Goal: Task Accomplishment & Management: Manage account settings

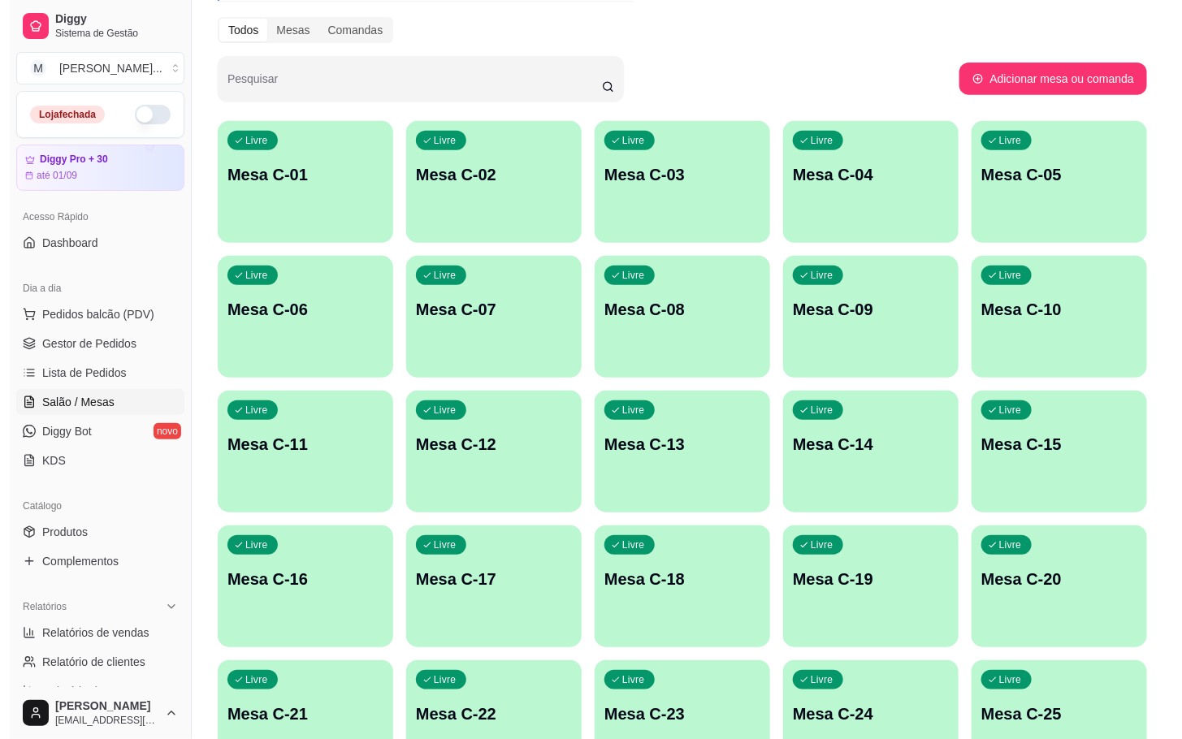
scroll to position [441, 0]
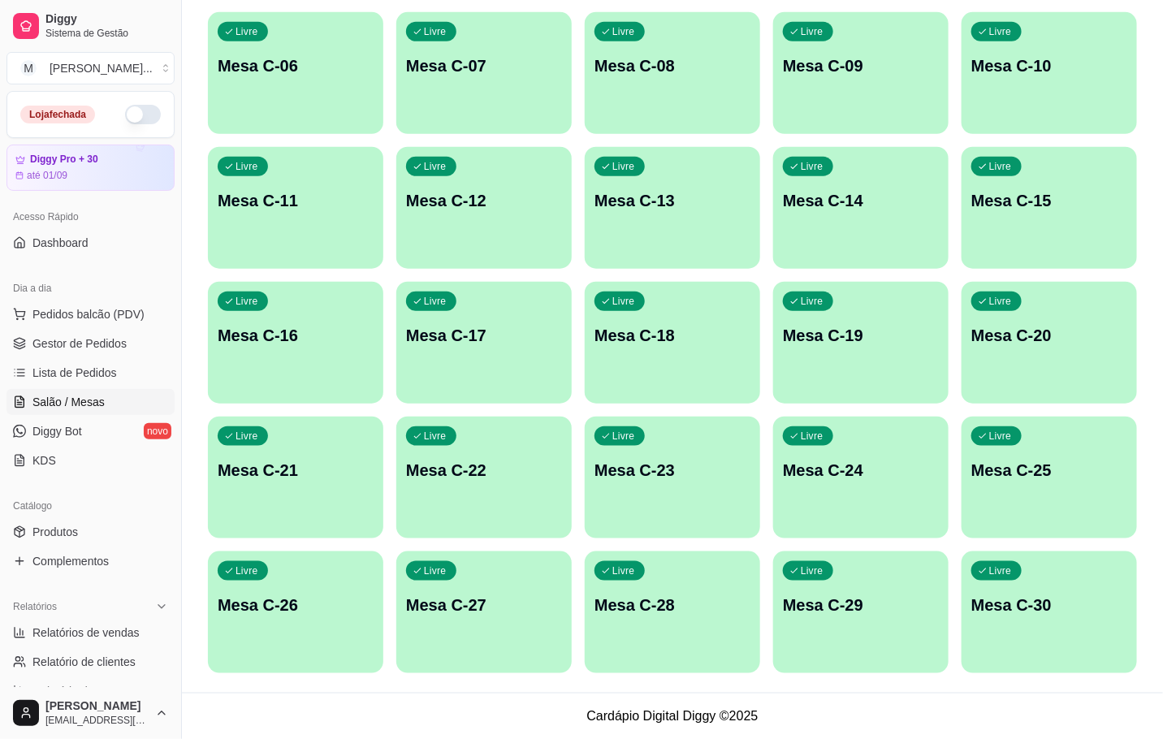
click at [1058, 603] on p "Mesa C-30" at bounding box center [1050, 605] width 156 height 23
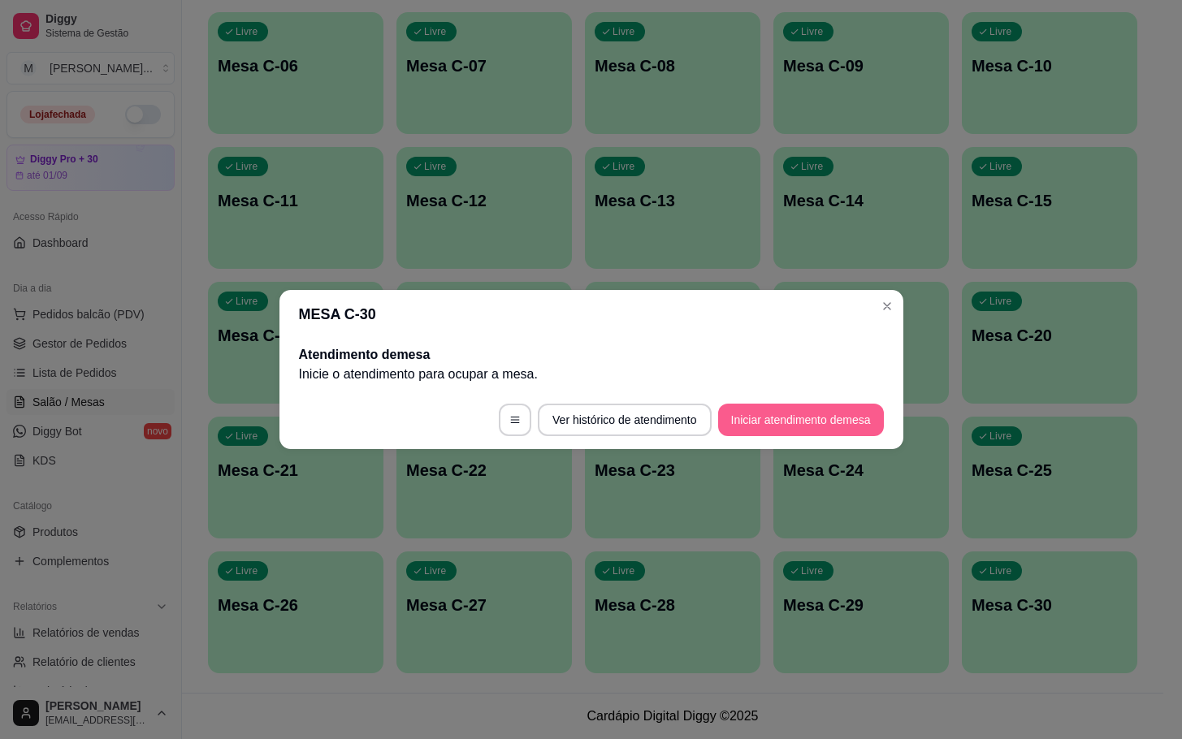
click at [773, 422] on button "Iniciar atendimento de mesa" at bounding box center [801, 420] width 166 height 32
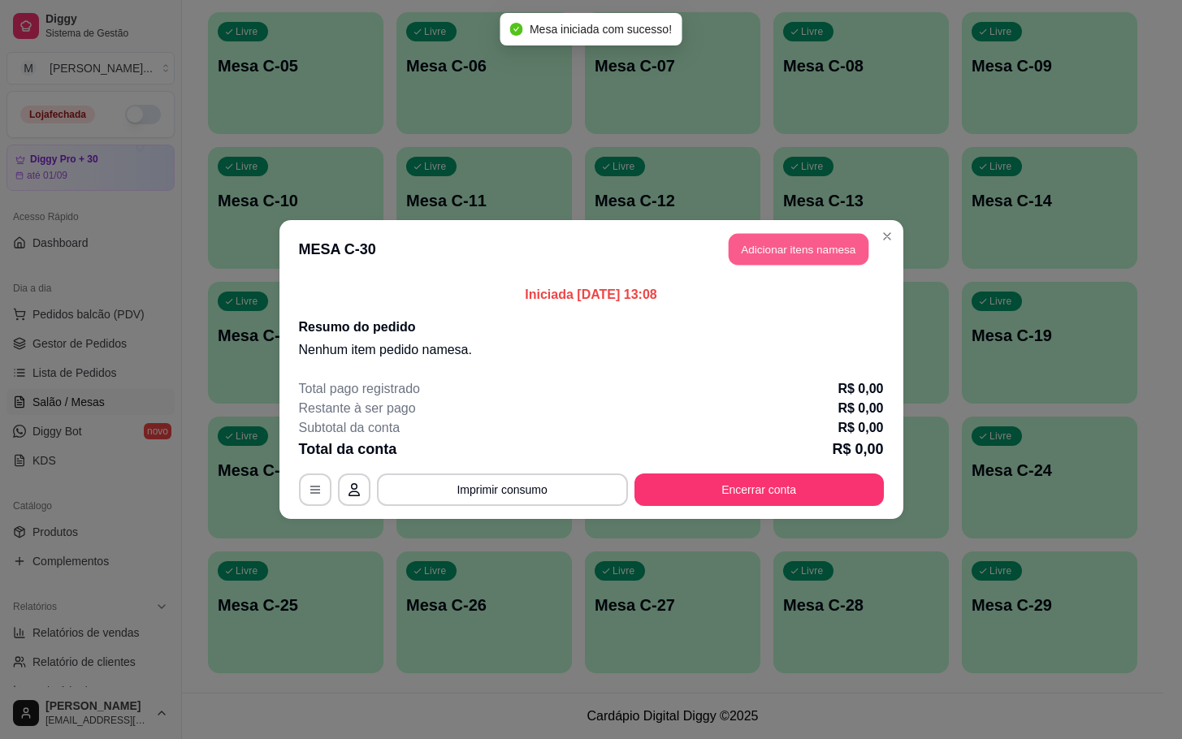
click at [803, 232] on header "MESA C-30 Adicionar itens na mesa" at bounding box center [591, 249] width 624 height 58
click at [819, 236] on button "Adicionar itens na mesa" at bounding box center [798, 249] width 145 height 32
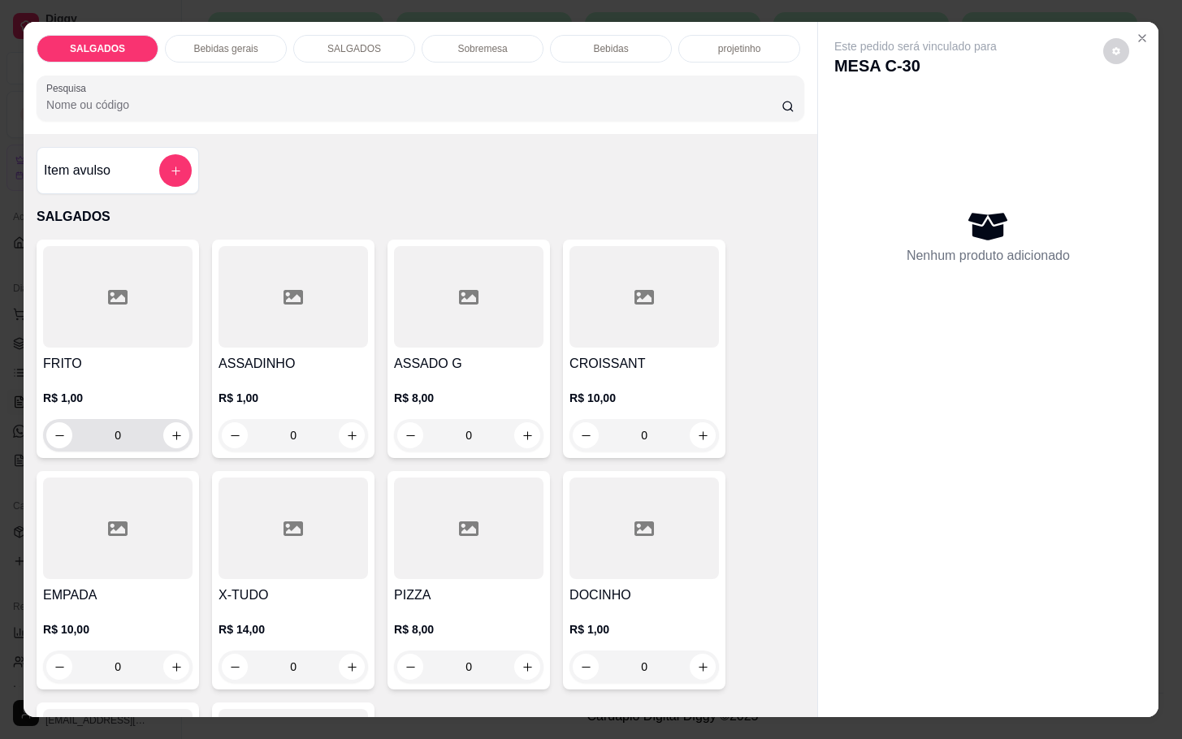
click at [93, 436] on div "0" at bounding box center [117, 435] width 143 height 32
drag, startPoint x: 125, startPoint y: 432, endPoint x: 24, endPoint y: 432, distance: 100.7
click at [46, 427] on div "0" at bounding box center [117, 435] width 143 height 32
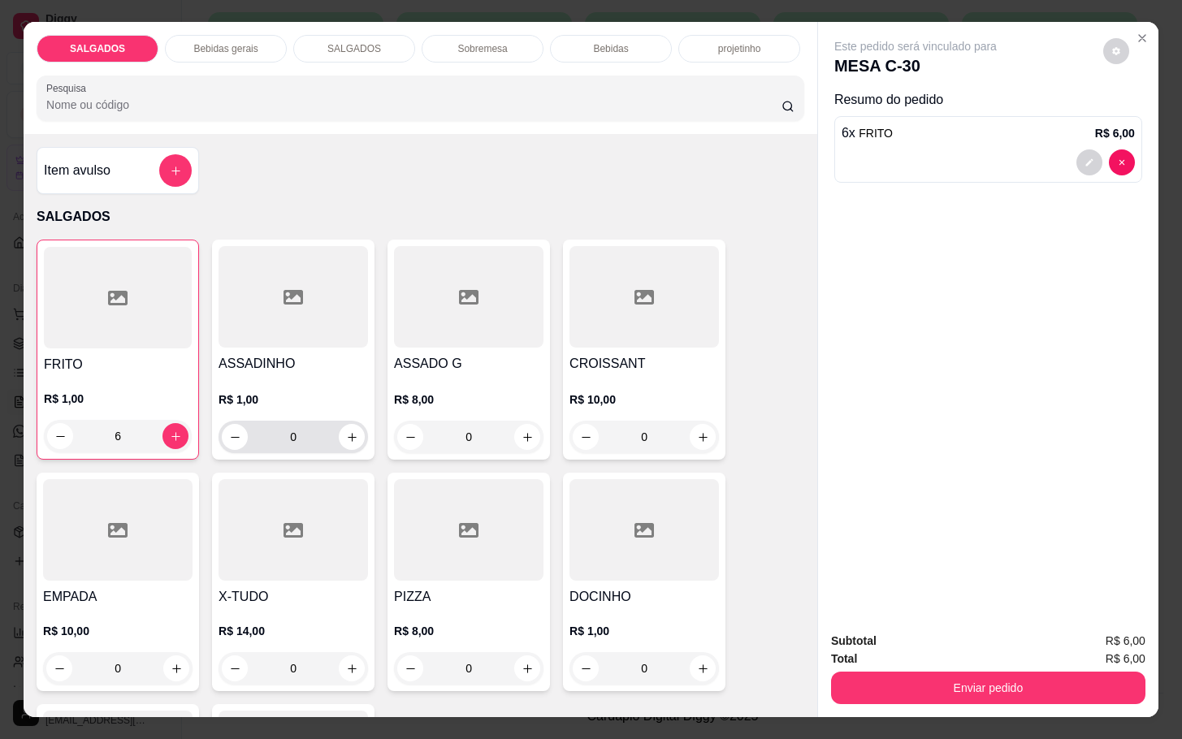
type input "6"
drag, startPoint x: 308, startPoint y: 422, endPoint x: 252, endPoint y: 417, distance: 56.3
click at [266, 427] on input "0" at bounding box center [293, 437] width 91 height 32
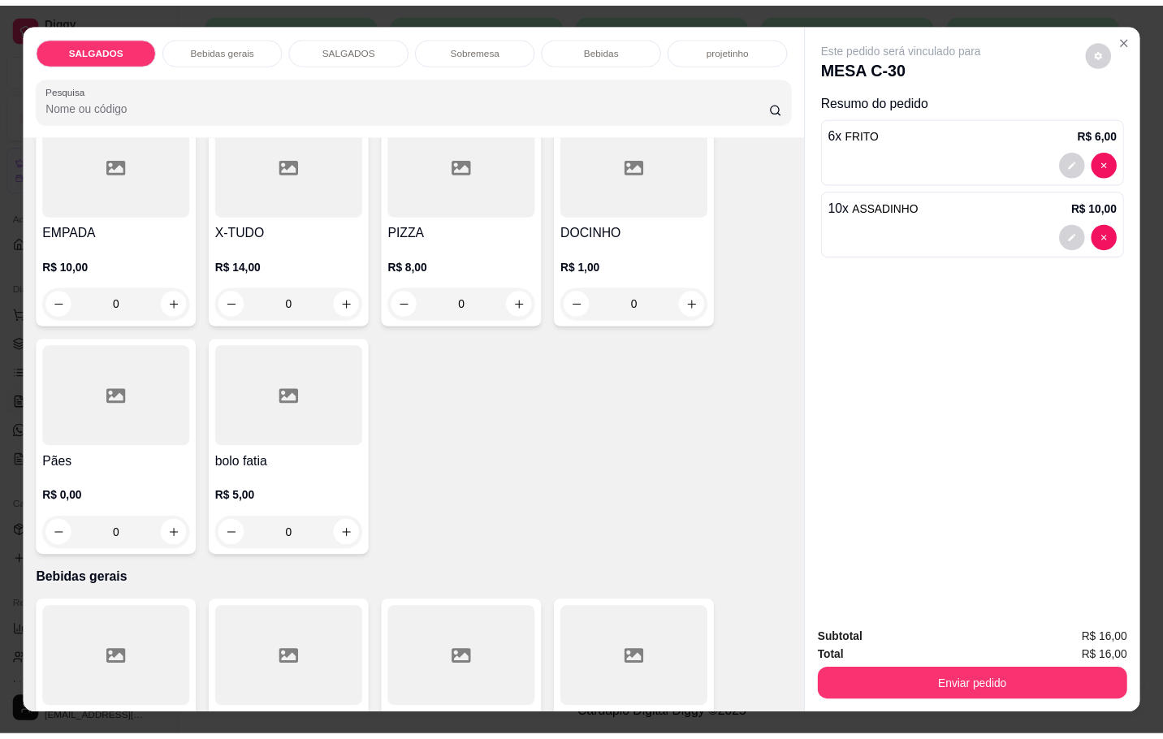
scroll to position [609, 0]
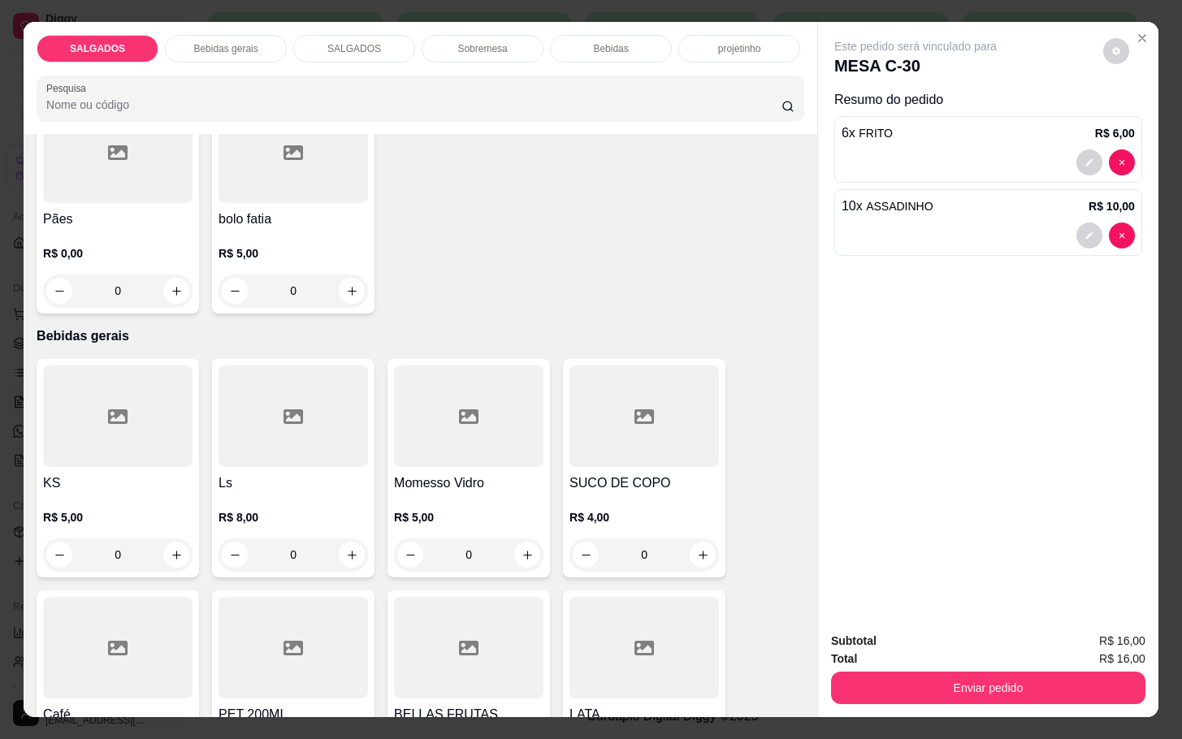
type input "10"
click at [269, 474] on h4 "Ls" at bounding box center [293, 483] width 149 height 19
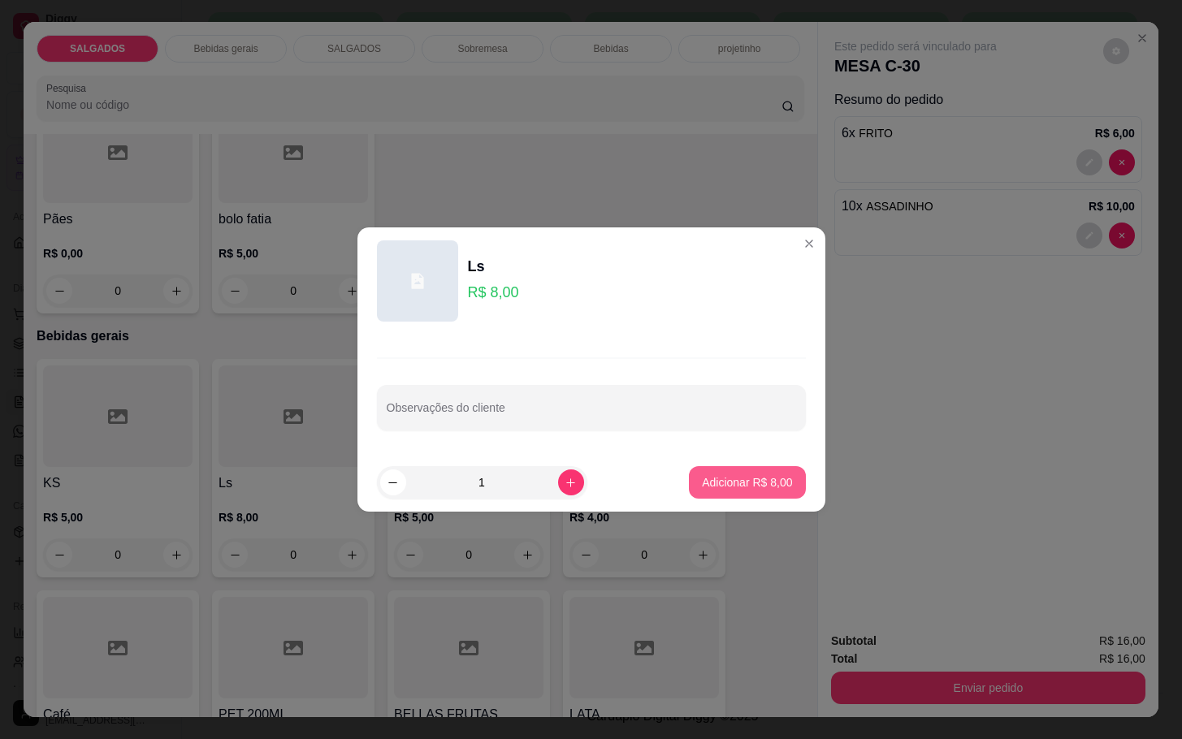
click at [710, 470] on button "Adicionar R$ 8,00" at bounding box center [747, 482] width 116 height 32
type input "1"
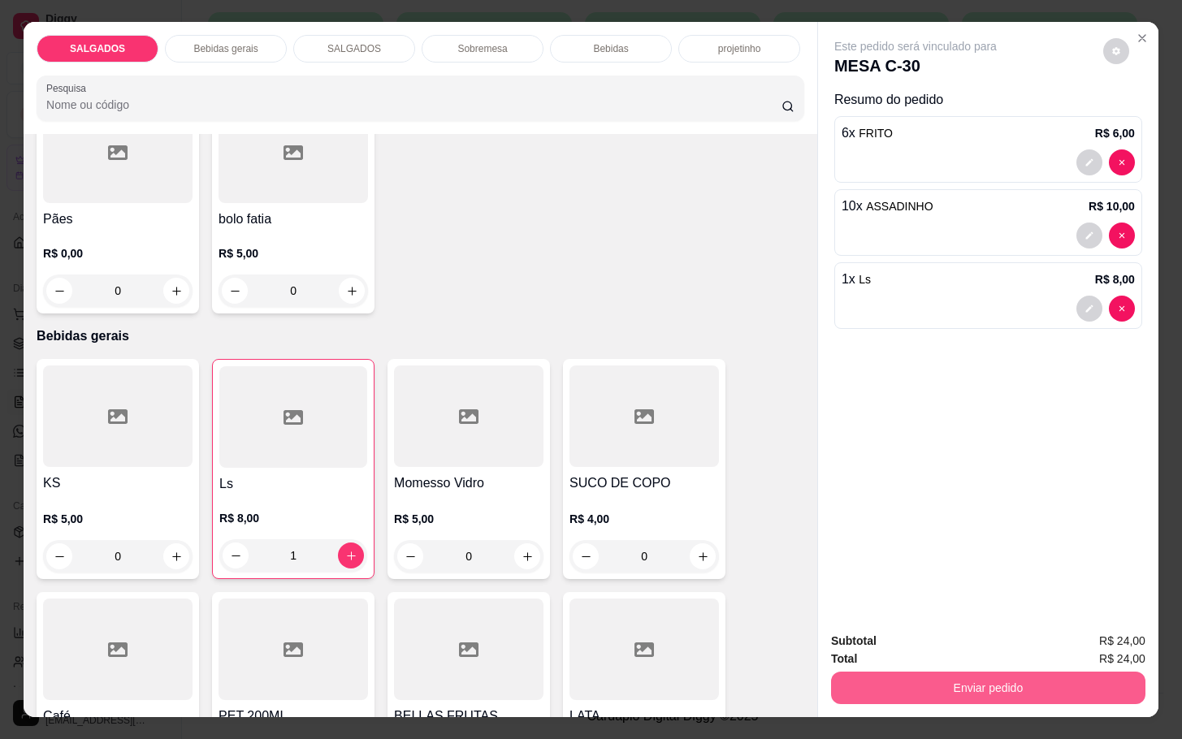
click at [1010, 673] on button "Enviar pedido" at bounding box center [988, 688] width 314 height 32
click at [954, 643] on button "Não registrar e enviar pedido" at bounding box center [932, 639] width 164 height 30
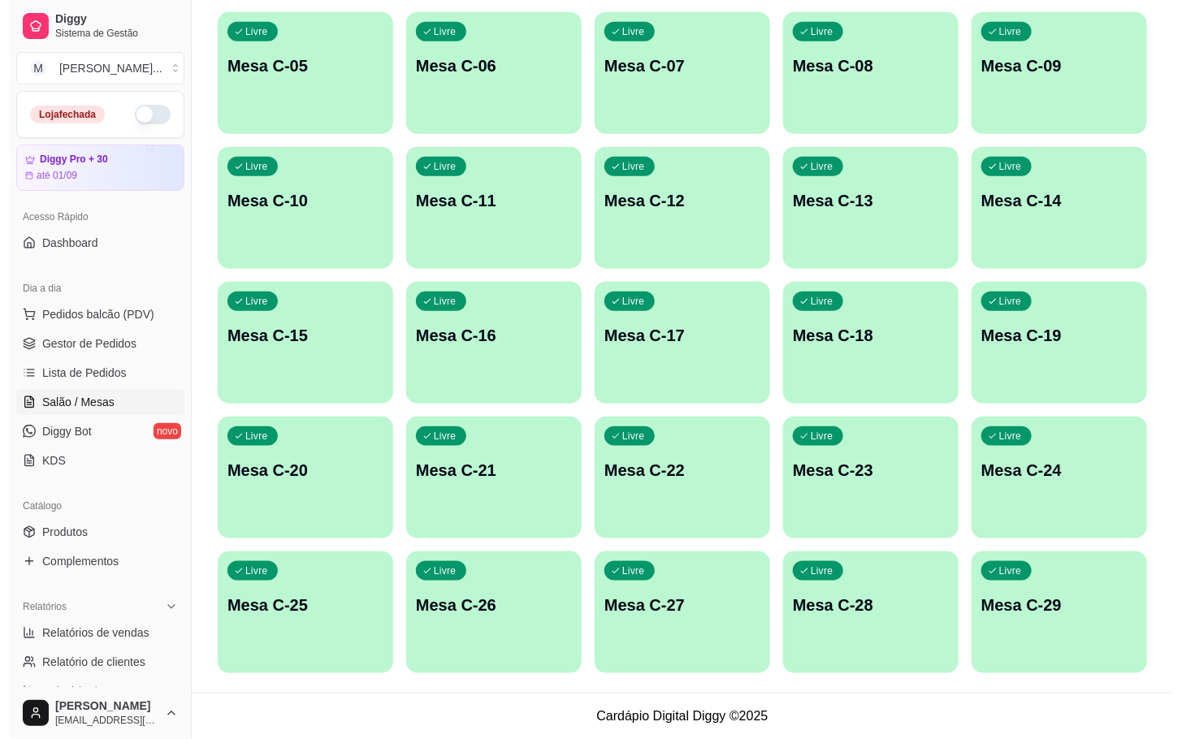
scroll to position [197, 0]
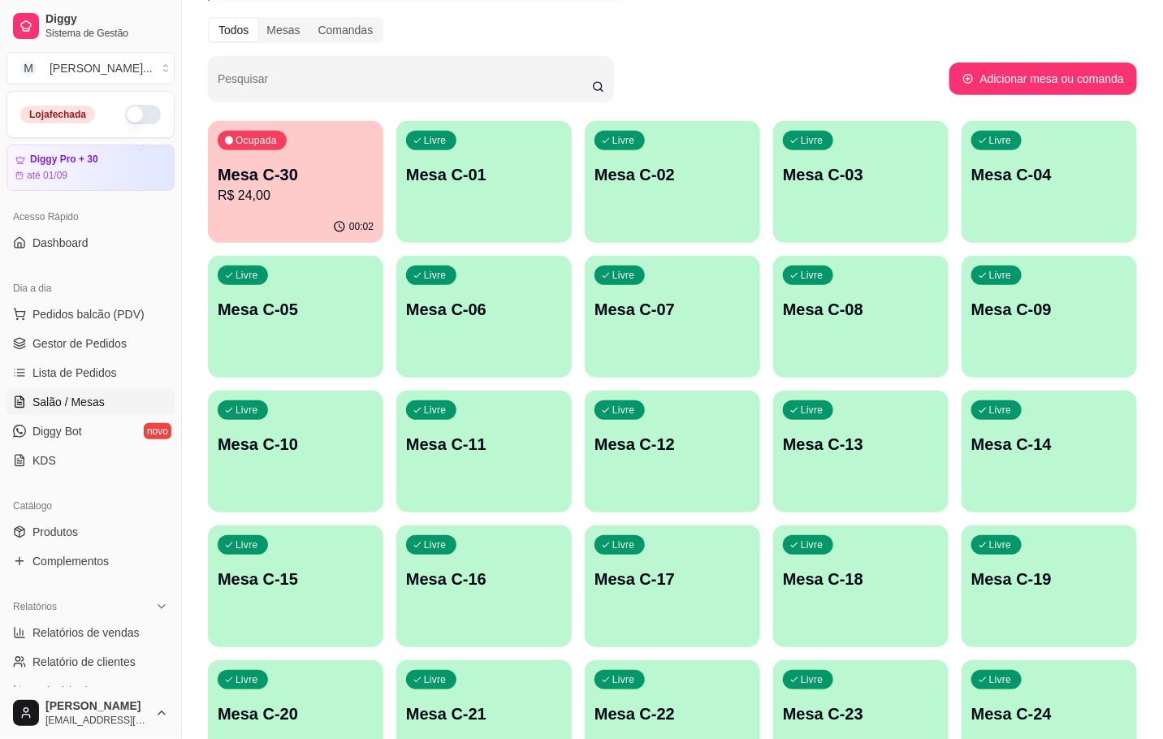
click at [668, 340] on div "Livre Mesa C-07" at bounding box center [672, 307] width 175 height 102
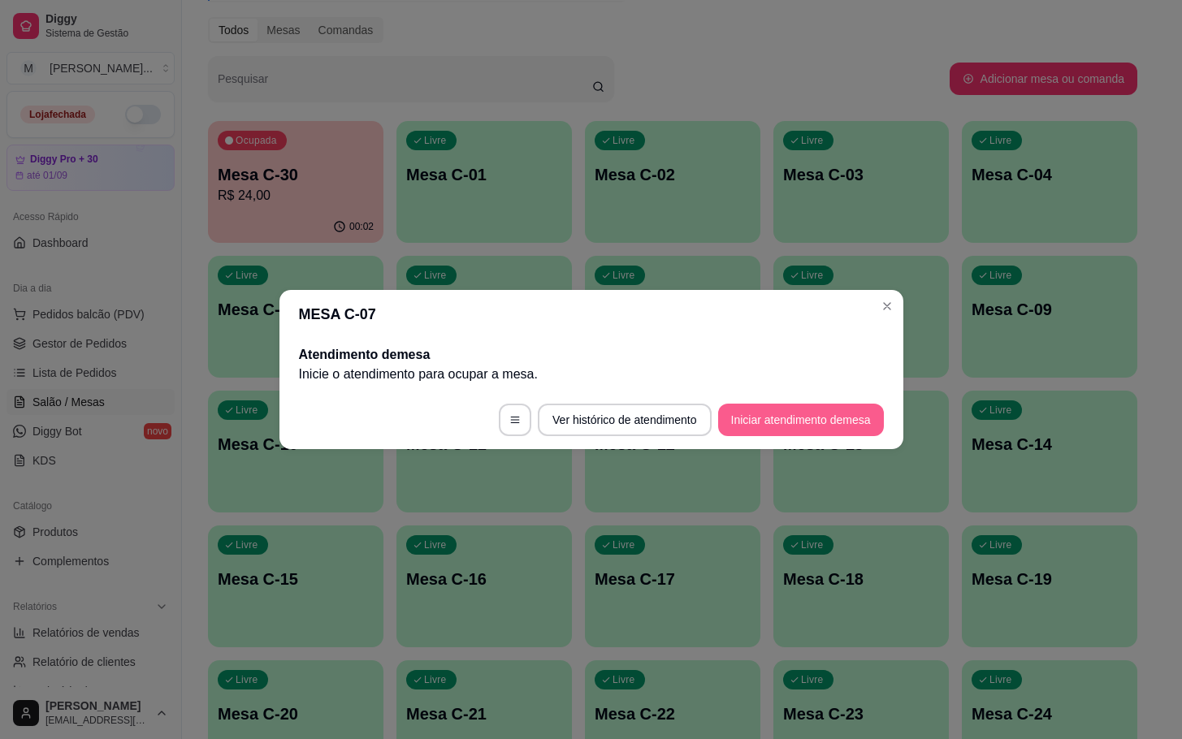
click at [807, 422] on button "Iniciar atendimento de mesa" at bounding box center [801, 420] width 166 height 32
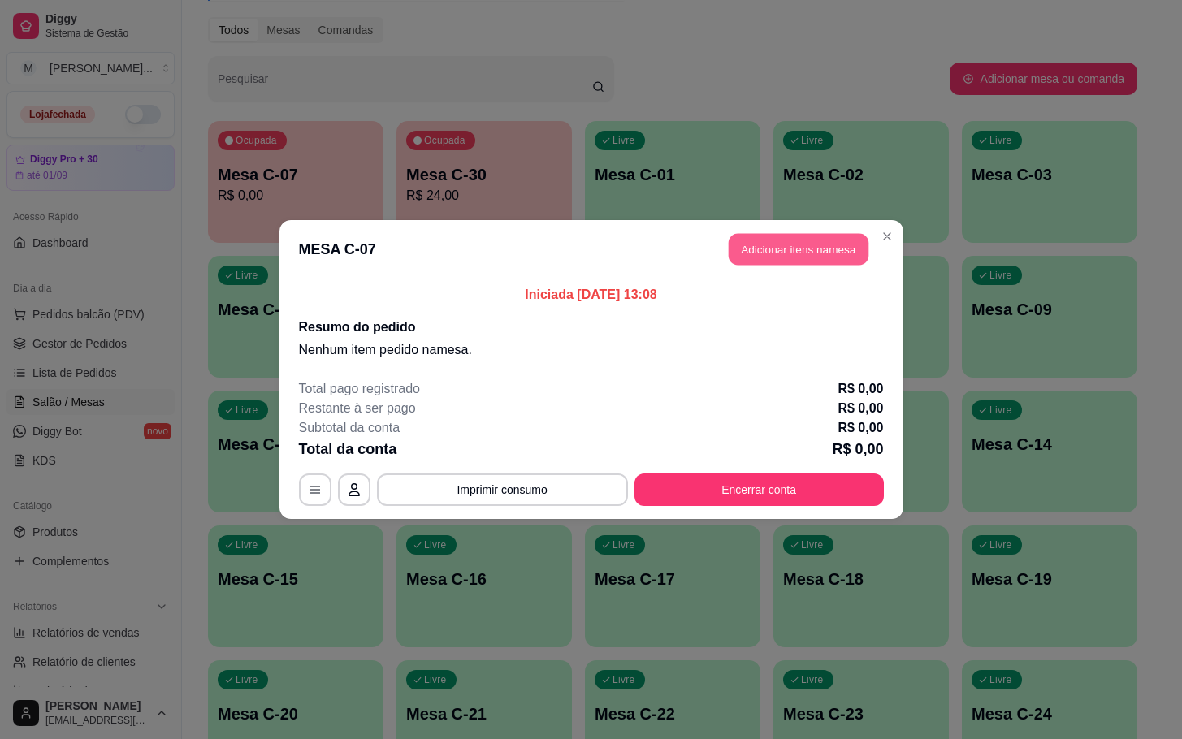
click at [812, 245] on button "Adicionar itens na mesa" at bounding box center [799, 250] width 140 height 32
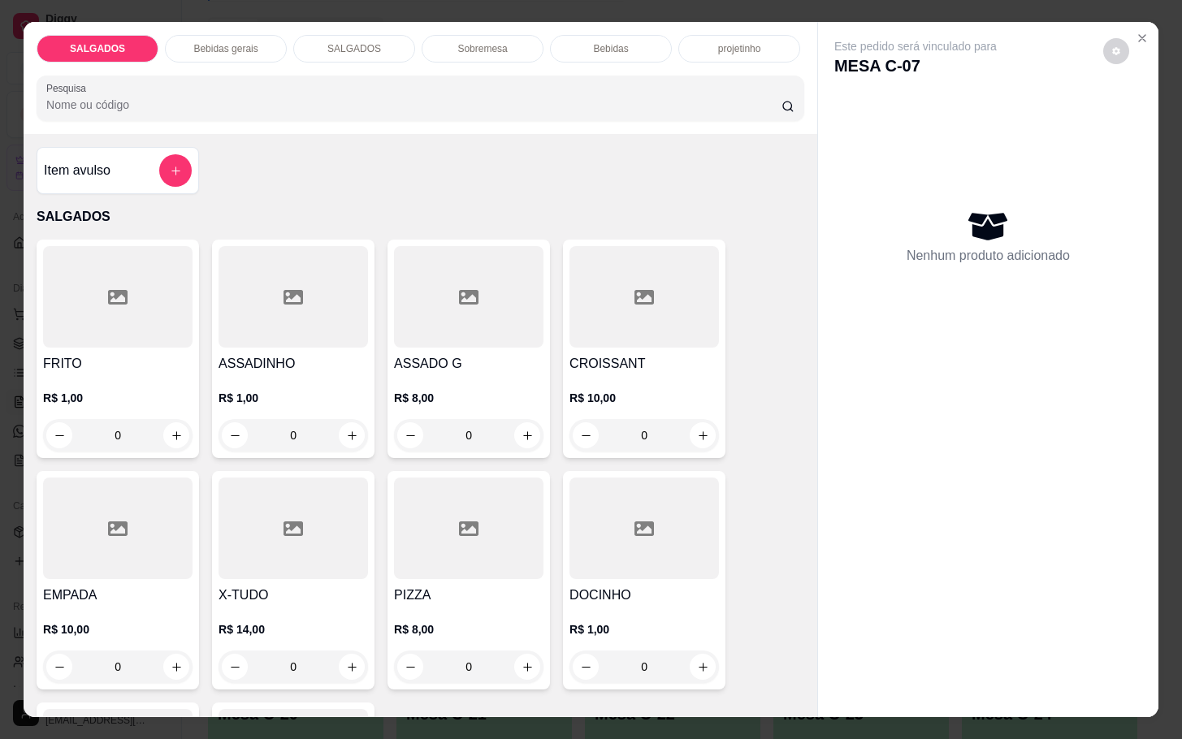
click at [144, 436] on input "0" at bounding box center [117, 435] width 91 height 32
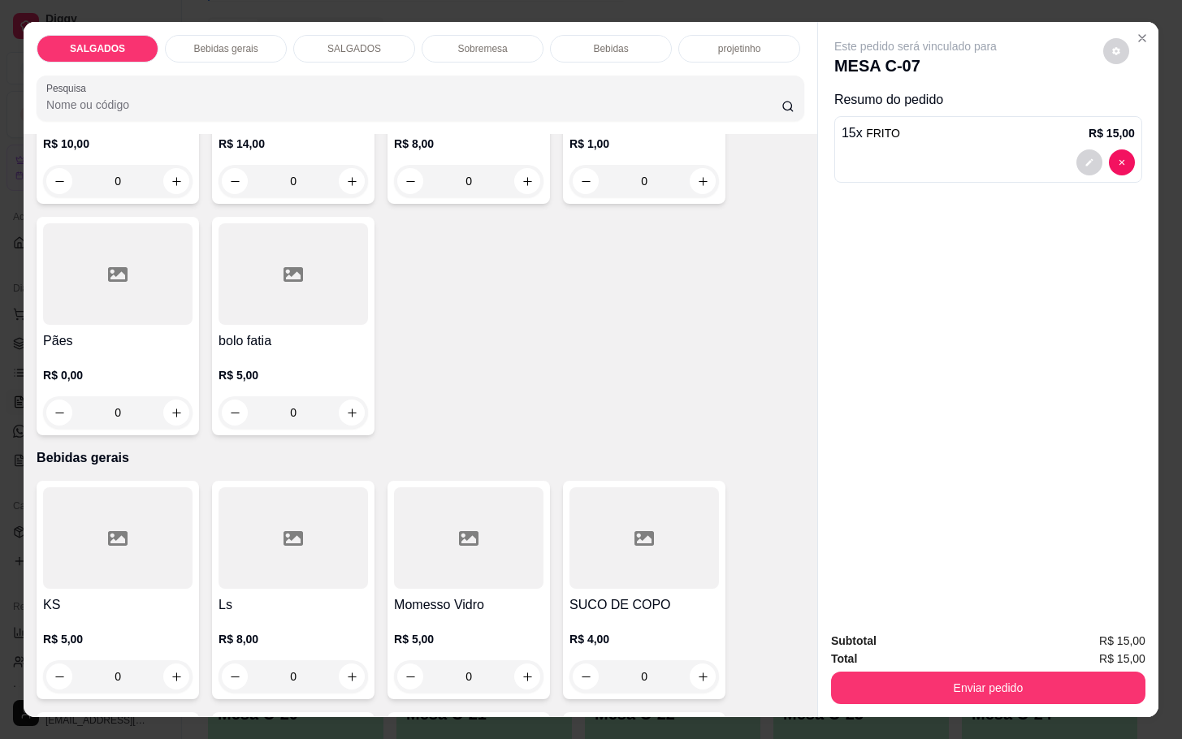
scroll to position [609, 0]
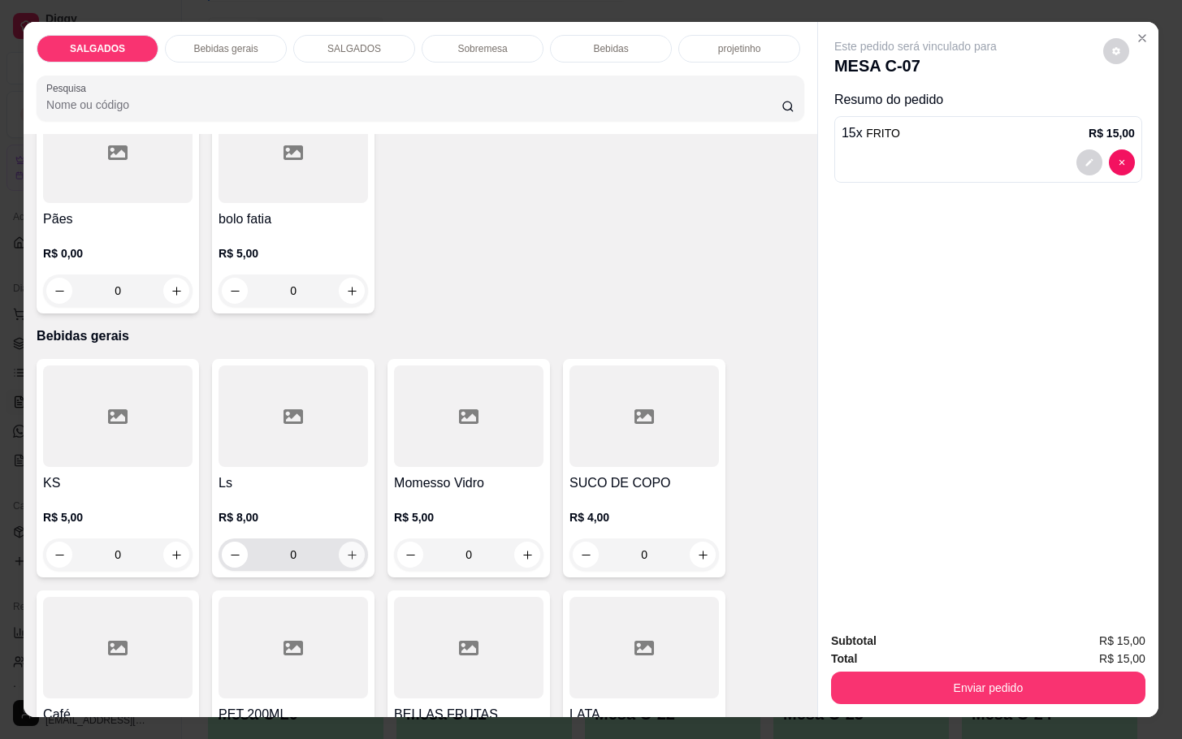
type input "15"
click at [341, 556] on button "increase-product-quantity" at bounding box center [352, 555] width 25 height 25
type input "1"
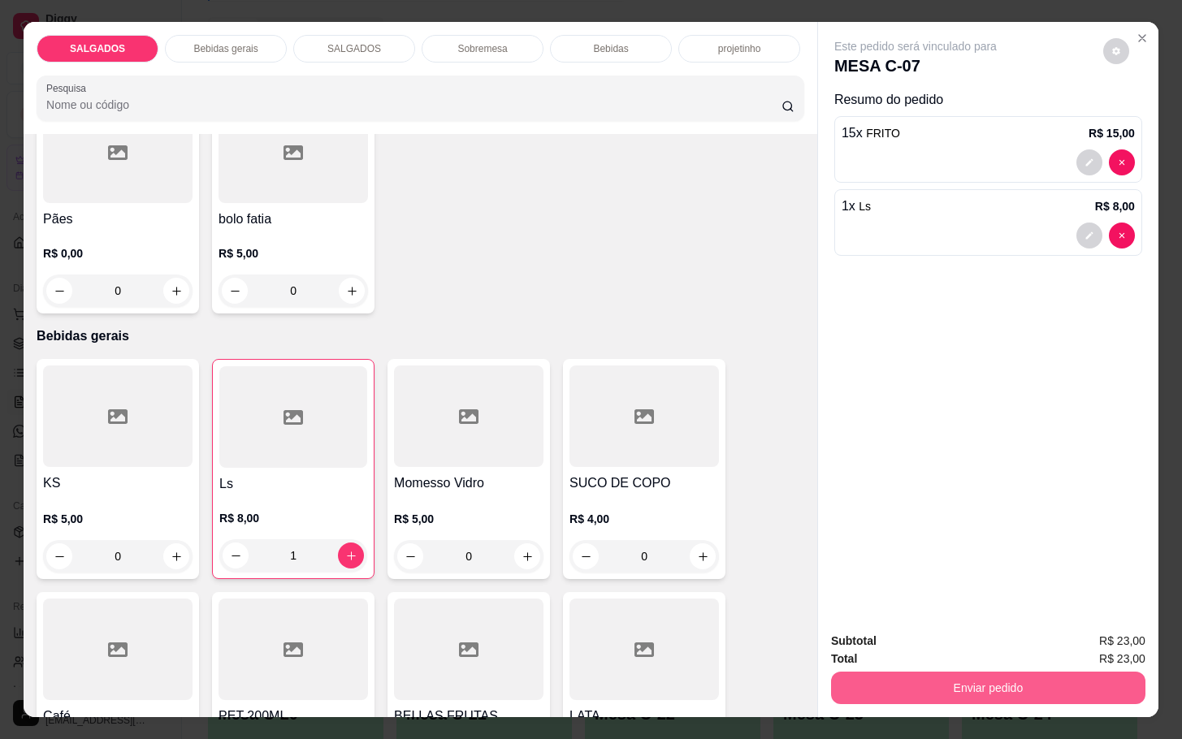
click at [902, 675] on button "Enviar pedido" at bounding box center [988, 688] width 314 height 32
click at [895, 634] on button "Não registrar e enviar pedido" at bounding box center [931, 639] width 169 height 31
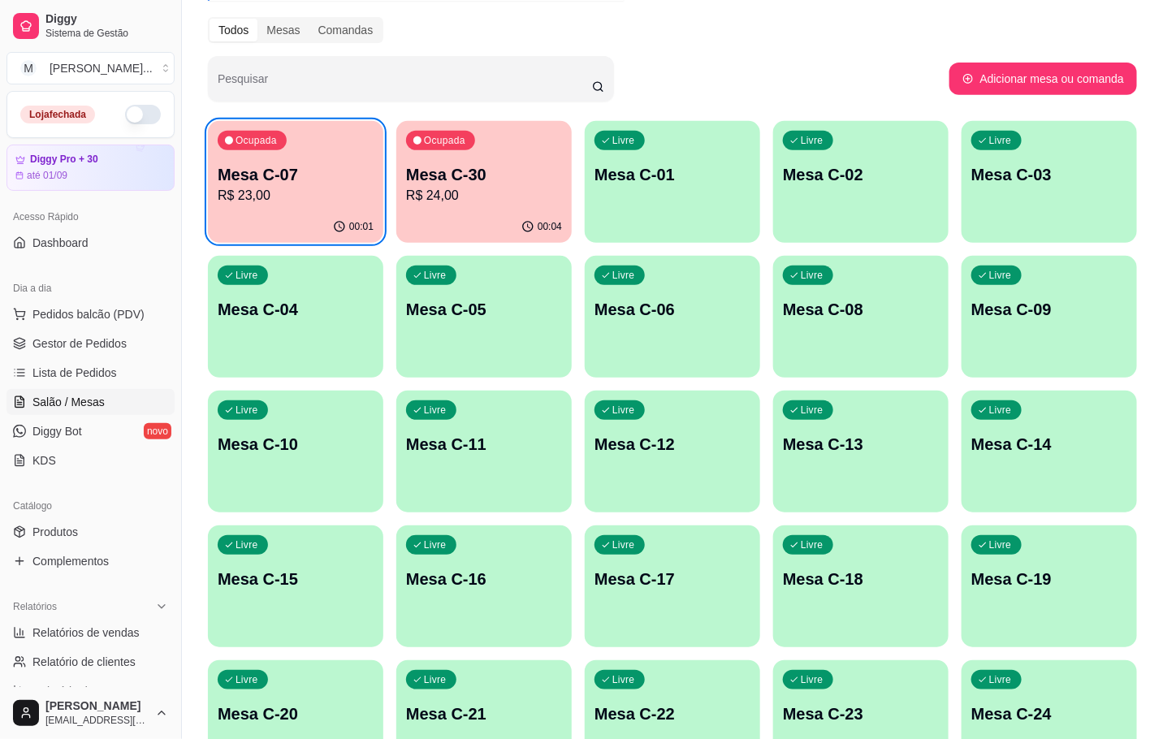
click at [1027, 695] on div "Livre Mesa C-24" at bounding box center [1049, 711] width 175 height 102
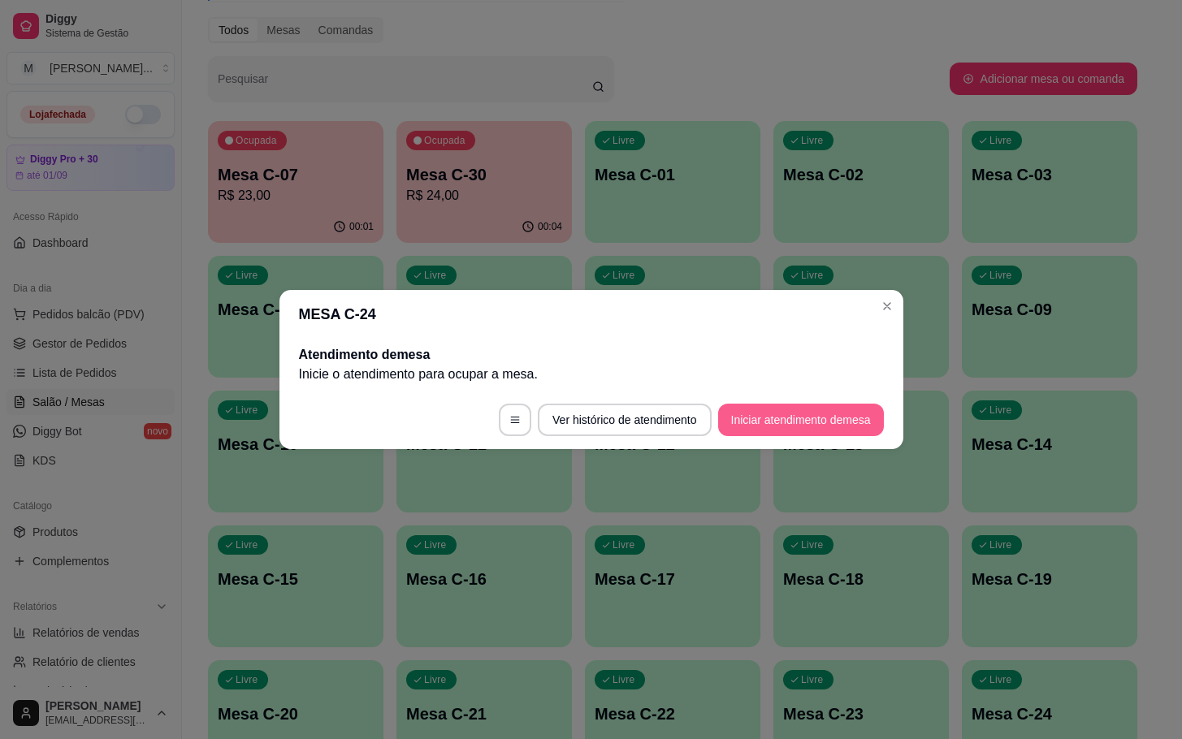
click at [802, 418] on button "Iniciar atendimento de mesa" at bounding box center [801, 420] width 166 height 32
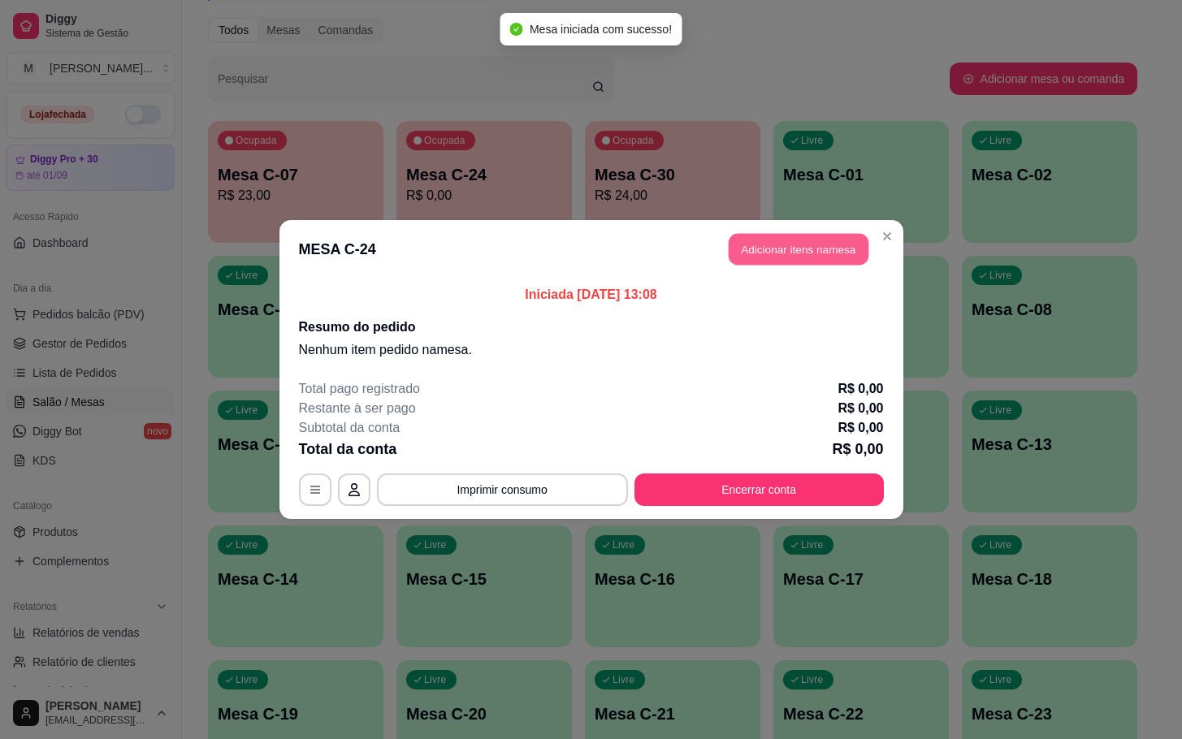
click at [780, 249] on button "Adicionar itens na mesa" at bounding box center [799, 250] width 140 height 32
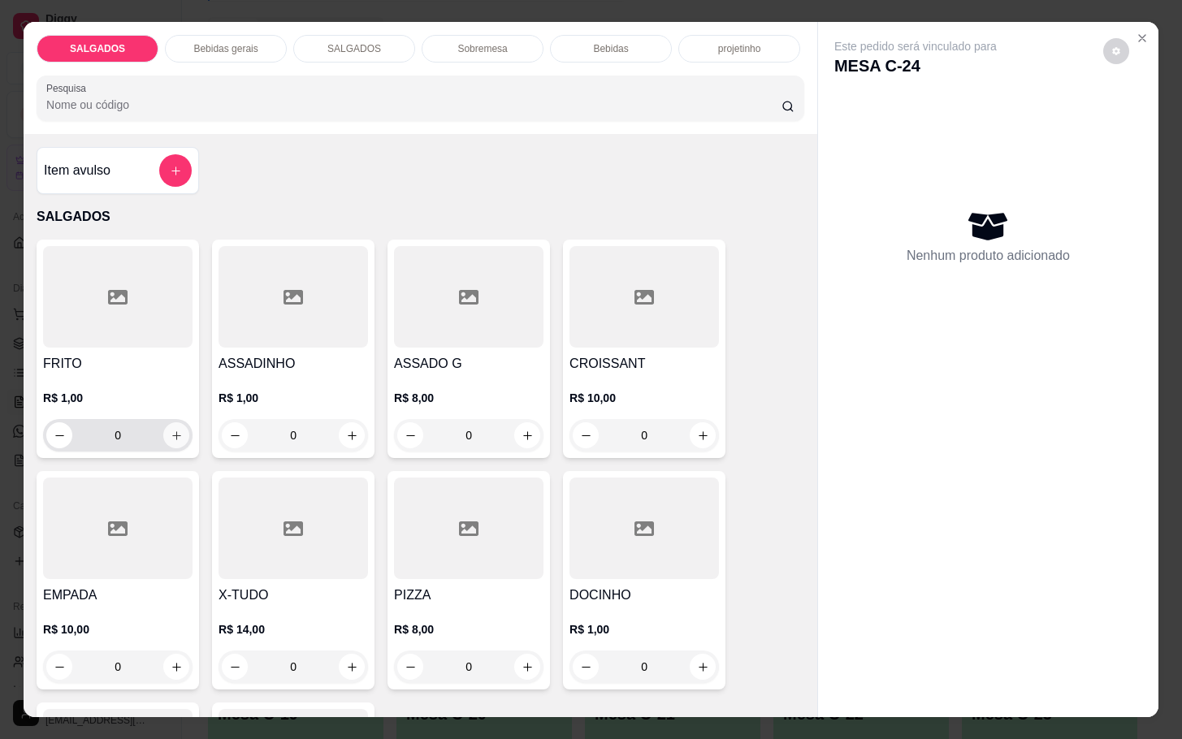
click at [171, 430] on icon "increase-product-quantity" at bounding box center [177, 436] width 12 height 12
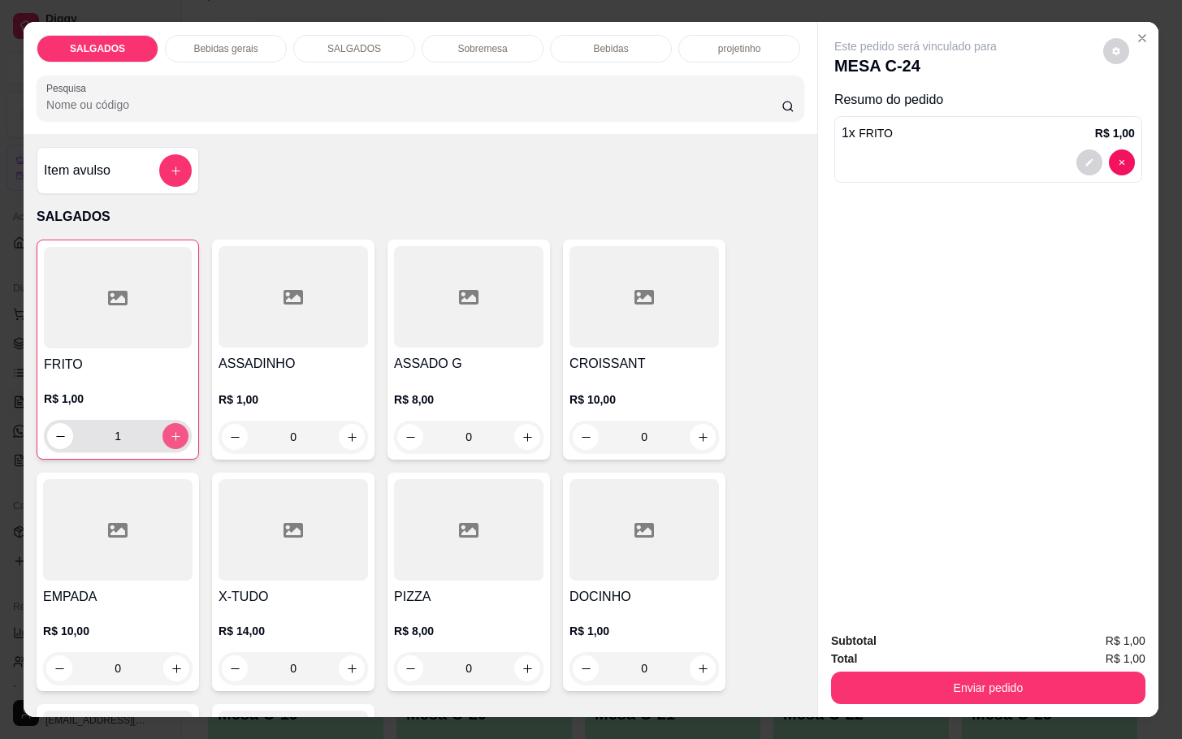
click at [170, 431] on icon "increase-product-quantity" at bounding box center [176, 437] width 12 height 12
type input "4"
click at [522, 663] on icon "increase-product-quantity" at bounding box center [528, 669] width 12 height 12
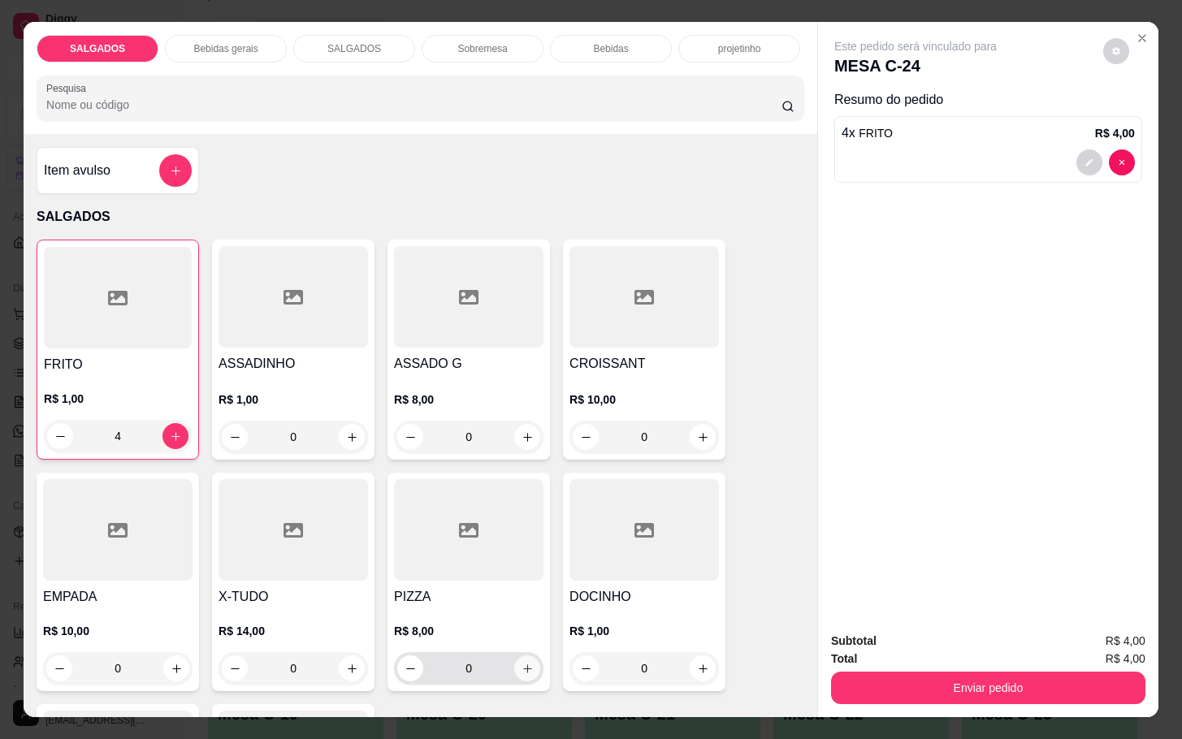
type input "1"
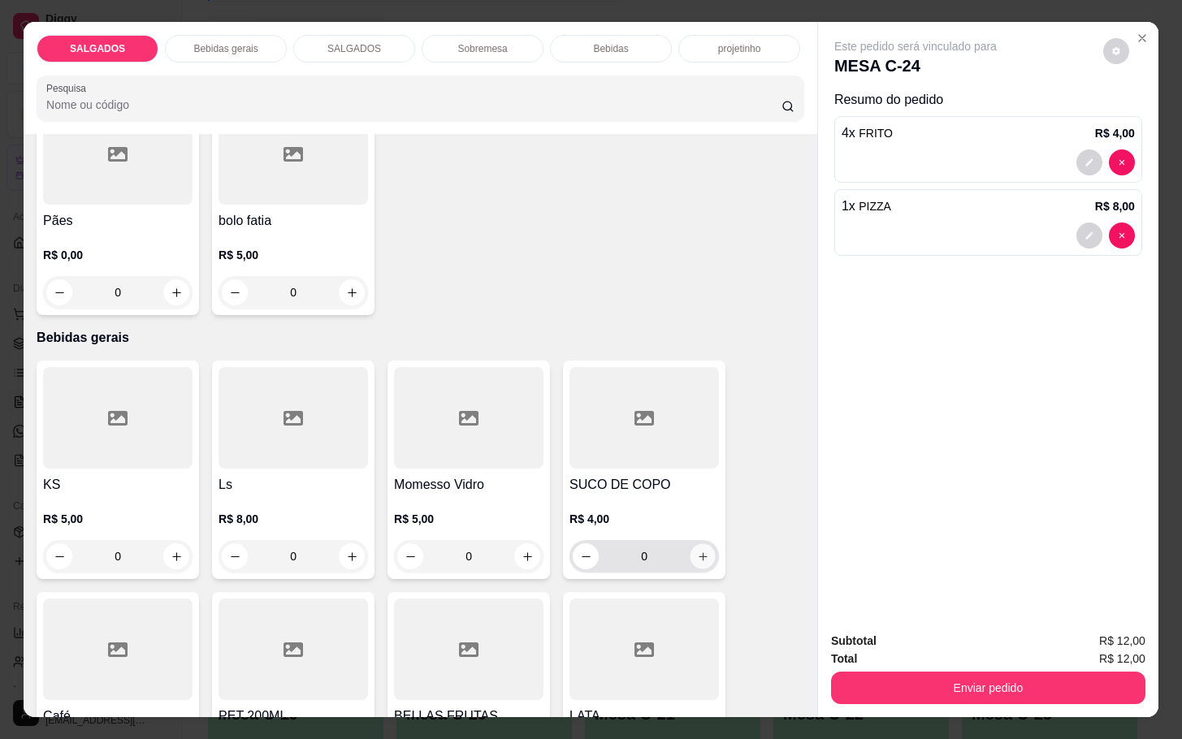
click at [697, 551] on icon "increase-product-quantity" at bounding box center [703, 557] width 12 height 12
type input "1"
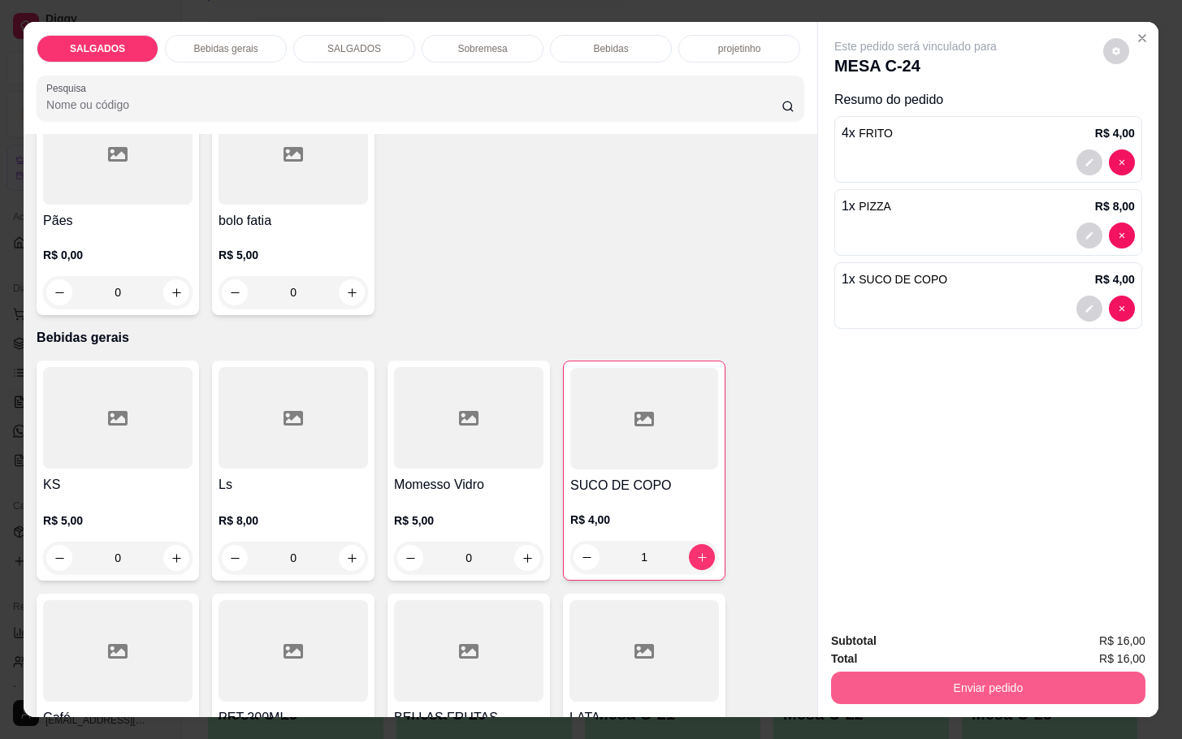
click at [910, 692] on button "Enviar pedido" at bounding box center [988, 688] width 314 height 32
click at [907, 642] on button "Não registrar e enviar pedido" at bounding box center [931, 639] width 169 height 31
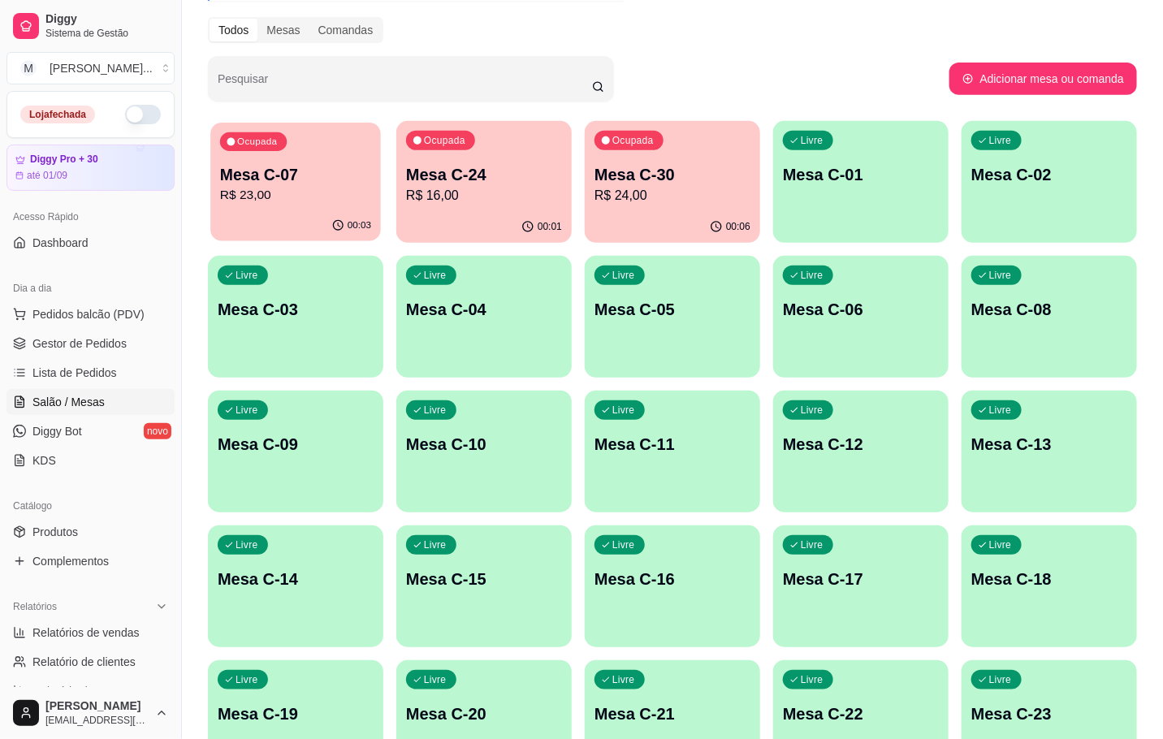
click at [285, 202] on p "R$ 23,00" at bounding box center [295, 195] width 151 height 19
click at [415, 188] on p "R$ 16,00" at bounding box center [484, 195] width 151 height 19
click at [614, 210] on button "Ocupada Mesa C-30 R$ 24,00 00:07" at bounding box center [672, 182] width 175 height 122
click at [673, 200] on p "R$ 24,00" at bounding box center [673, 195] width 156 height 19
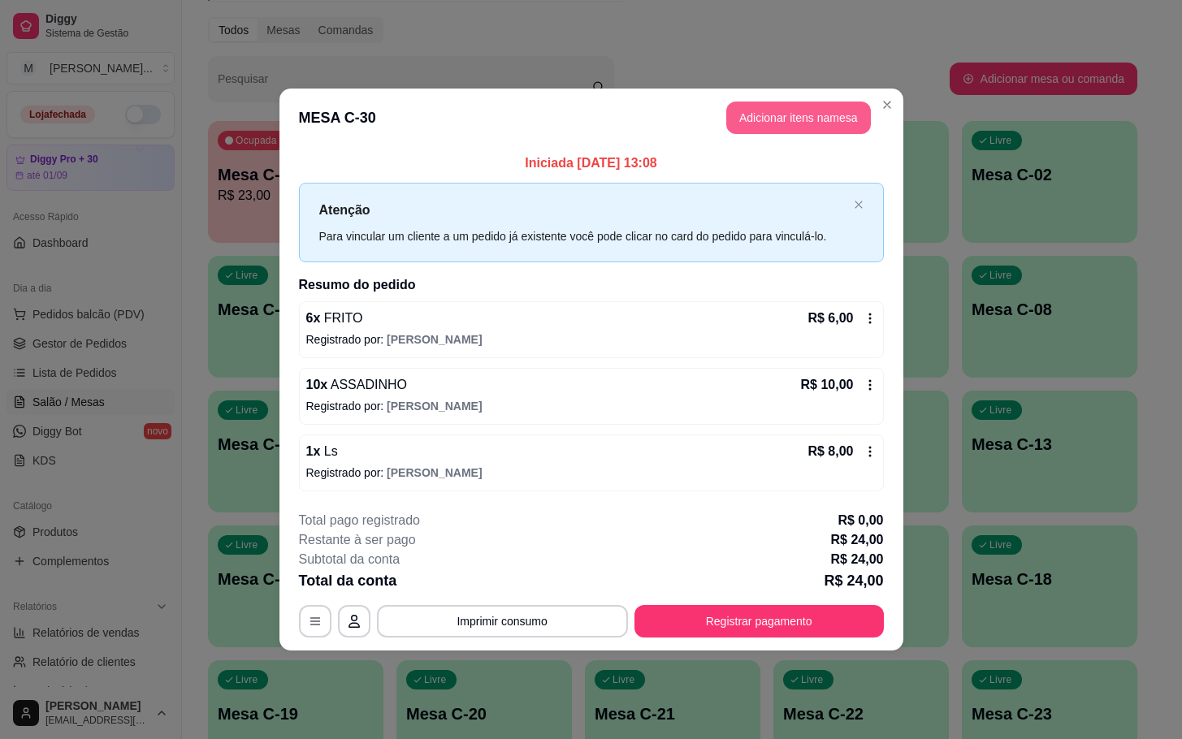
click at [759, 118] on button "Adicionar itens na mesa" at bounding box center [798, 118] width 145 height 32
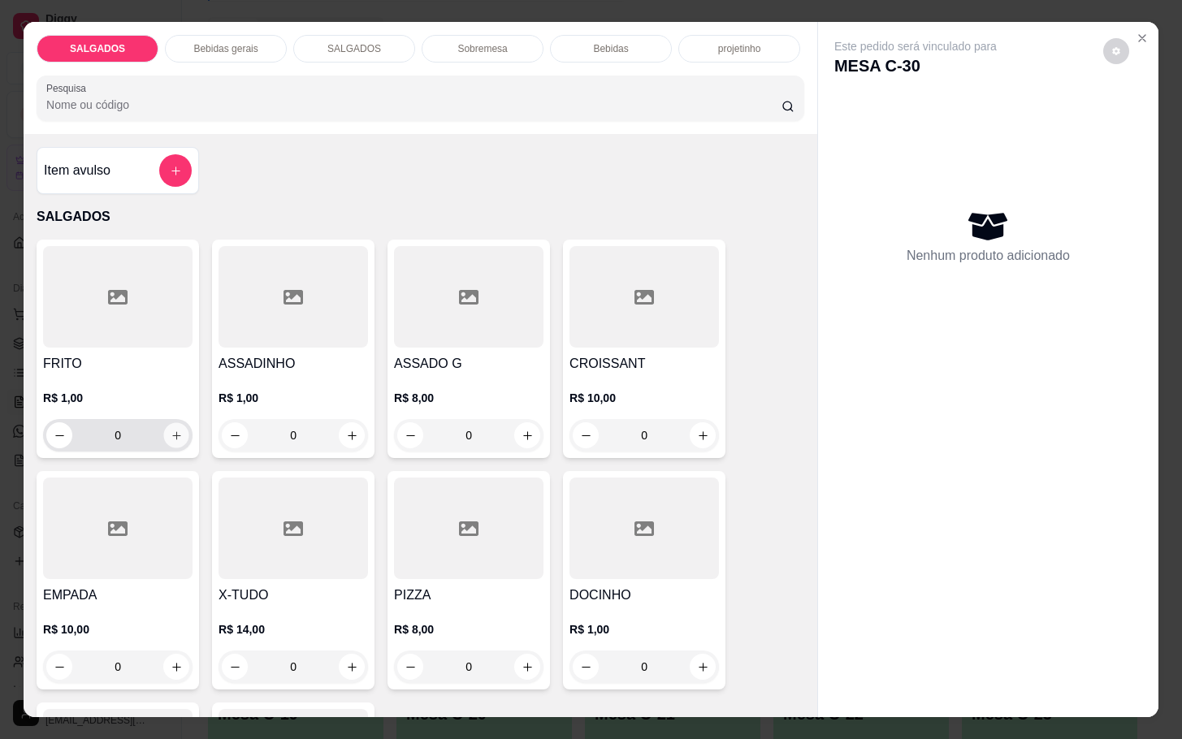
click at [171, 430] on icon "increase-product-quantity" at bounding box center [177, 436] width 12 height 12
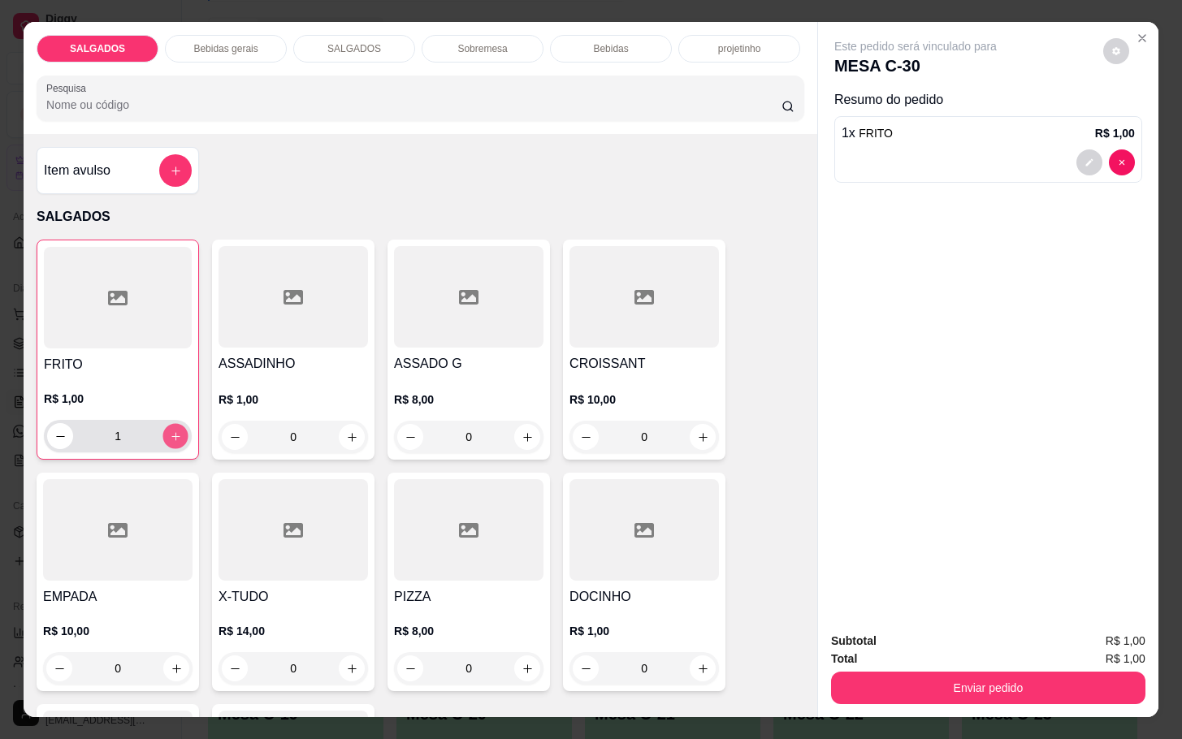
click at [171, 431] on icon "increase-product-quantity" at bounding box center [176, 437] width 12 height 12
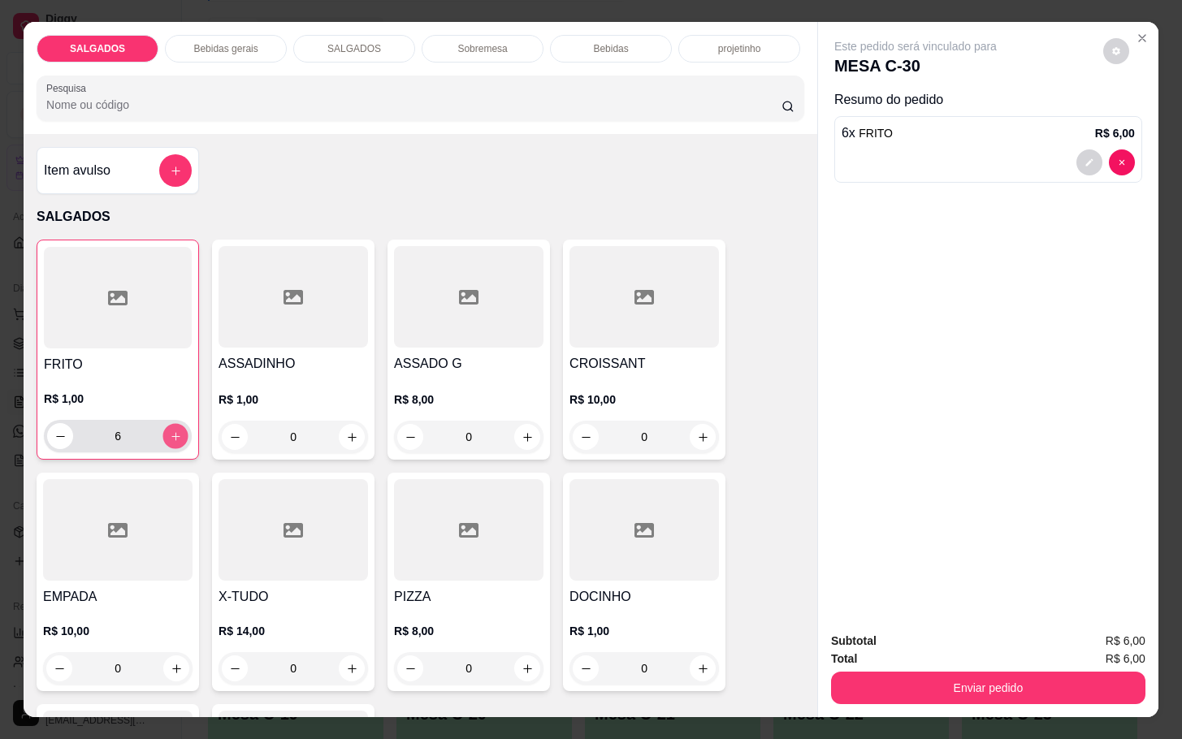
click at [171, 431] on icon "increase-product-quantity" at bounding box center [176, 437] width 12 height 12
type input "7"
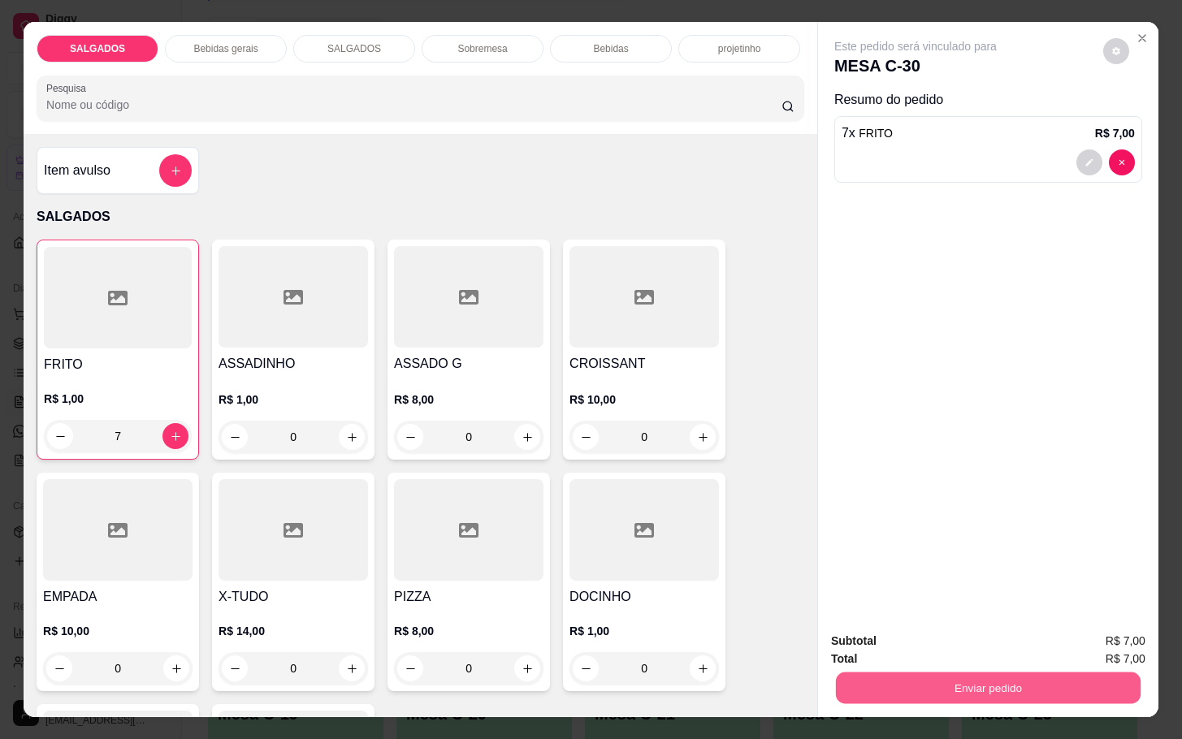
click at [866, 672] on button "Enviar pedido" at bounding box center [988, 688] width 305 height 32
click at [870, 632] on button "Não registrar e enviar pedido" at bounding box center [931, 639] width 169 height 31
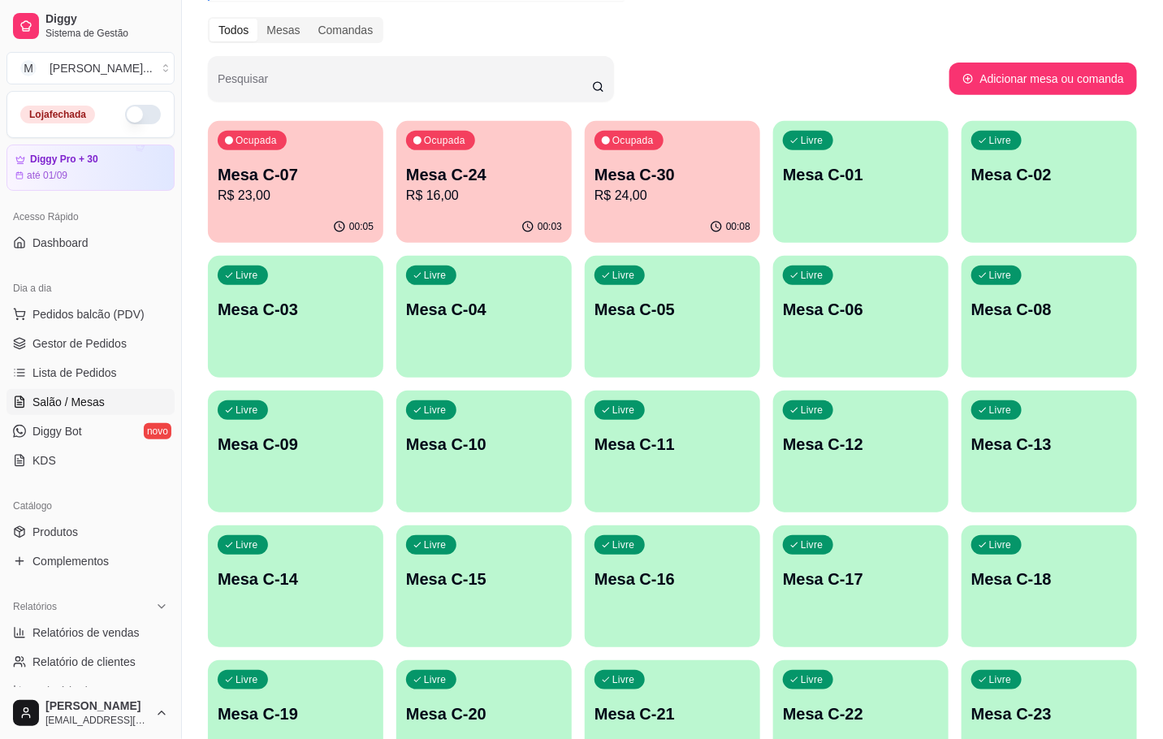
click at [651, 198] on p "R$ 24,00" at bounding box center [673, 195] width 156 height 19
click at [641, 174] on p "Mesa C-30" at bounding box center [673, 174] width 156 height 23
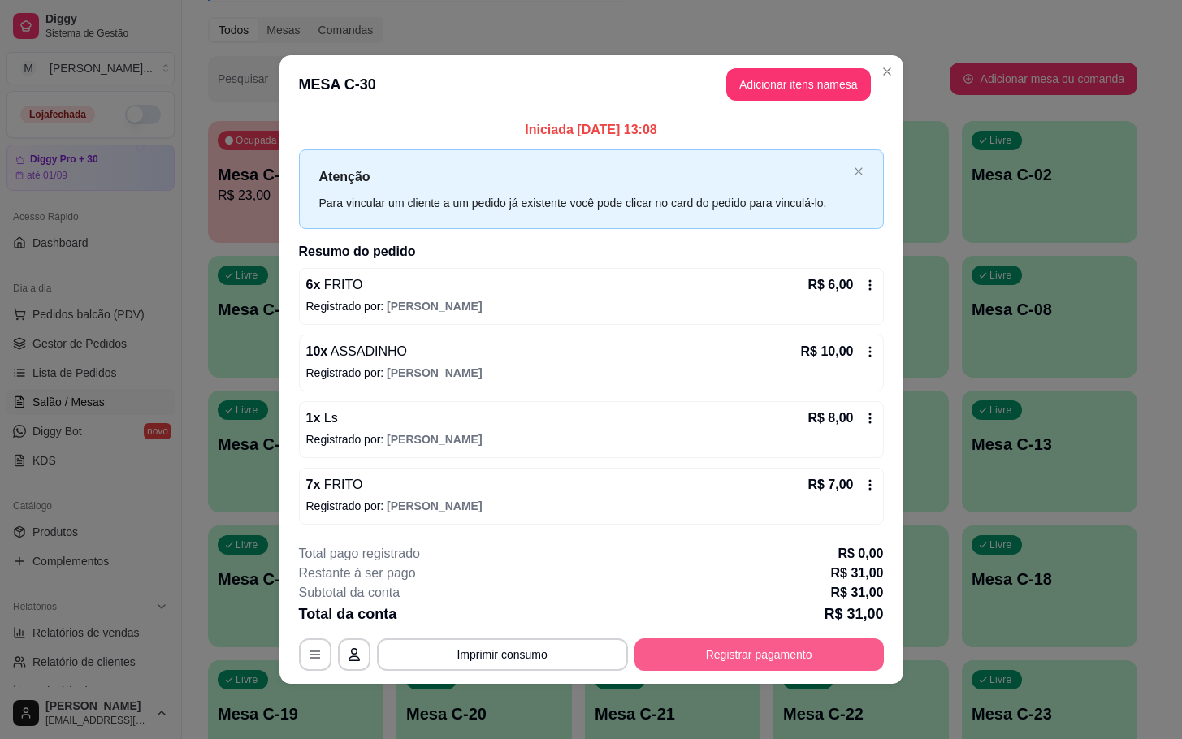
click at [712, 671] on button "Registrar pagamento" at bounding box center [758, 654] width 249 height 32
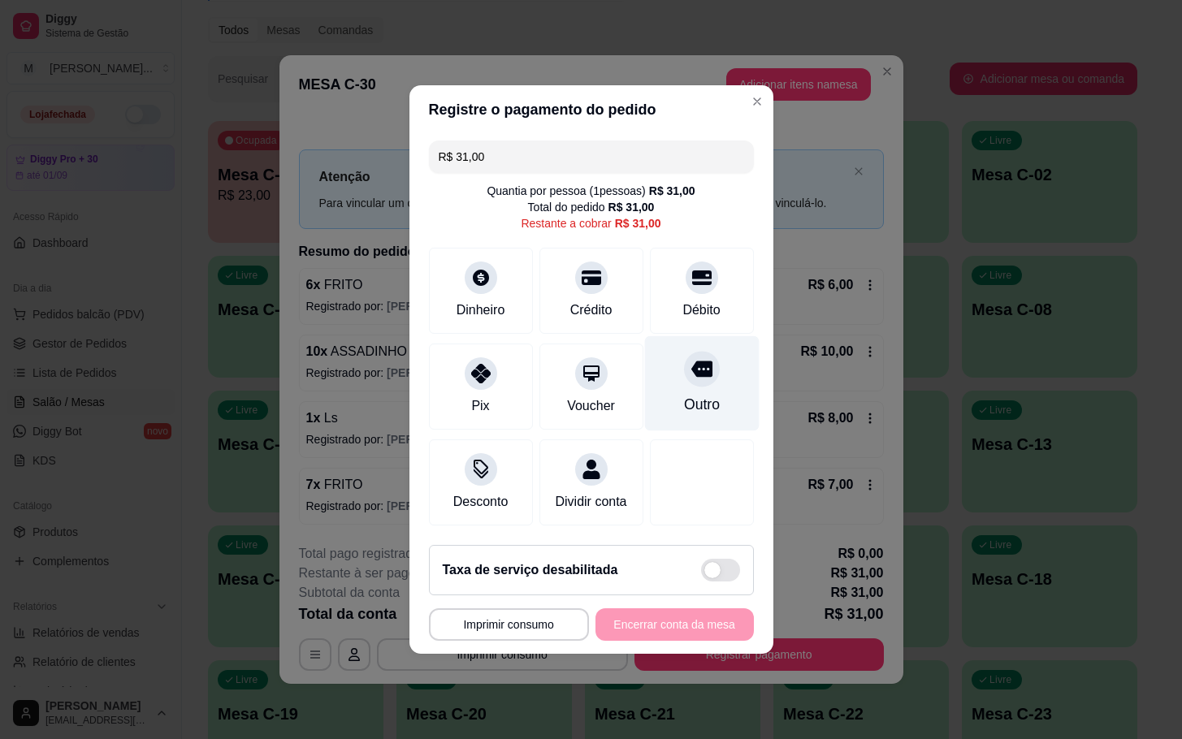
click at [664, 383] on div "Outro" at bounding box center [701, 383] width 115 height 95
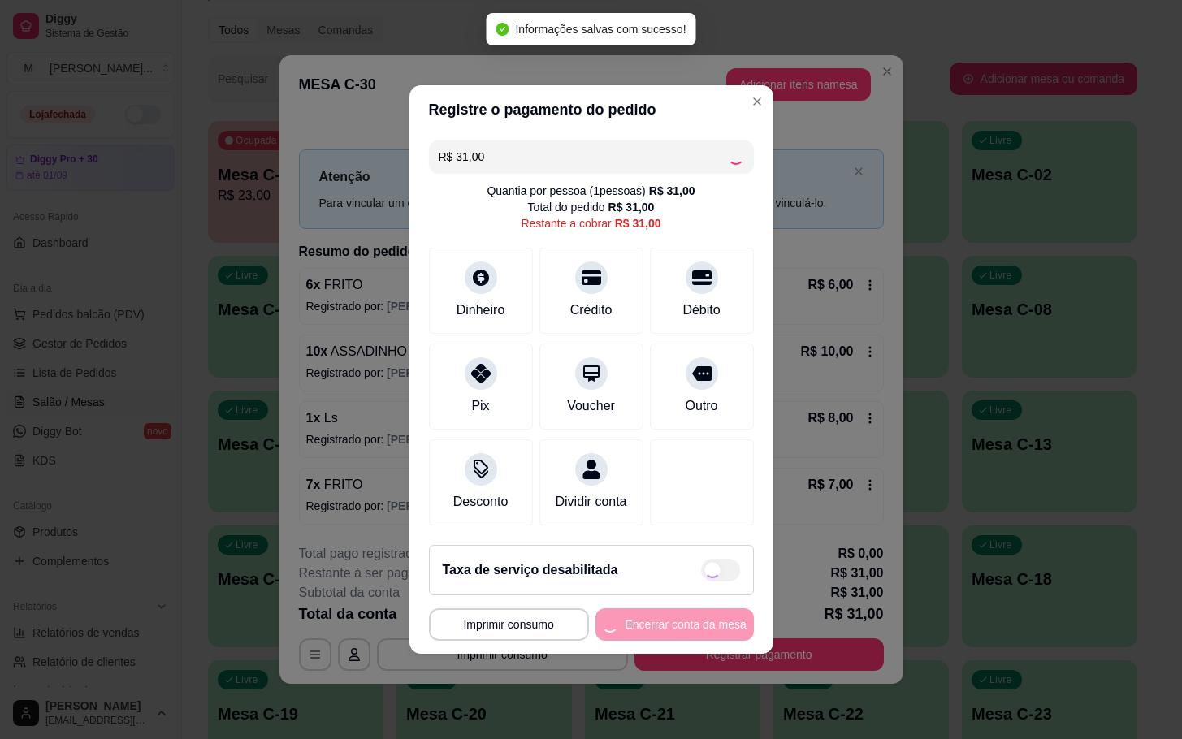
type input "R$ 0,00"
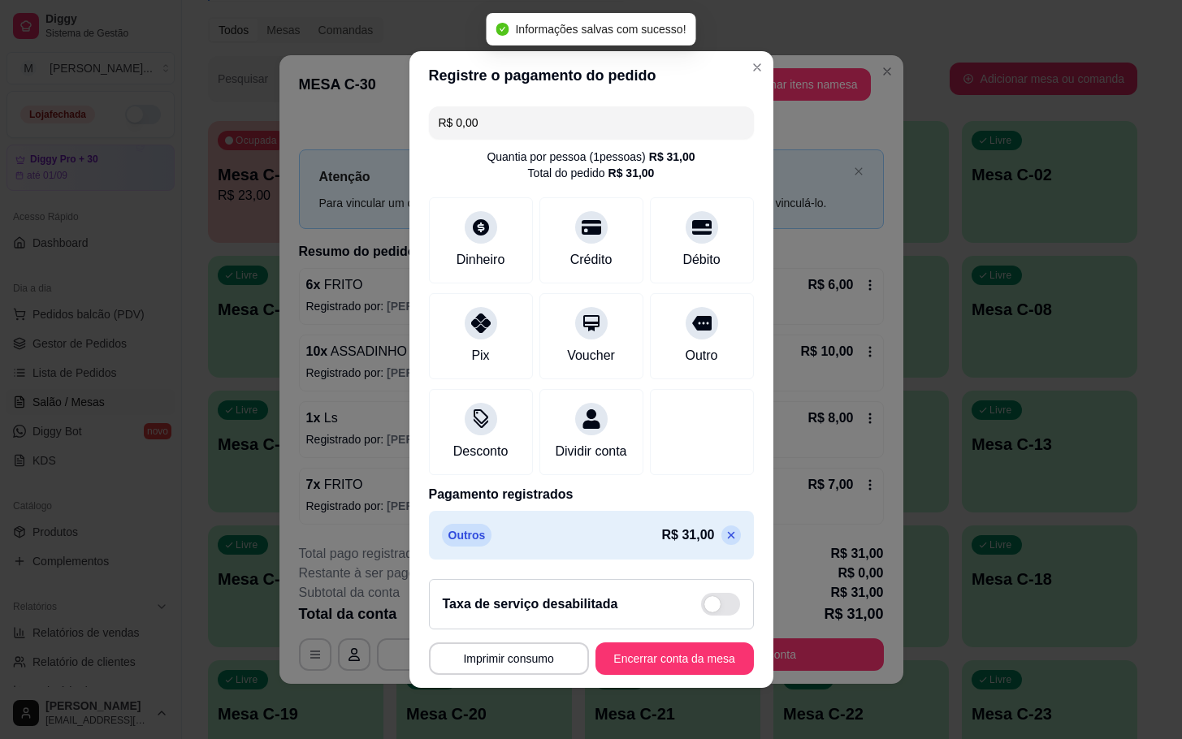
click at [631, 688] on footer "**********" at bounding box center [591, 627] width 364 height 122
click at [631, 675] on button "Encerrar conta da mesa" at bounding box center [674, 659] width 158 height 32
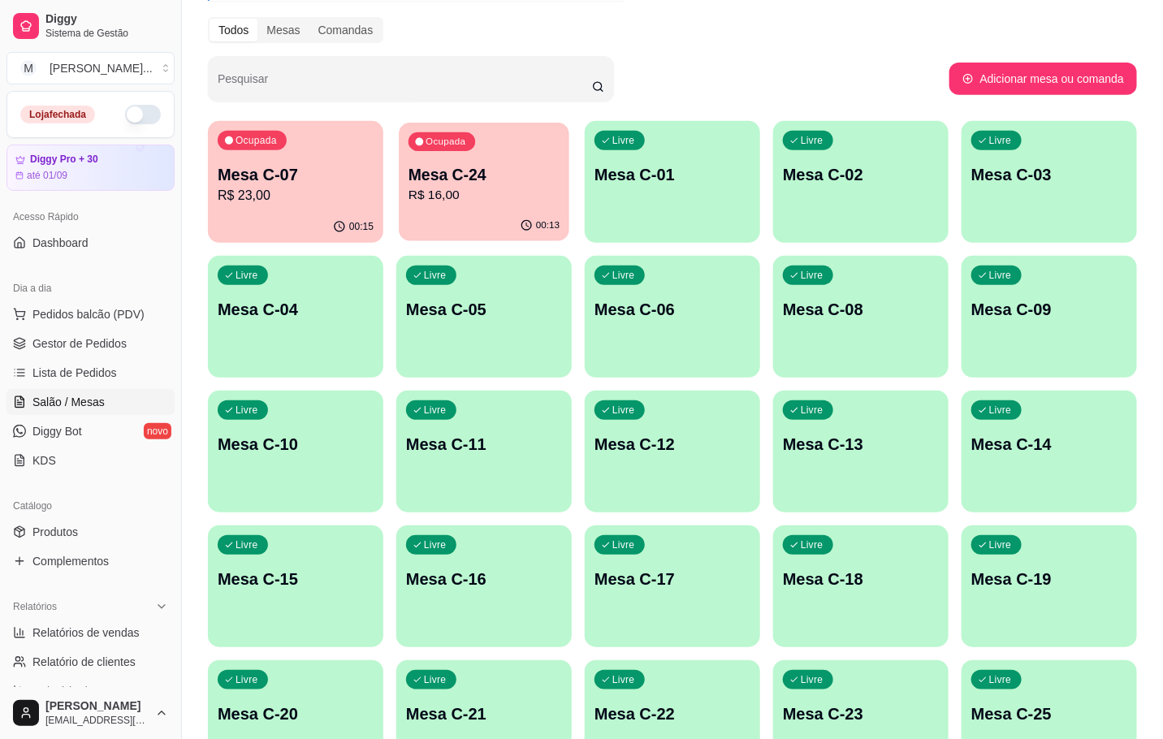
click at [531, 193] on p "R$ 16,00" at bounding box center [484, 195] width 151 height 19
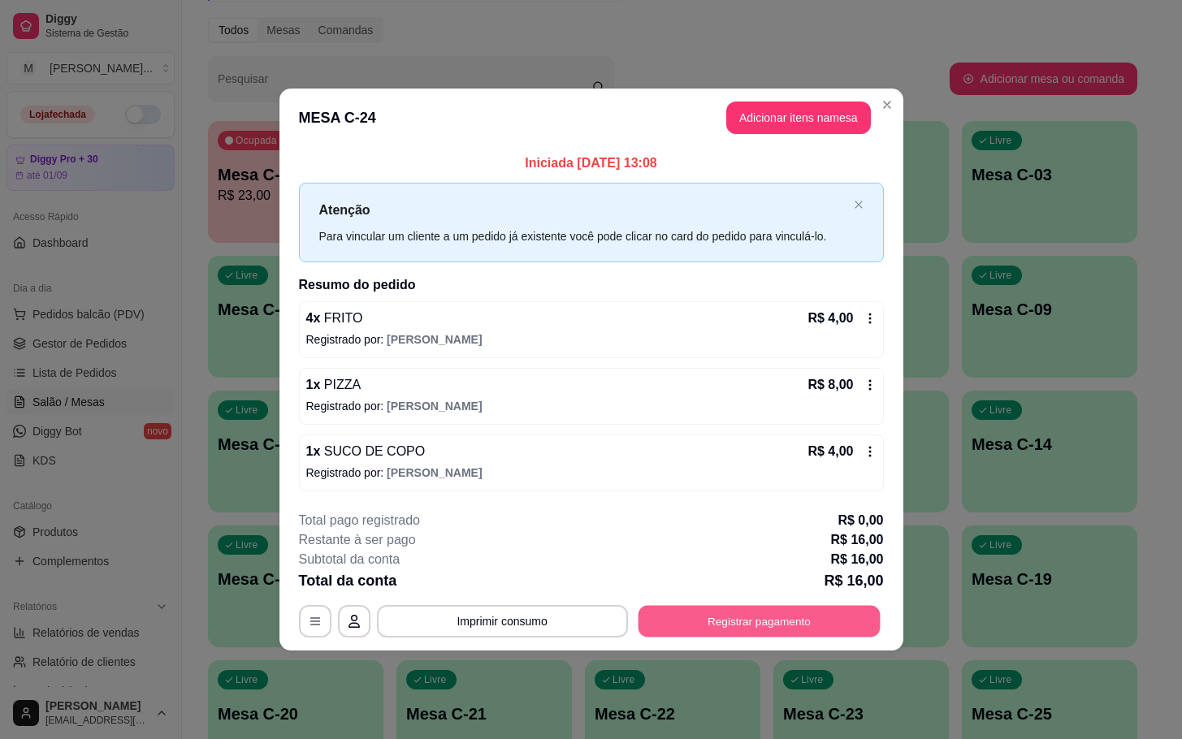
click at [788, 612] on button "Registrar pagamento" at bounding box center [759, 621] width 242 height 32
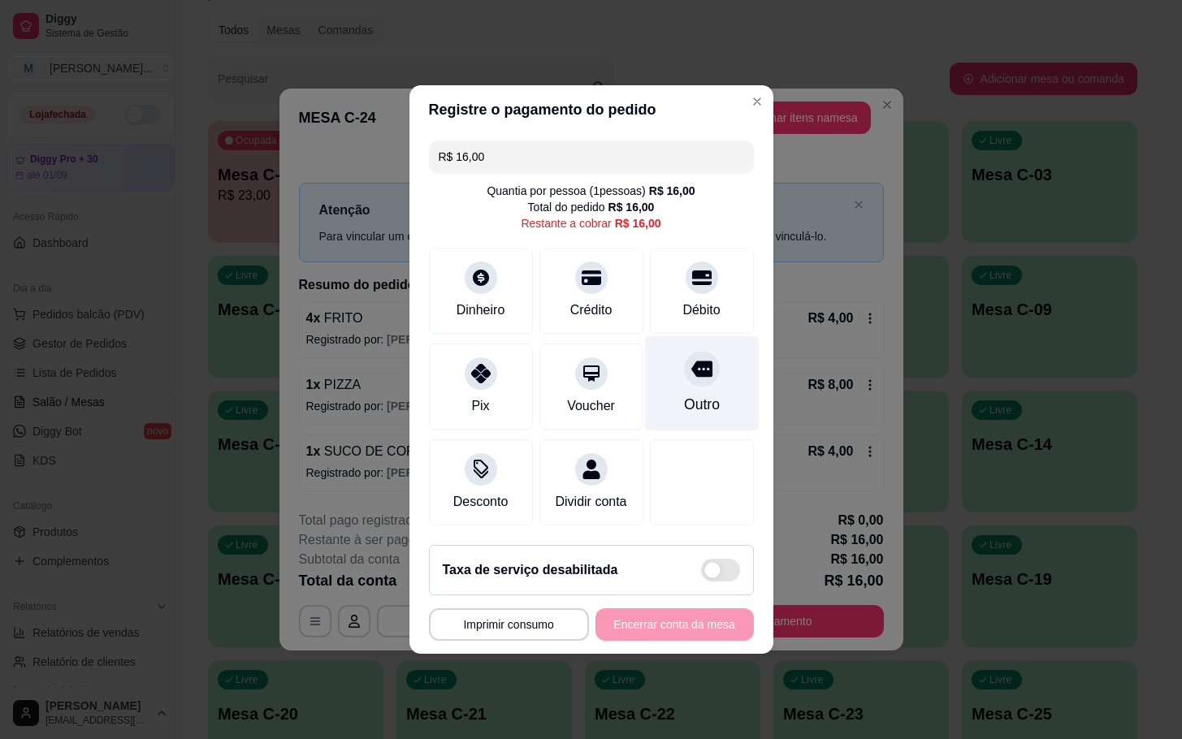
click at [677, 376] on div "Outro" at bounding box center [701, 383] width 115 height 95
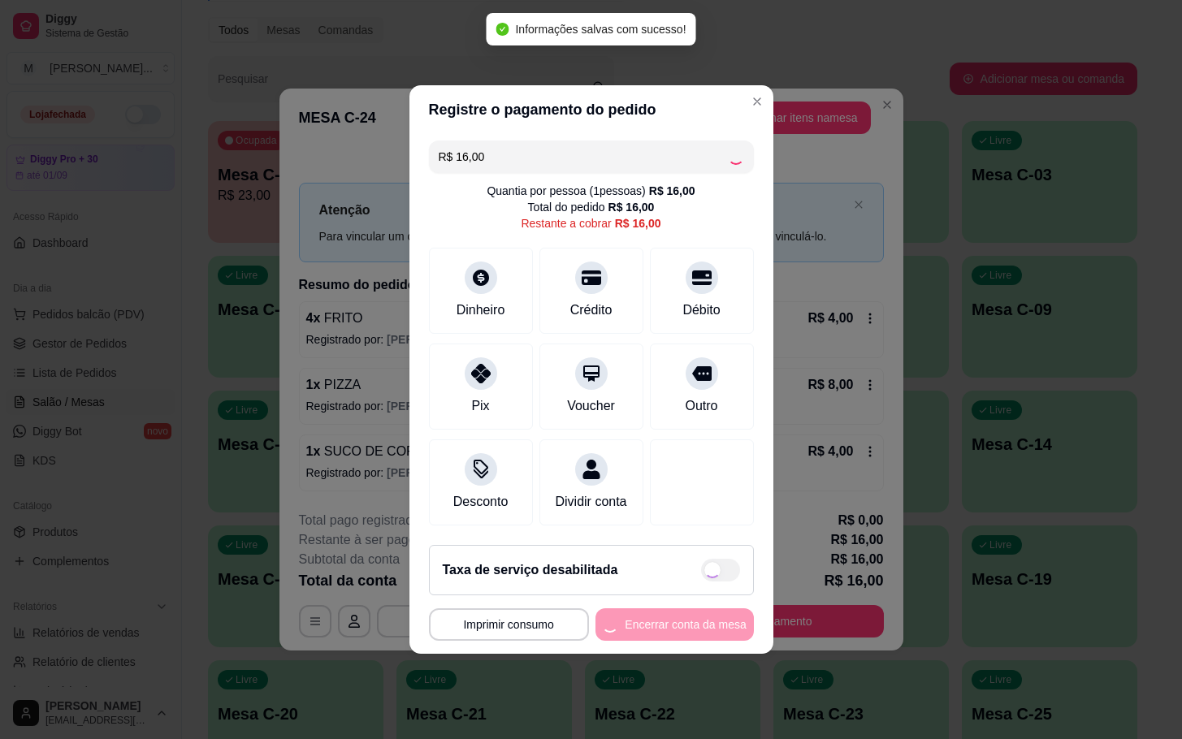
type input "R$ 0,00"
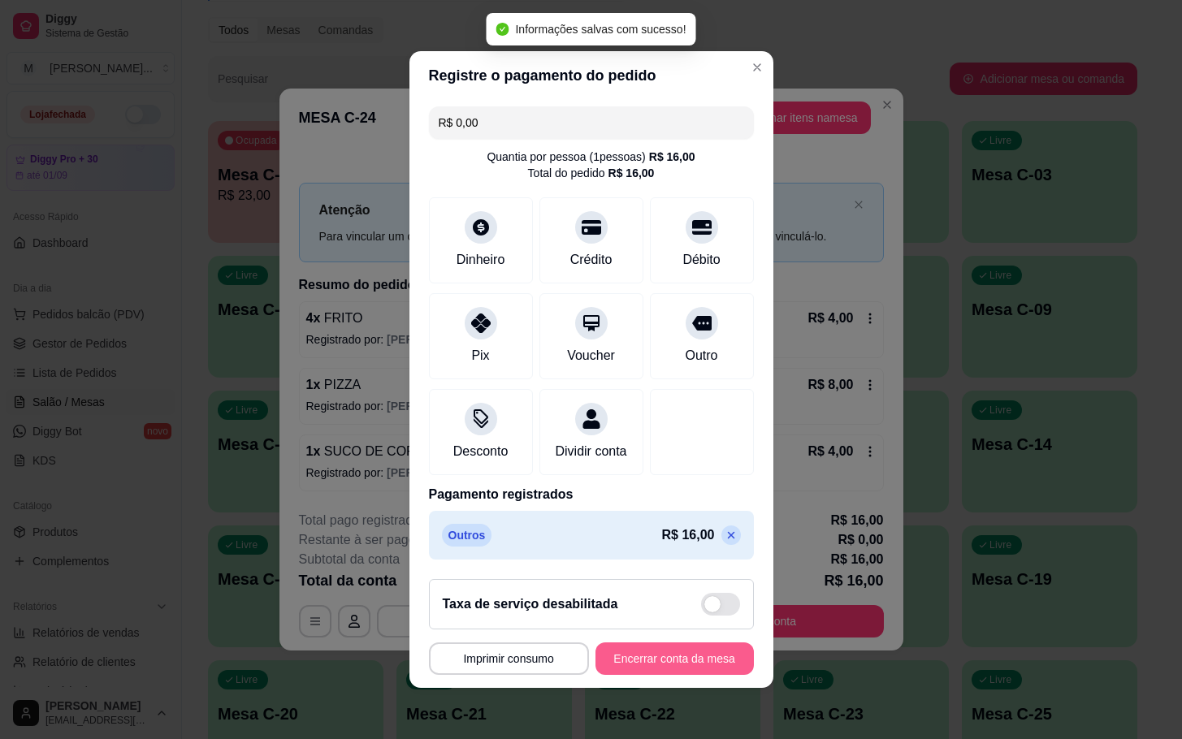
click at [681, 670] on button "Encerrar conta da mesa" at bounding box center [674, 659] width 158 height 32
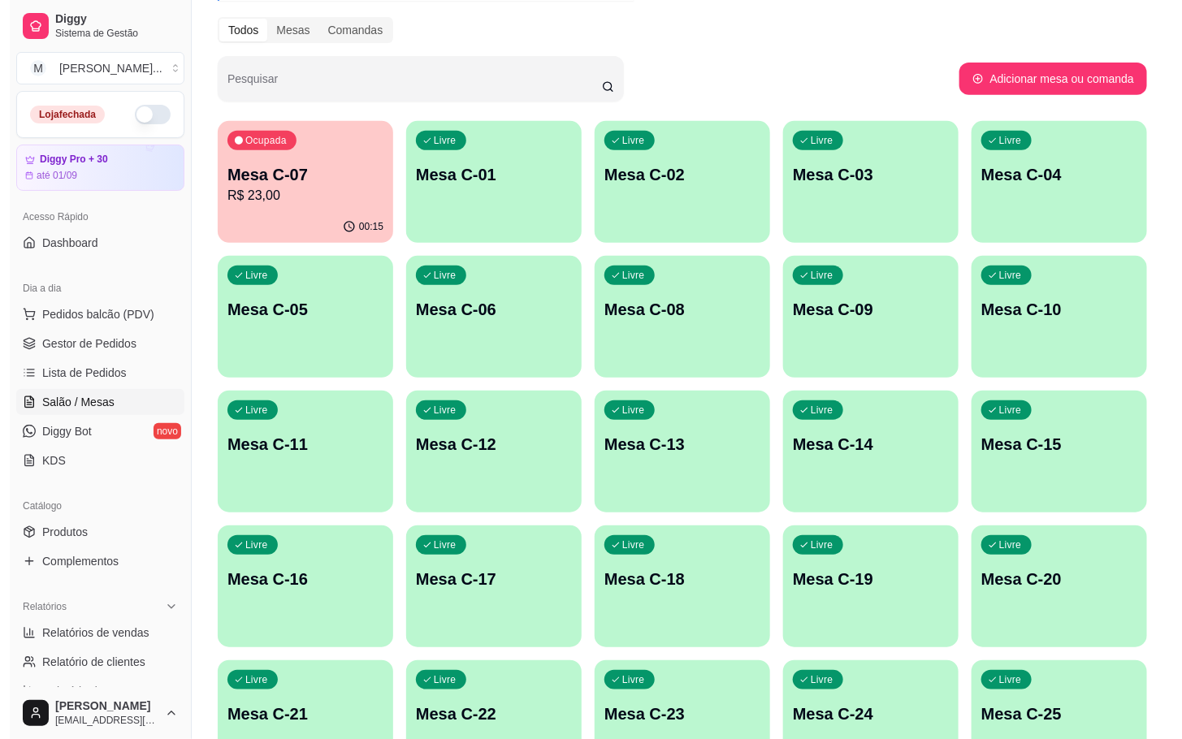
scroll to position [319, 0]
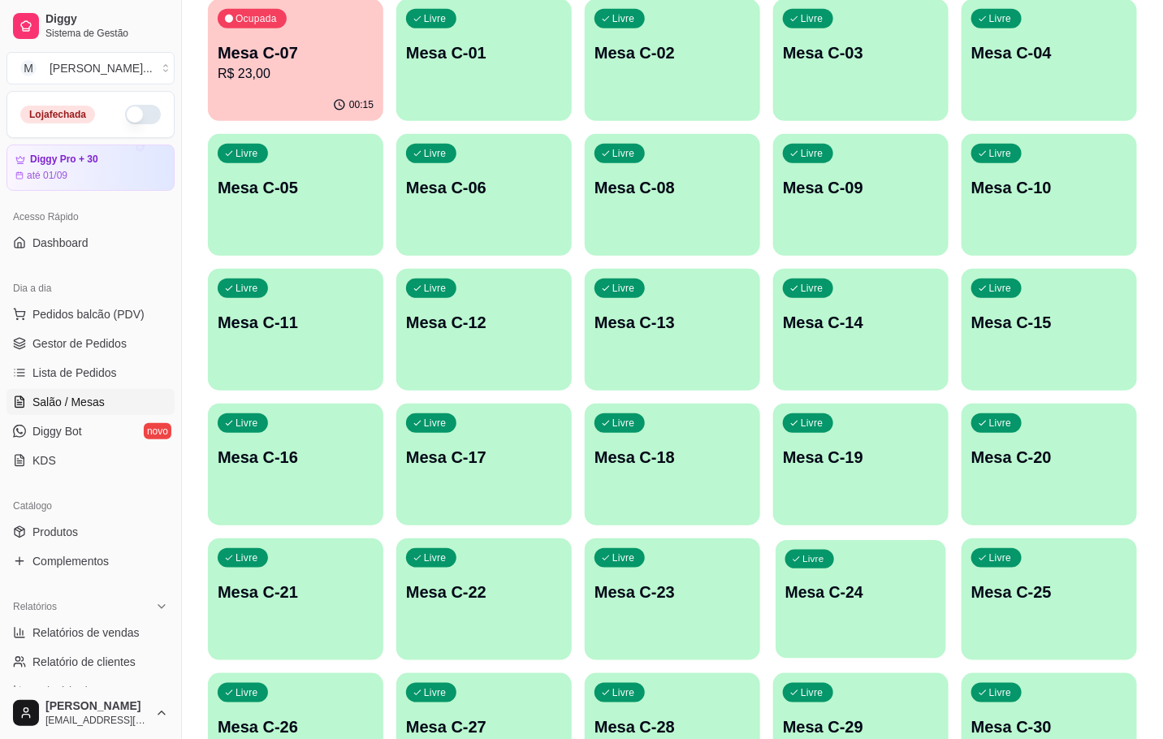
click at [863, 595] on p "Mesa C-24" at bounding box center [861, 593] width 151 height 22
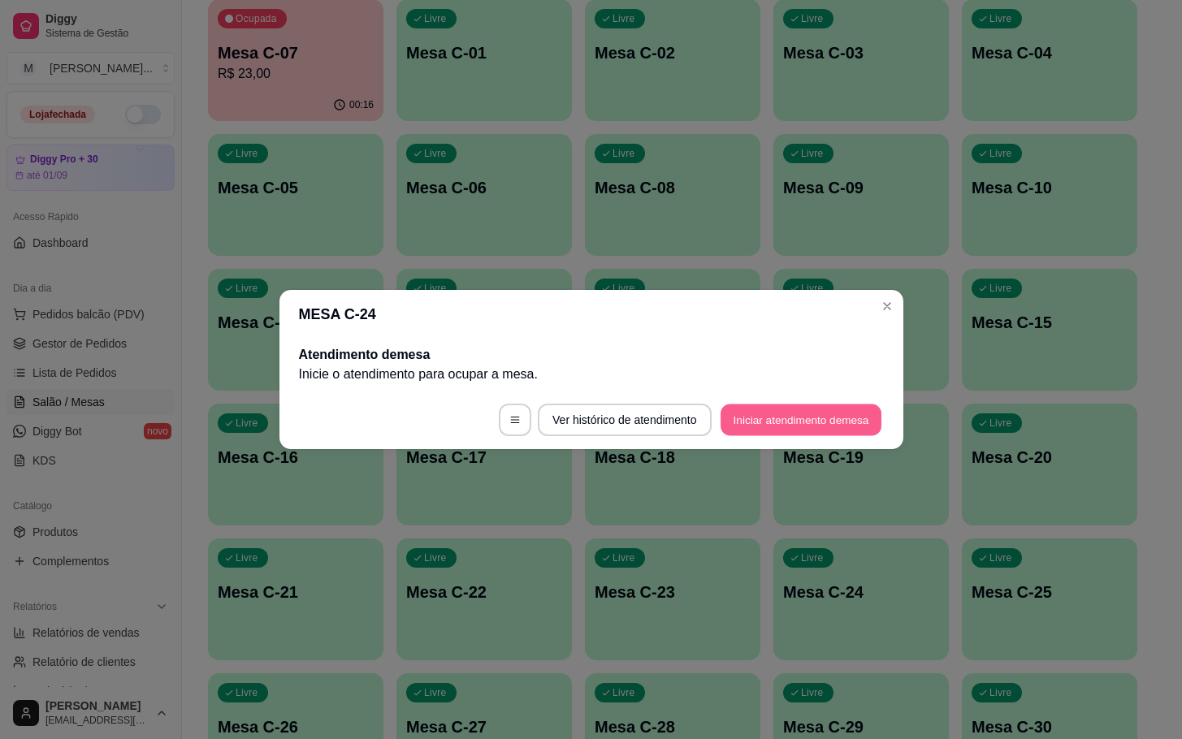
click at [834, 407] on button "Iniciar atendimento de mesa" at bounding box center [801, 421] width 161 height 32
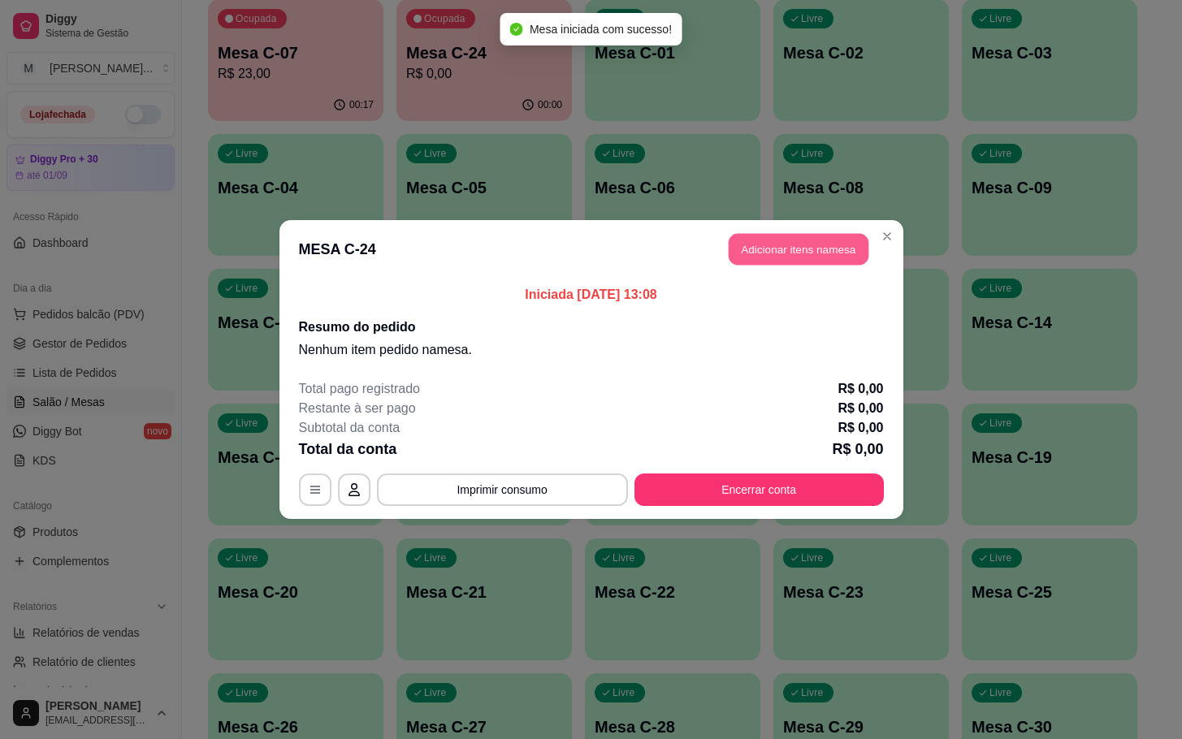
click at [846, 249] on button "Adicionar itens na mesa" at bounding box center [799, 250] width 140 height 32
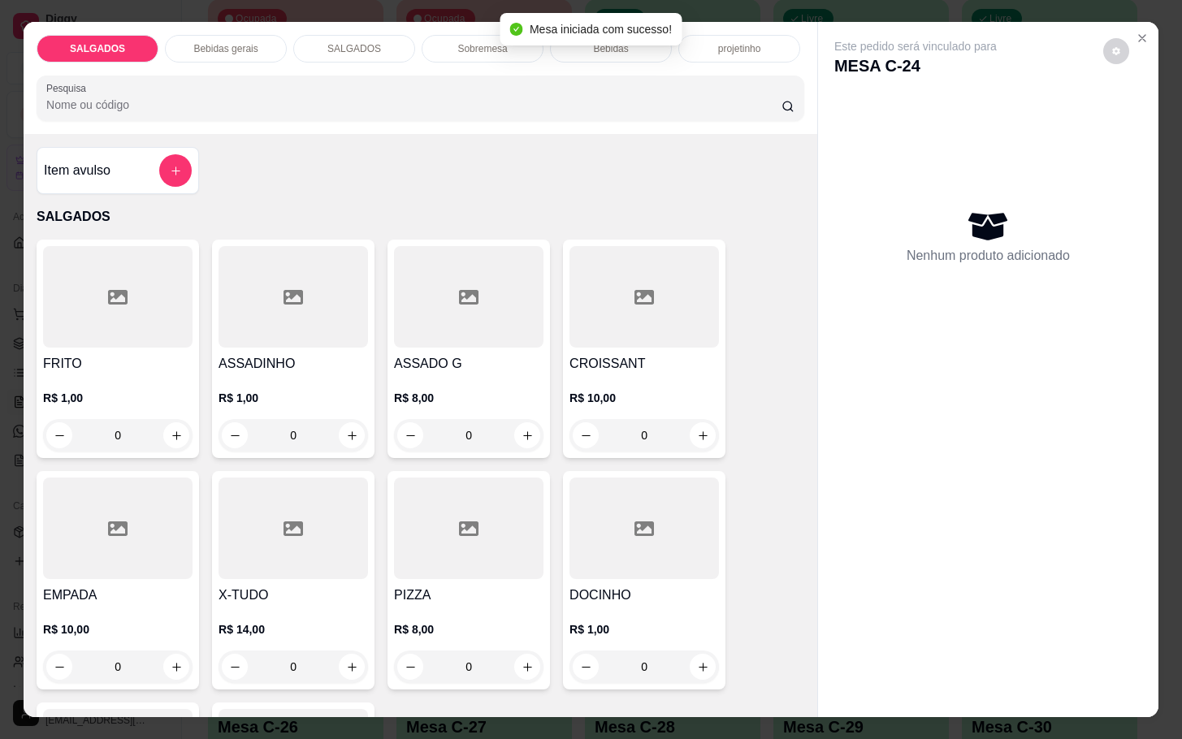
click at [500, 525] on div at bounding box center [468, 529] width 149 height 102
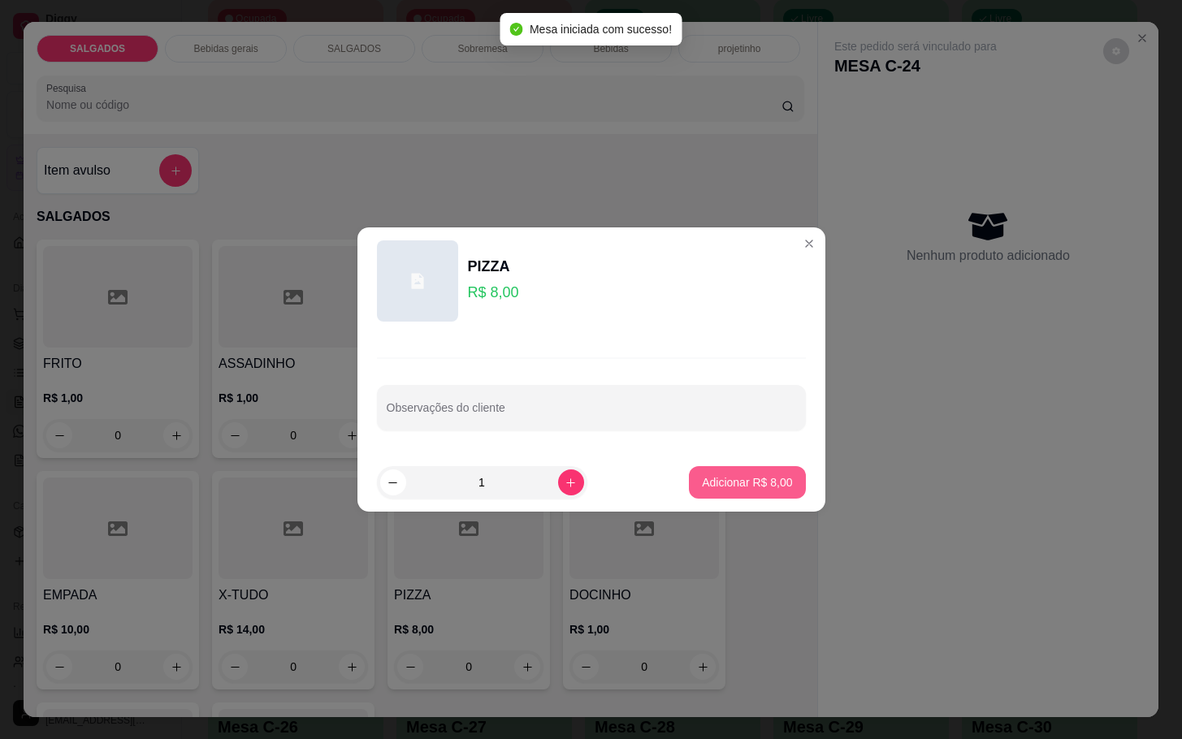
click at [702, 474] on p "Adicionar R$ 8,00" at bounding box center [747, 482] width 90 height 16
type input "1"
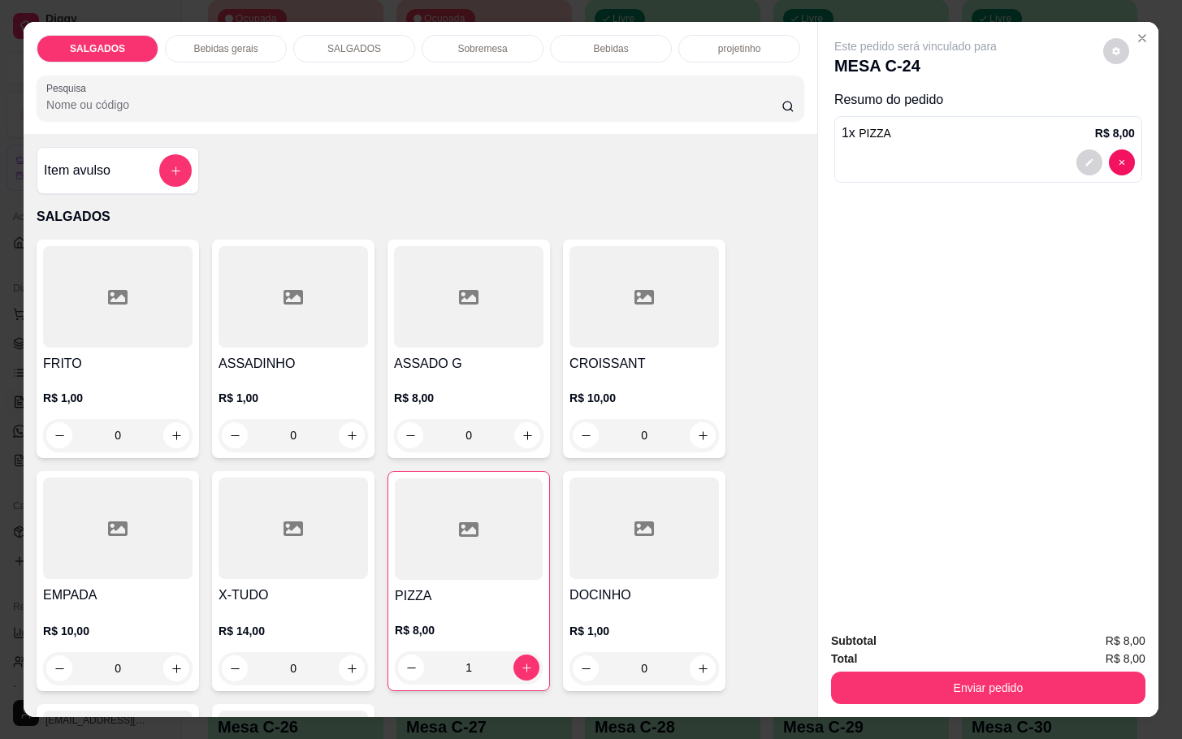
click at [246, 47] on div "Bebidas gerais" at bounding box center [226, 49] width 122 height 28
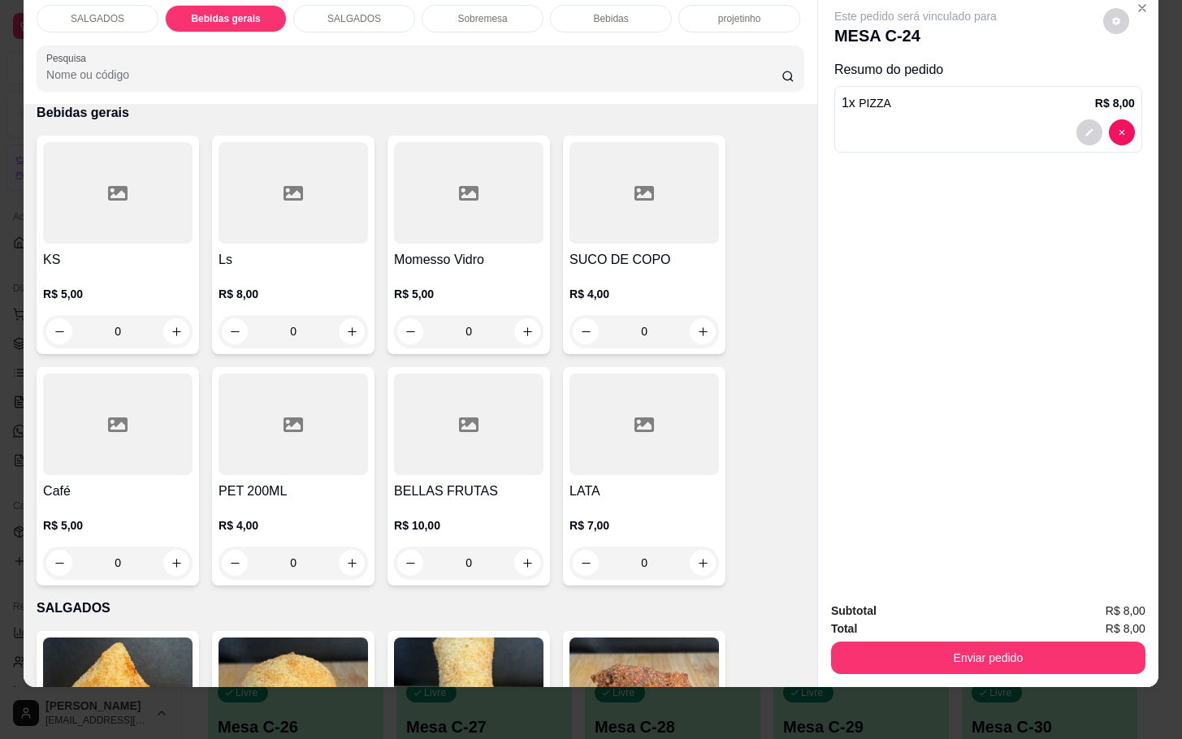
click at [642, 250] on h4 "SUCO DE COPO" at bounding box center [643, 259] width 149 height 19
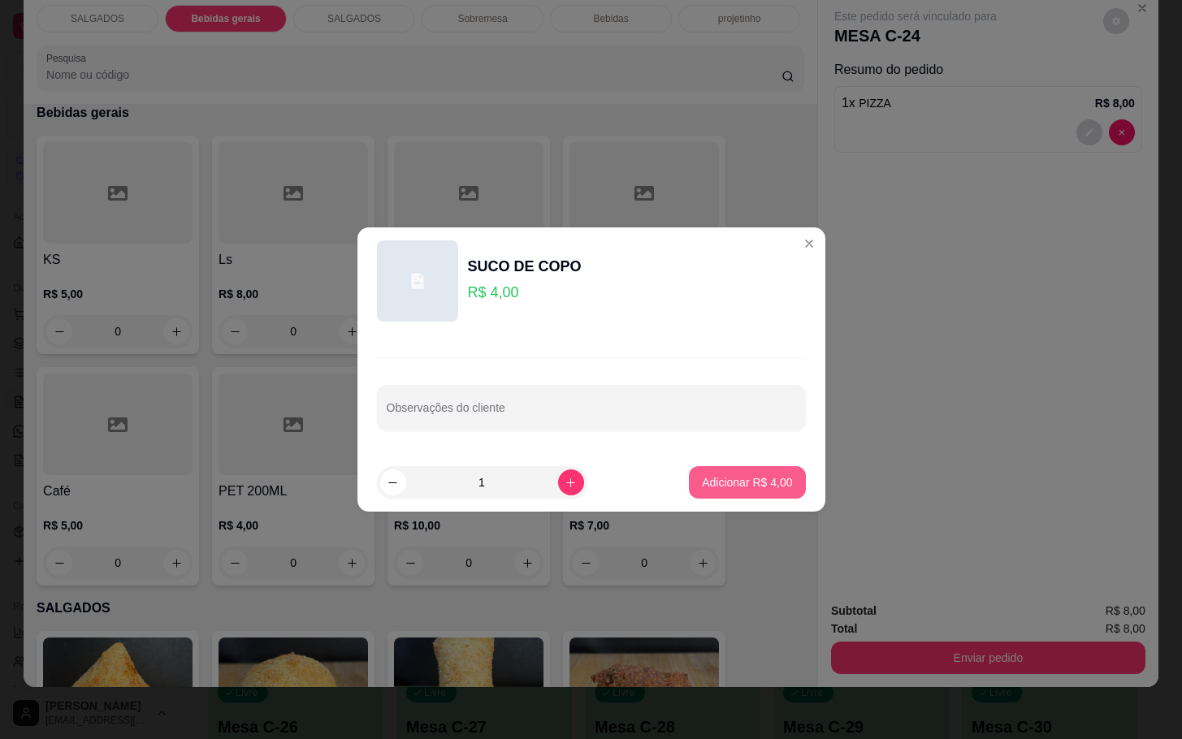
click at [719, 492] on button "Adicionar R$ 4,00" at bounding box center [747, 482] width 116 height 32
type input "1"
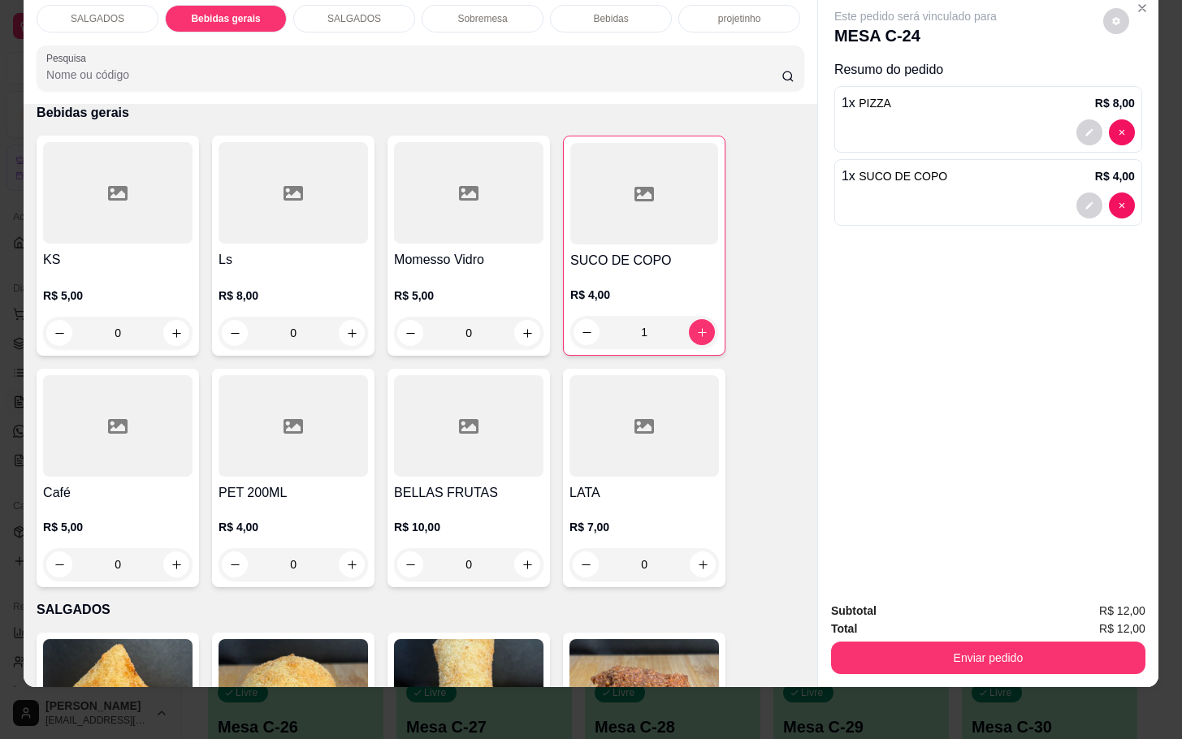
click at [988, 651] on button "Enviar pedido" at bounding box center [988, 658] width 314 height 32
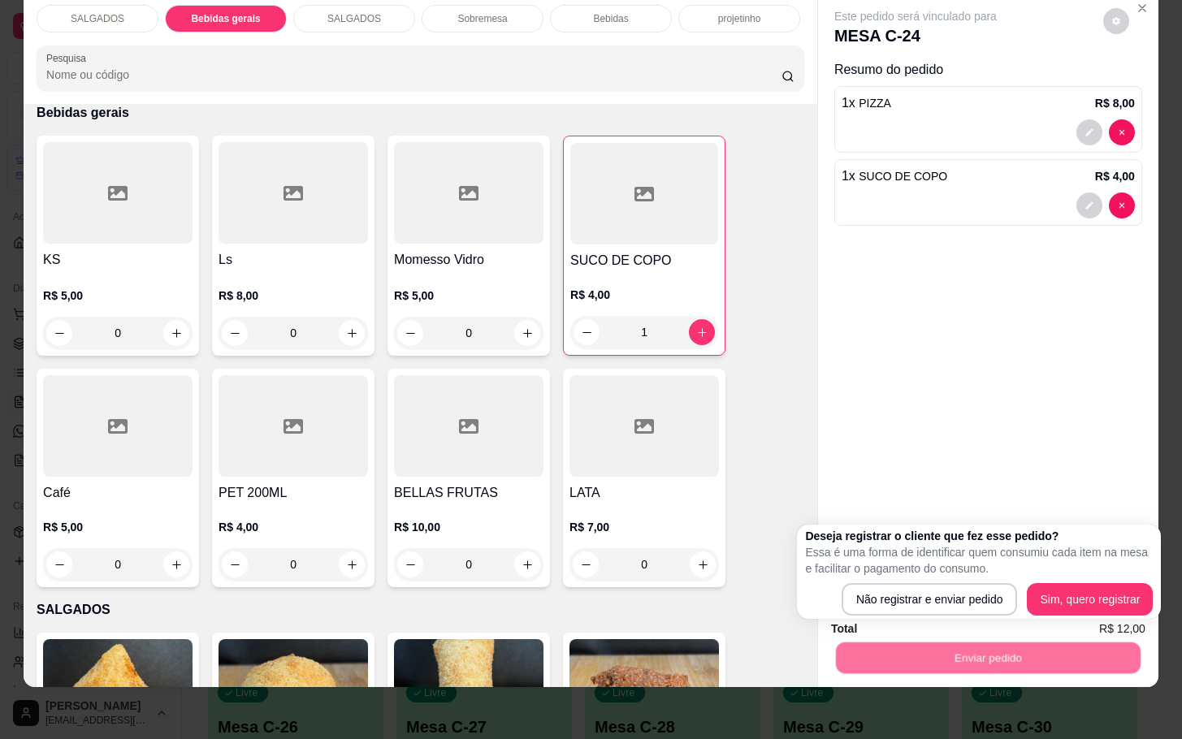
click at [960, 638] on div "Enviar pedido" at bounding box center [988, 656] width 314 height 37
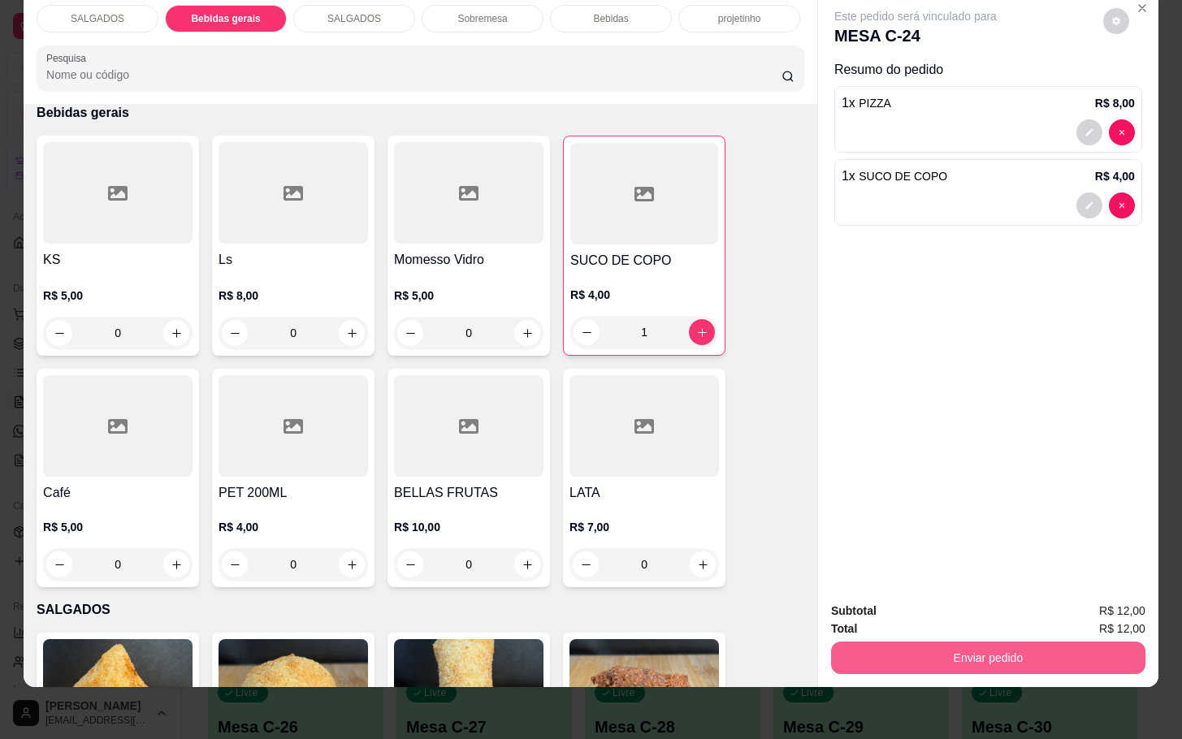
click at [904, 656] on button "Enviar pedido" at bounding box center [988, 658] width 314 height 32
click at [898, 607] on button "Não registrar e enviar pedido" at bounding box center [931, 600] width 169 height 31
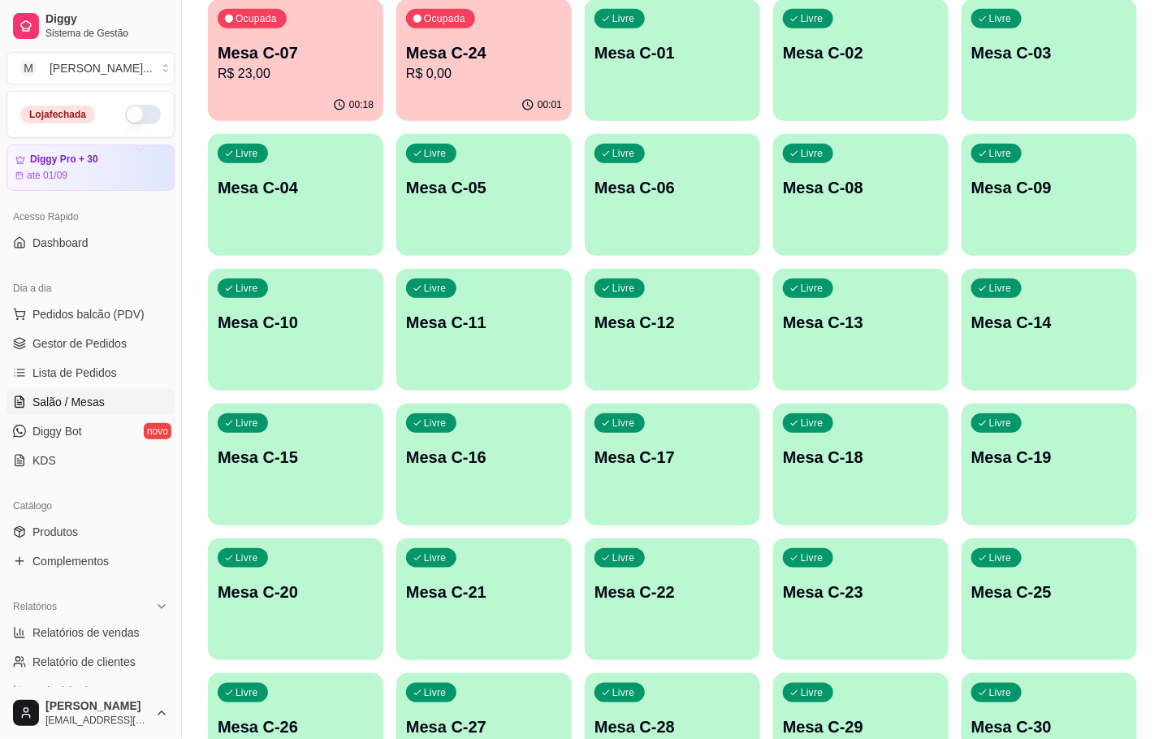
click at [303, 71] on p "R$ 23,00" at bounding box center [296, 73] width 156 height 19
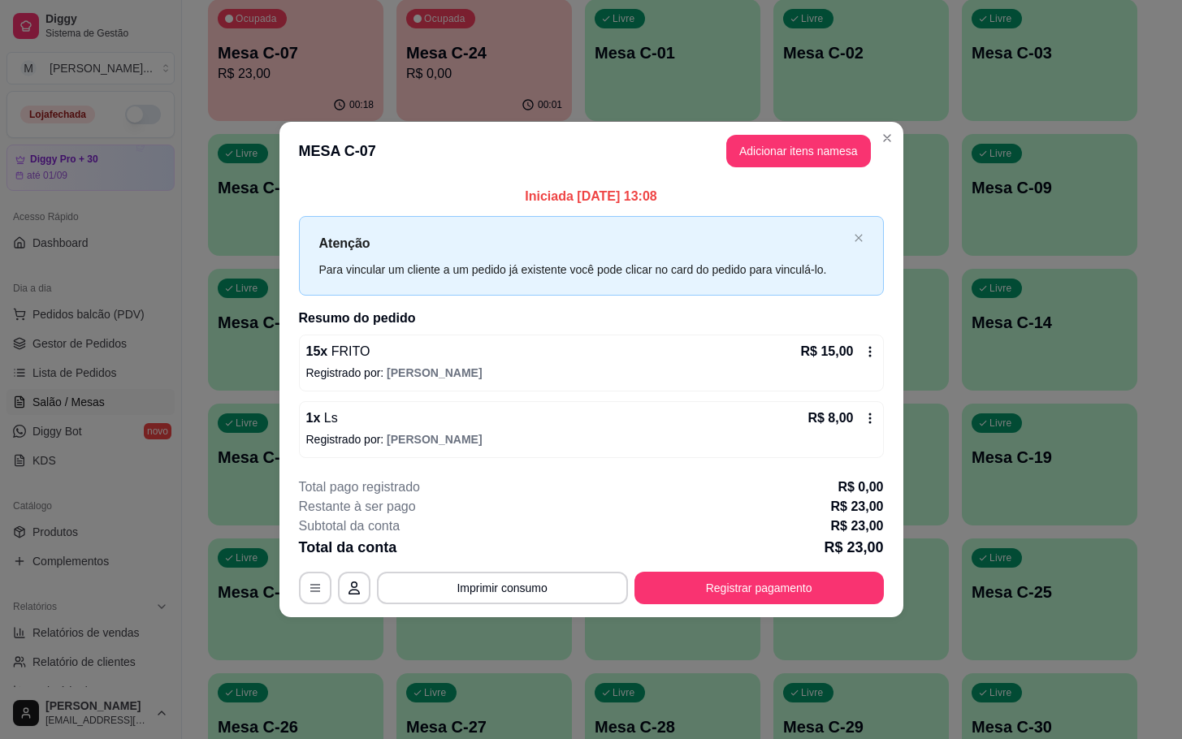
click at [827, 580] on button "Registrar pagamento" at bounding box center [758, 588] width 249 height 32
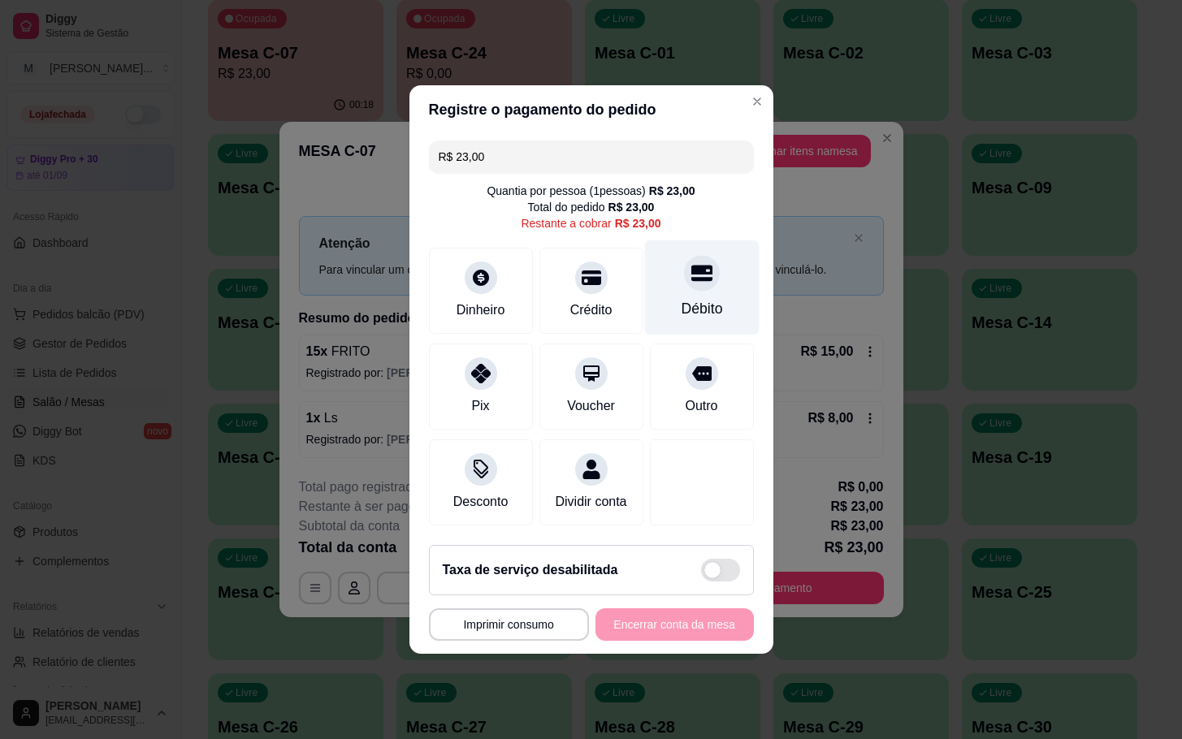
click at [734, 279] on div "Débito" at bounding box center [701, 287] width 115 height 95
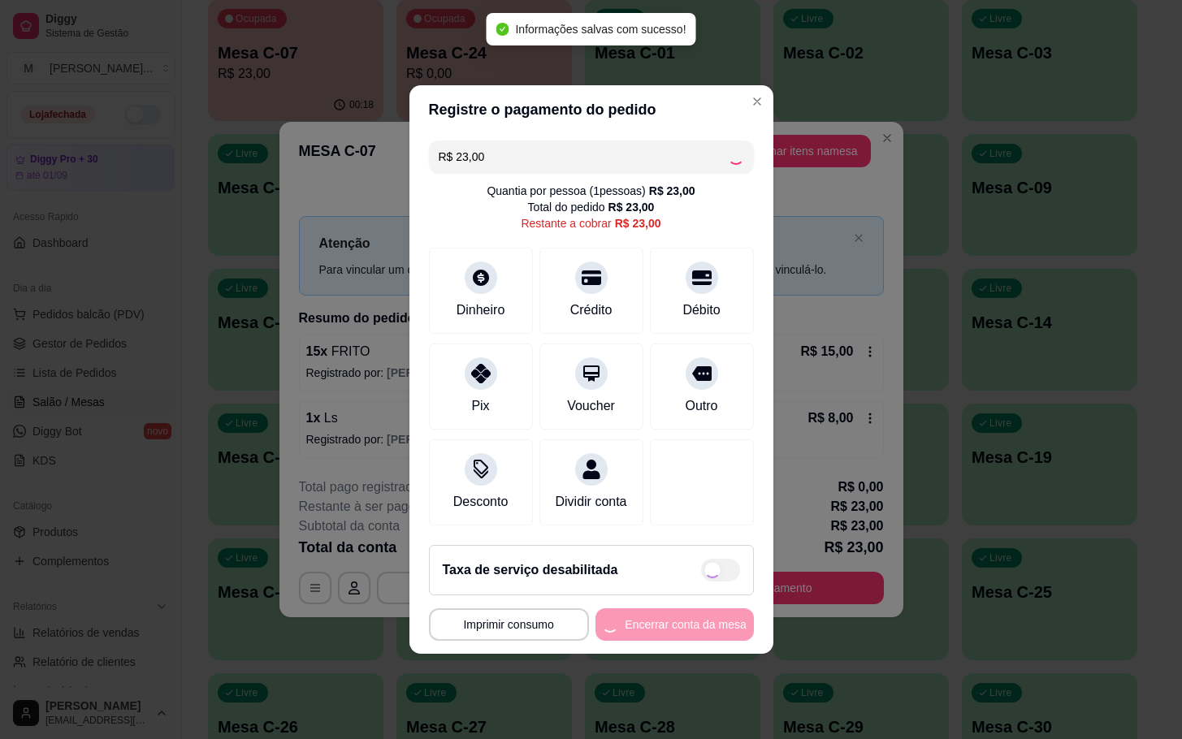
type input "R$ 0,00"
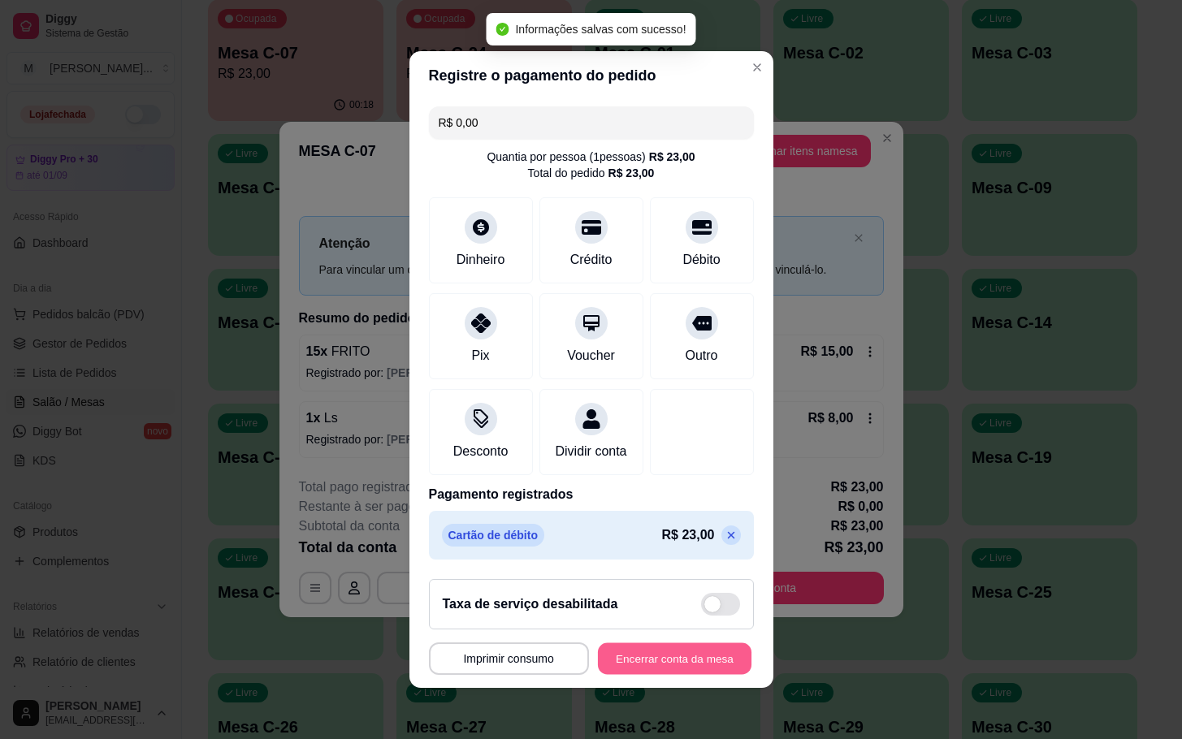
click at [648, 675] on button "Encerrar conta da mesa" at bounding box center [675, 659] width 154 height 32
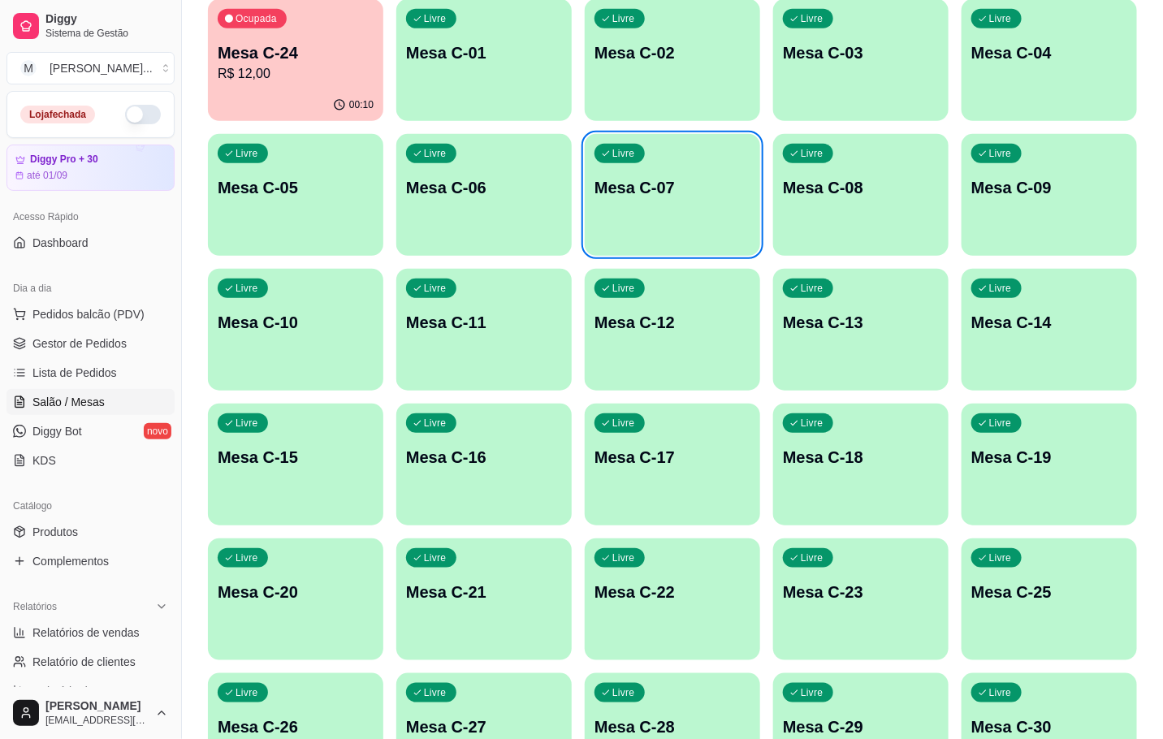
click at [341, 88] on div "Ocupada Mesa C-24 R$ 12,00" at bounding box center [295, 44] width 175 height 90
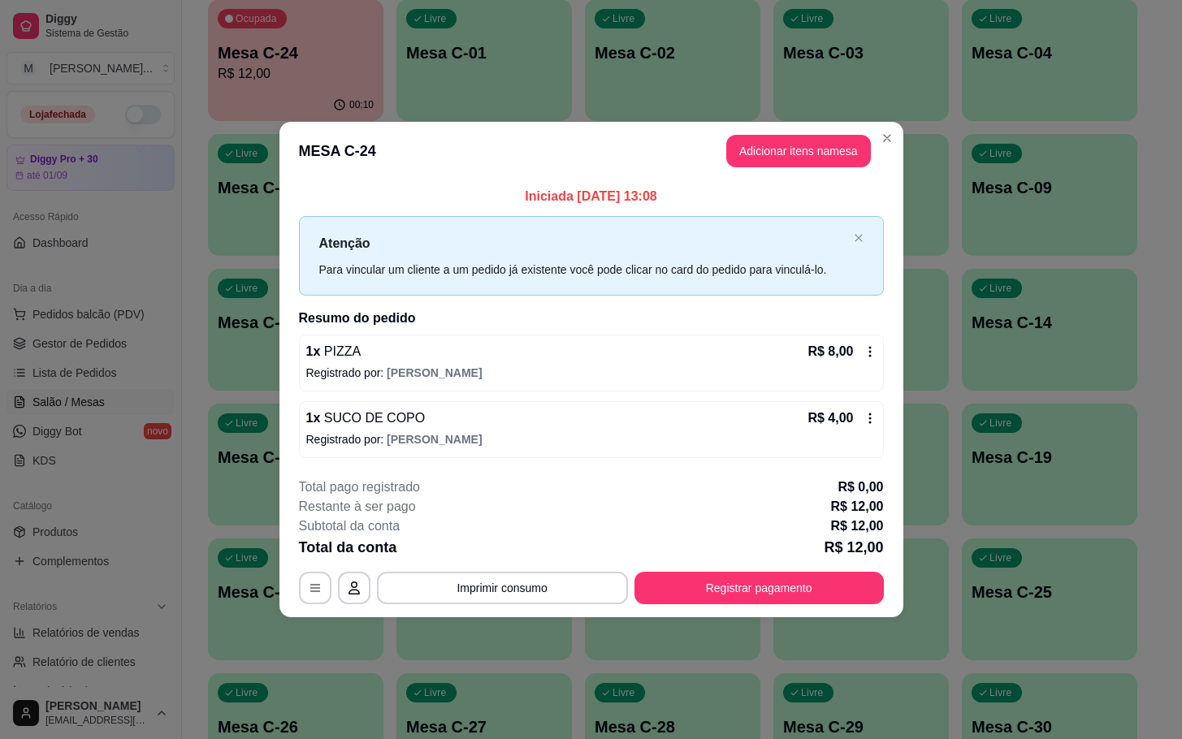
click at [773, 157] on button "Adicionar itens na mesa" at bounding box center [798, 151] width 145 height 32
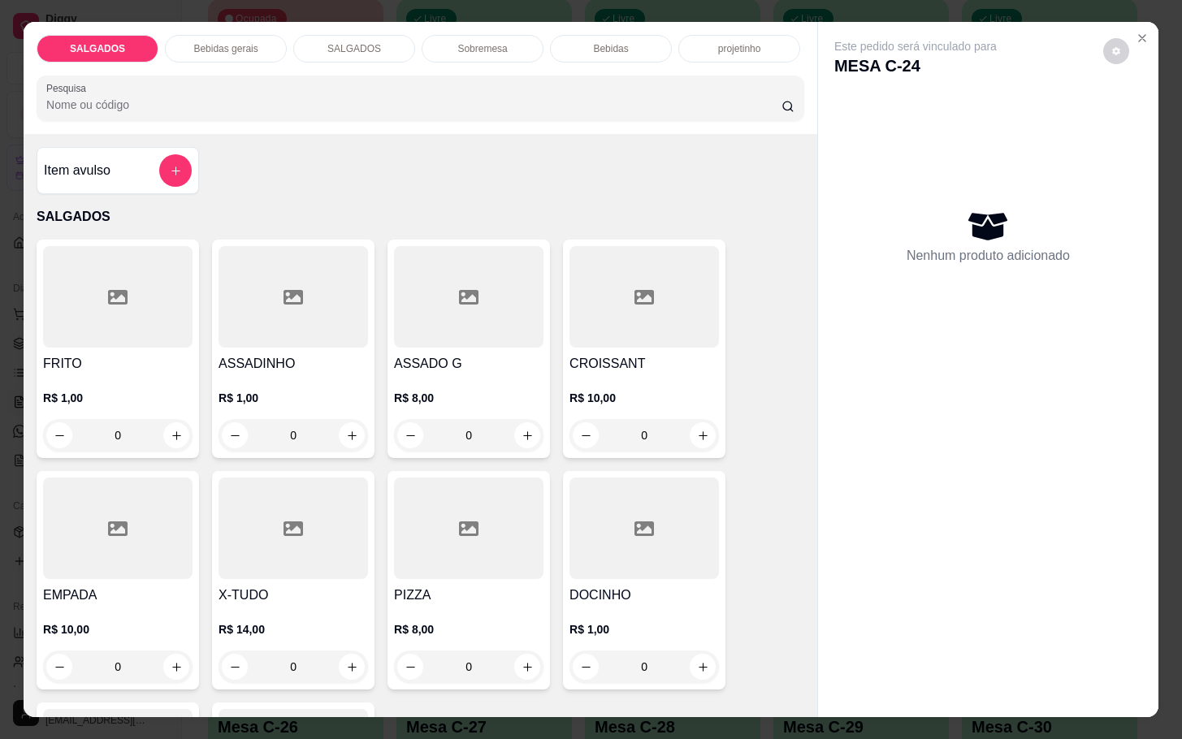
click at [473, 288] on div at bounding box center [468, 297] width 149 height 102
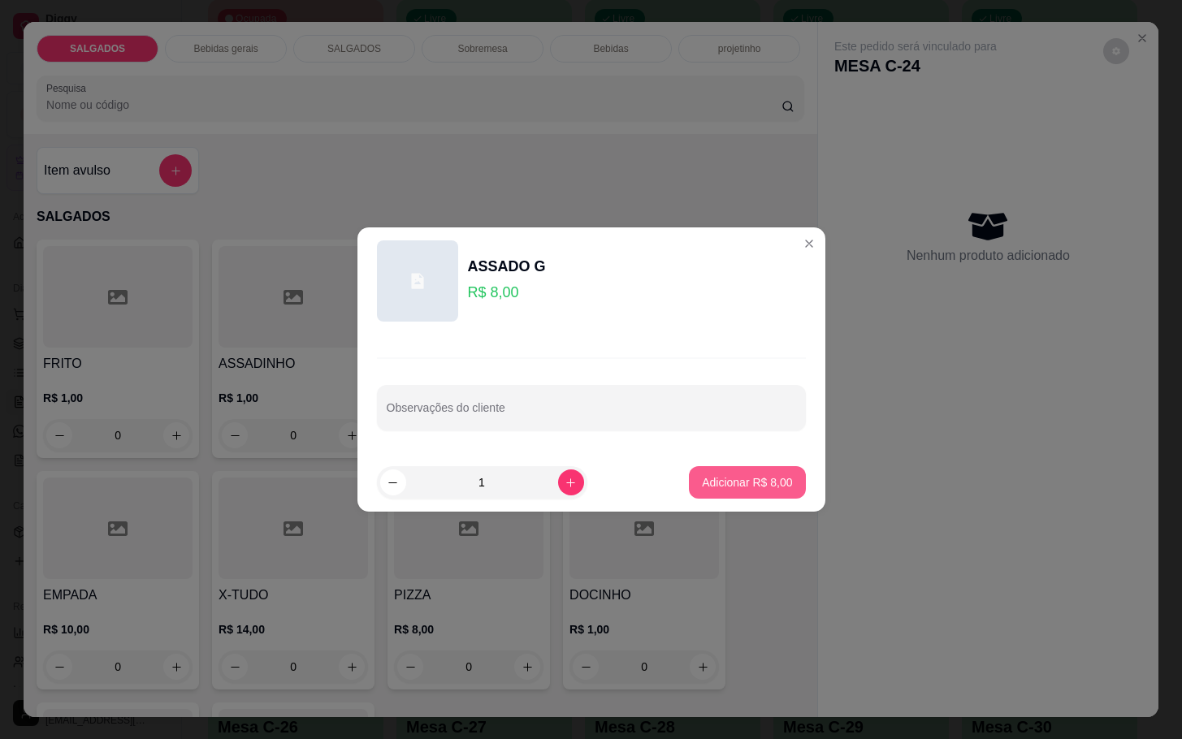
click at [715, 483] on p "Adicionar R$ 8,00" at bounding box center [747, 482] width 90 height 16
type input "1"
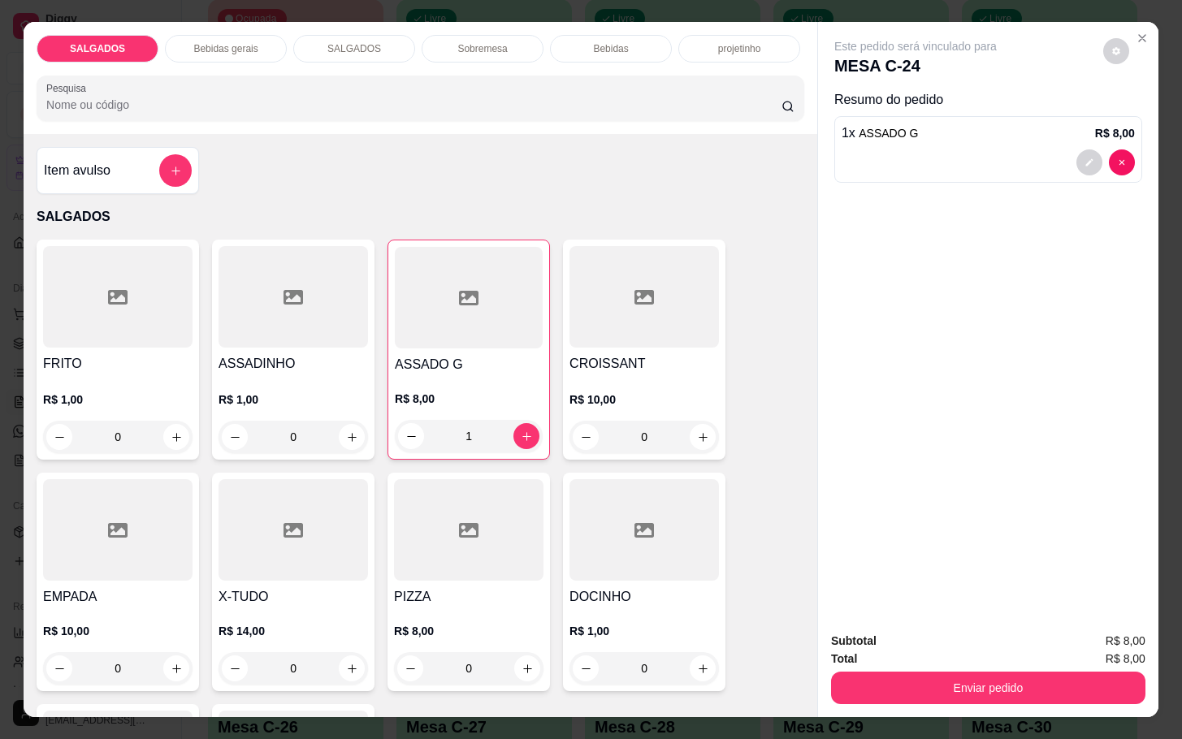
click at [249, 54] on div "Bebidas gerais" at bounding box center [226, 49] width 122 height 28
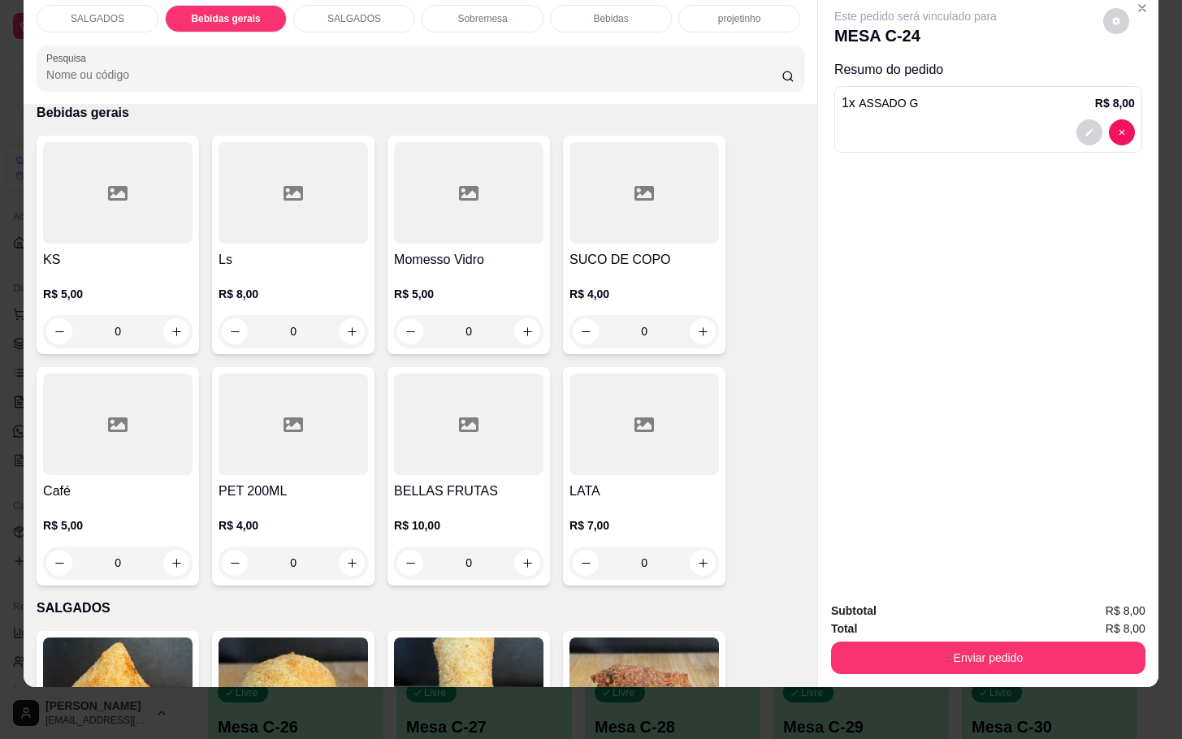
click at [117, 222] on div at bounding box center [117, 193] width 149 height 102
click at [644, 162] on div at bounding box center [643, 193] width 149 height 102
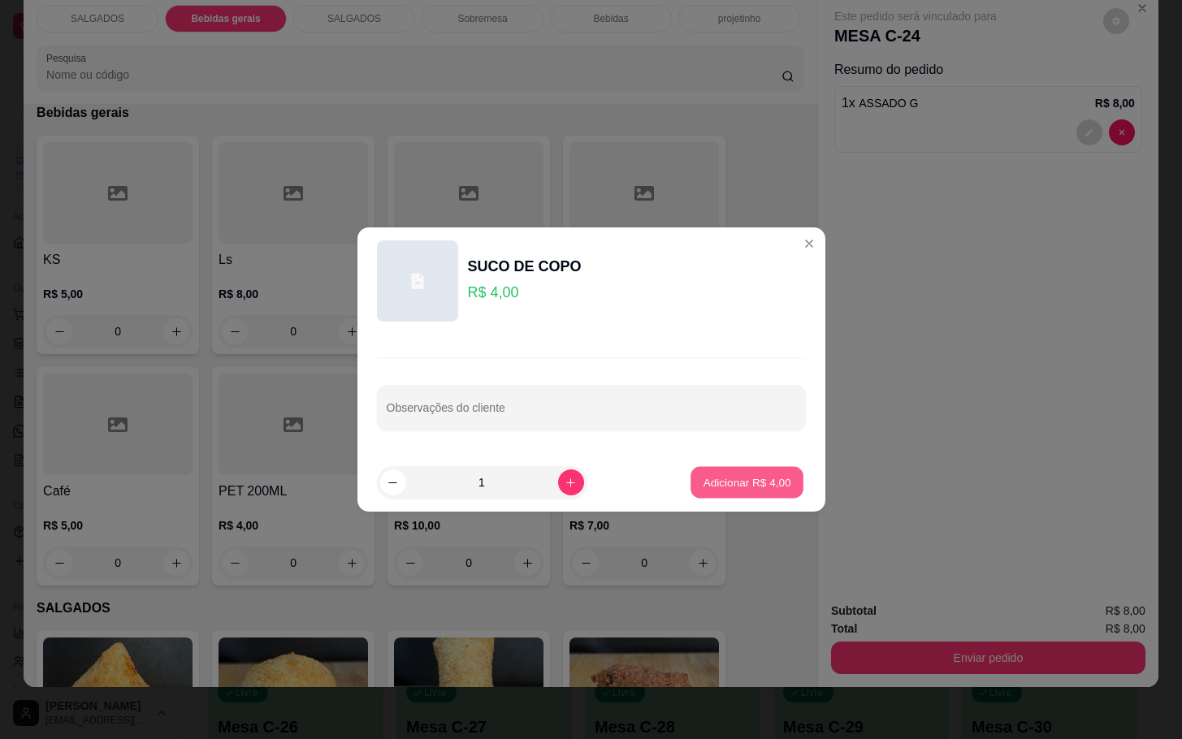
click at [743, 483] on p "Adicionar R$ 4,00" at bounding box center [747, 481] width 88 height 15
type input "1"
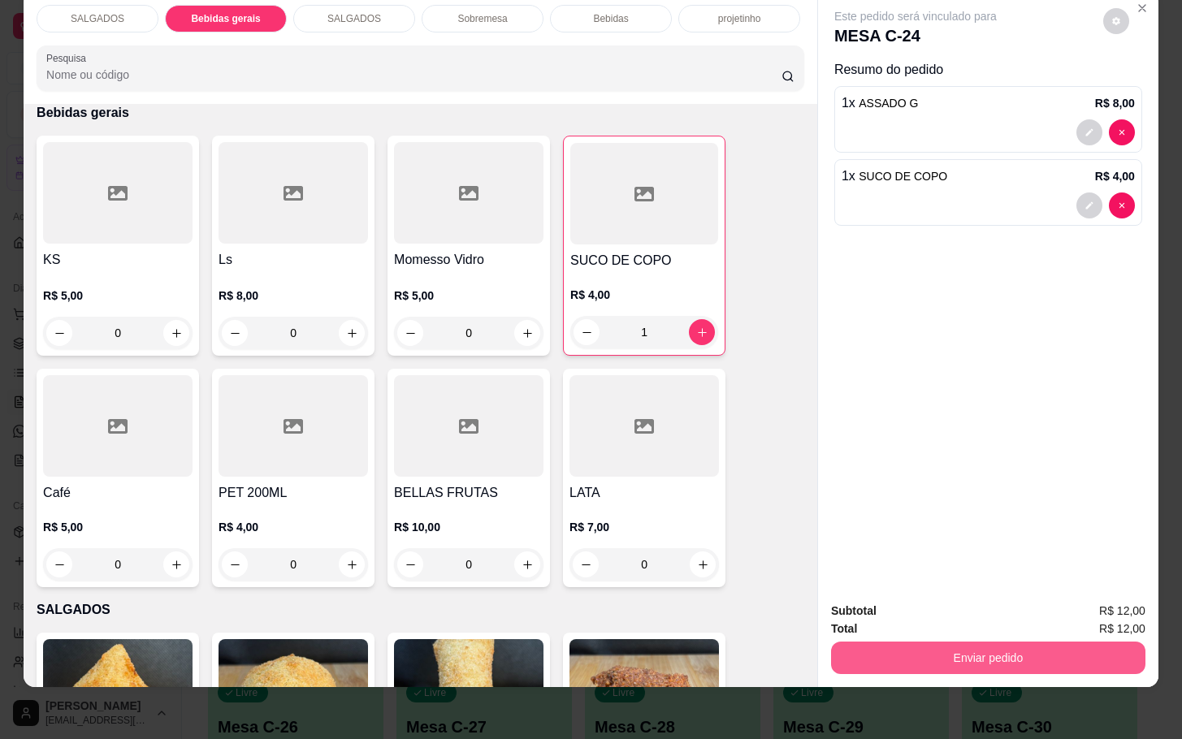
click at [963, 651] on button "Enviar pedido" at bounding box center [988, 658] width 314 height 32
click at [938, 593] on button "Não registrar e enviar pedido" at bounding box center [931, 600] width 169 height 31
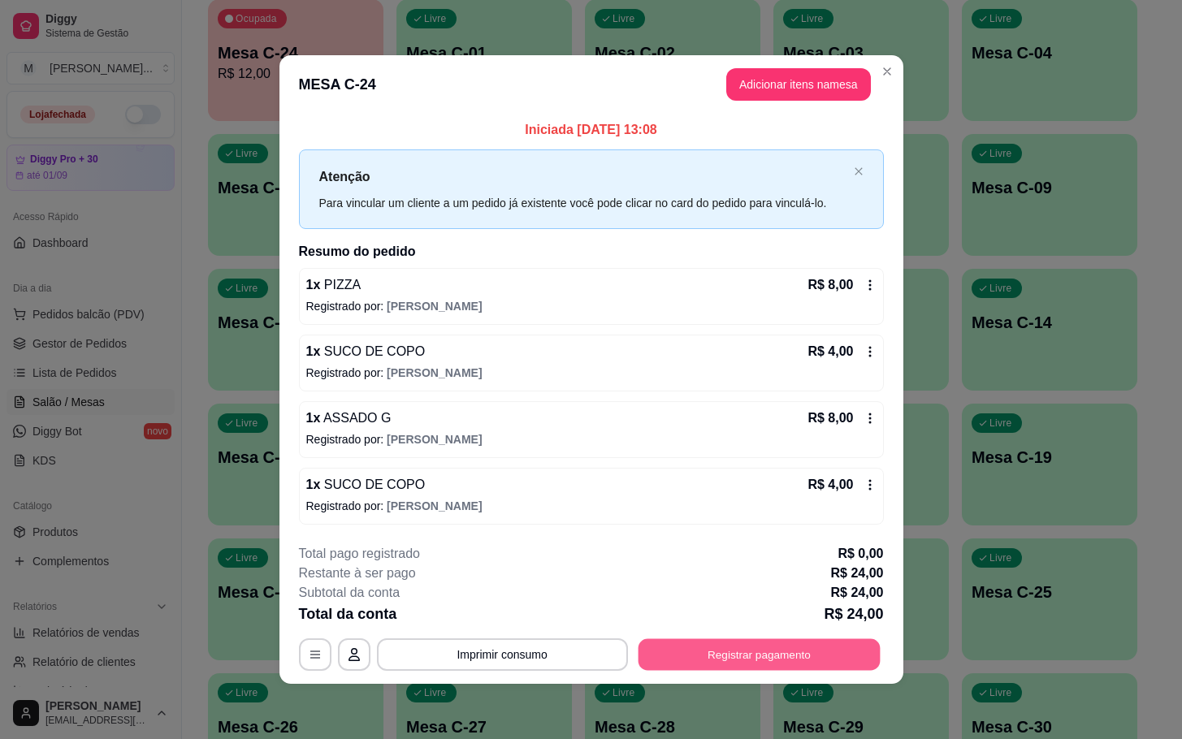
click at [712, 654] on button "Registrar pagamento" at bounding box center [759, 654] width 242 height 32
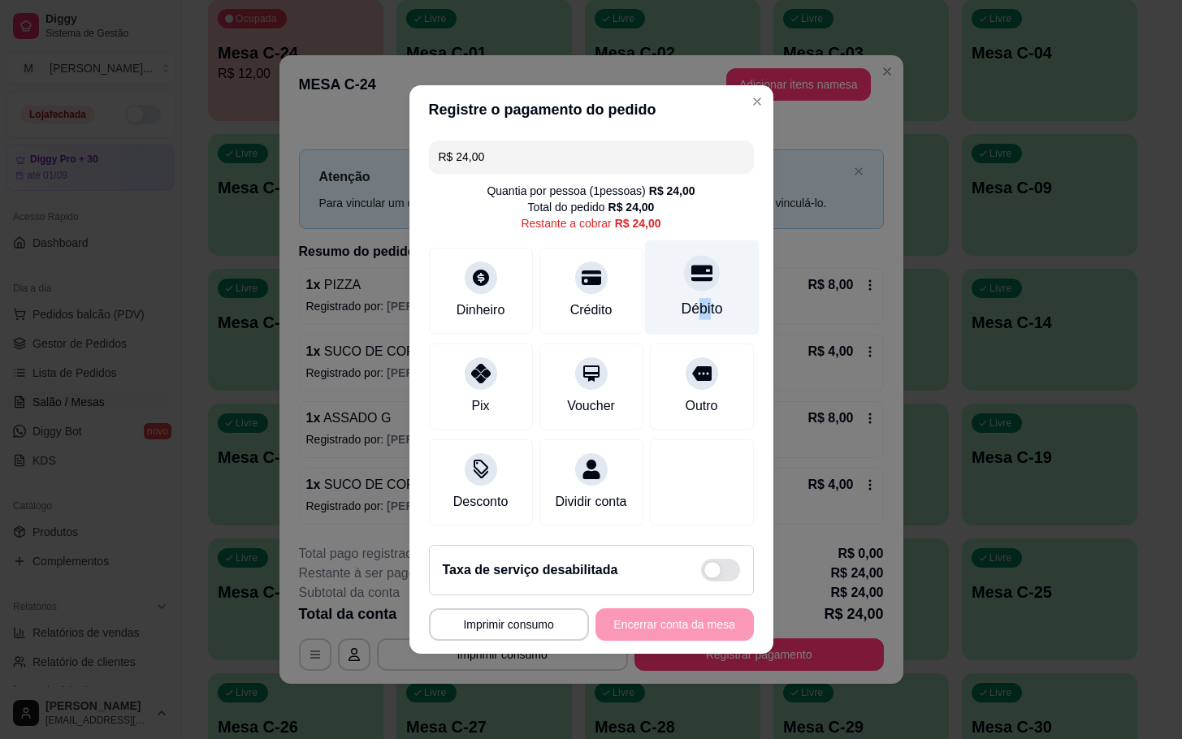
click at [695, 301] on div "Débito" at bounding box center [701, 308] width 41 height 21
type input "R$ 0,00"
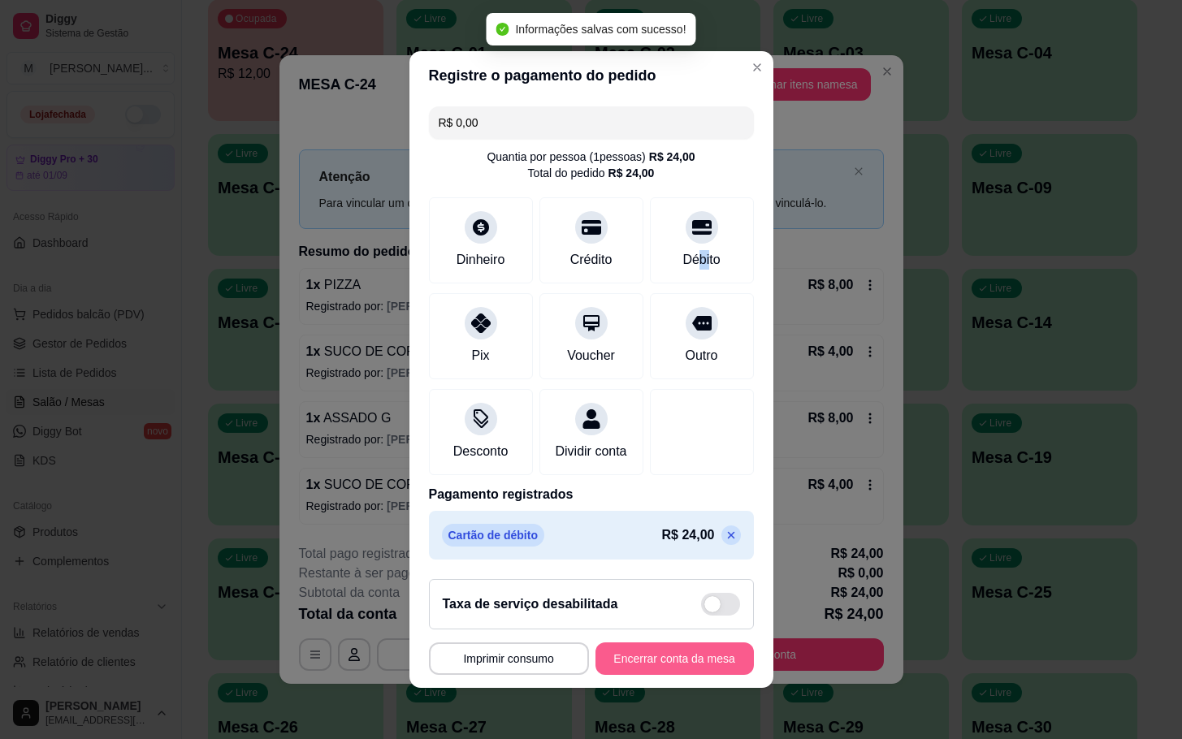
click at [637, 666] on button "Encerrar conta da mesa" at bounding box center [674, 659] width 158 height 32
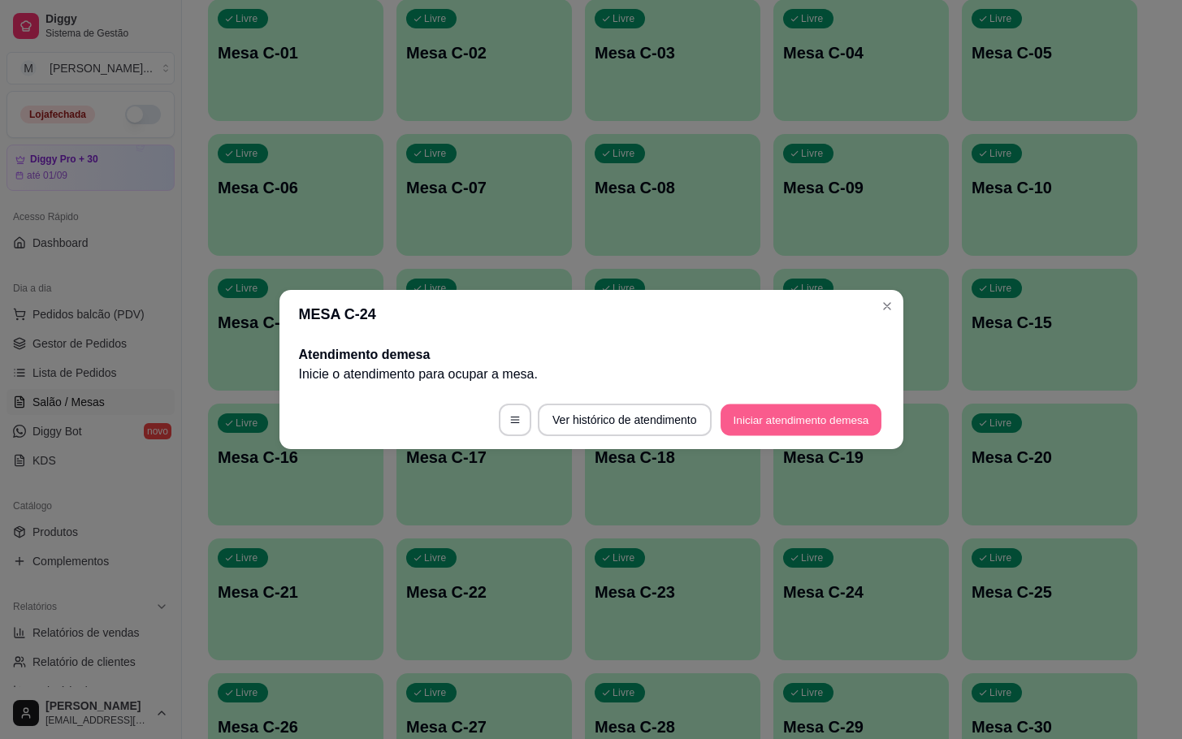
click at [817, 429] on button "Iniciar atendimento de mesa" at bounding box center [801, 421] width 161 height 32
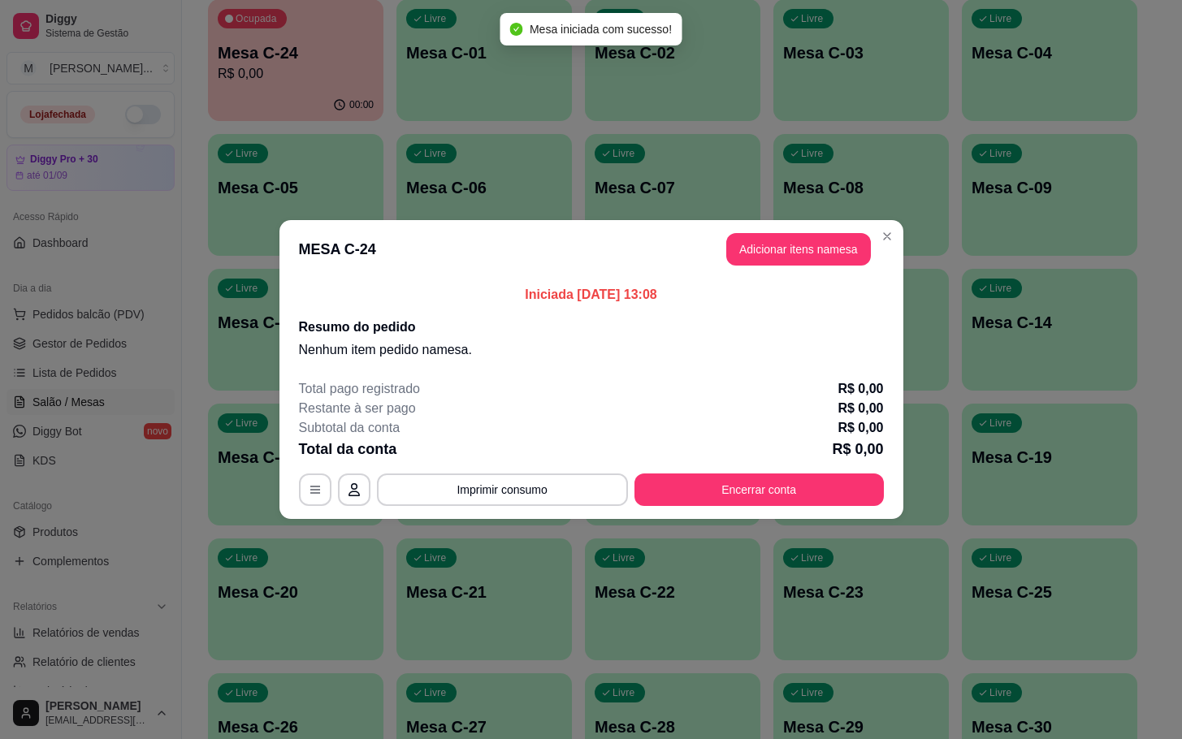
click at [777, 256] on button "Adicionar itens na mesa" at bounding box center [798, 249] width 145 height 32
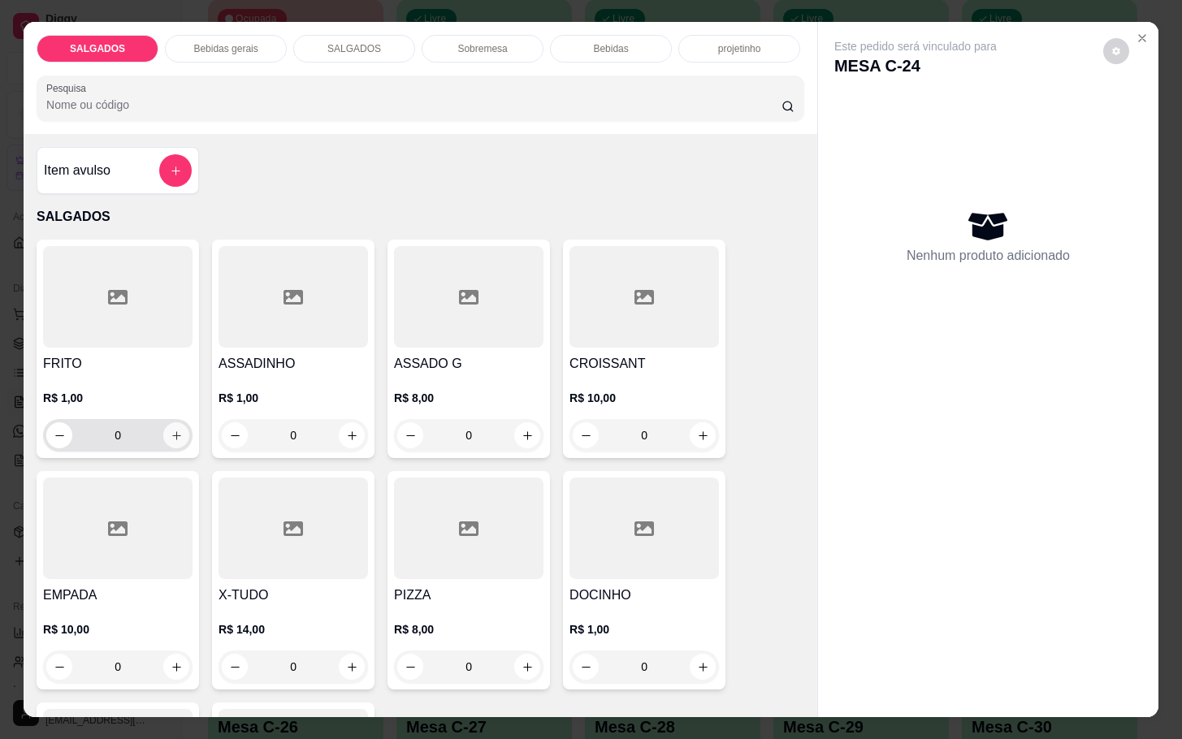
click at [166, 436] on button "increase-product-quantity" at bounding box center [176, 435] width 26 height 26
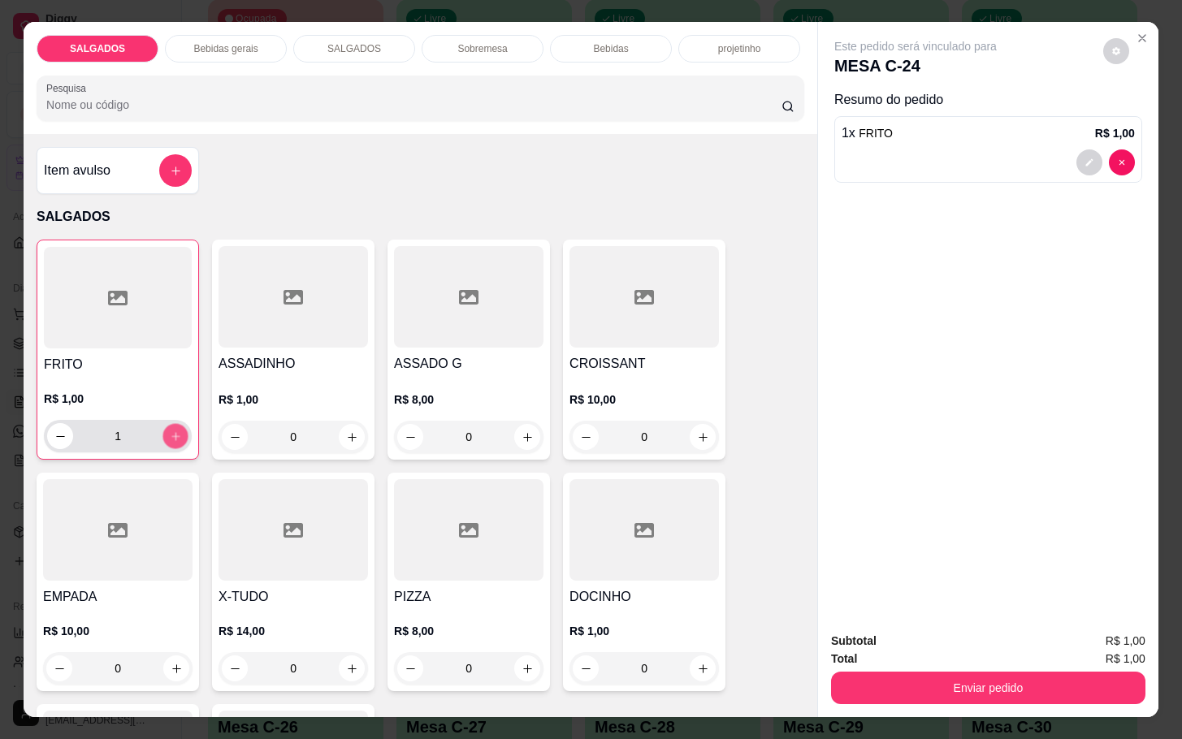
click at [171, 436] on button "increase-product-quantity" at bounding box center [175, 436] width 25 height 25
click at [168, 436] on button "increase-product-quantity" at bounding box center [175, 436] width 26 height 26
type input "5"
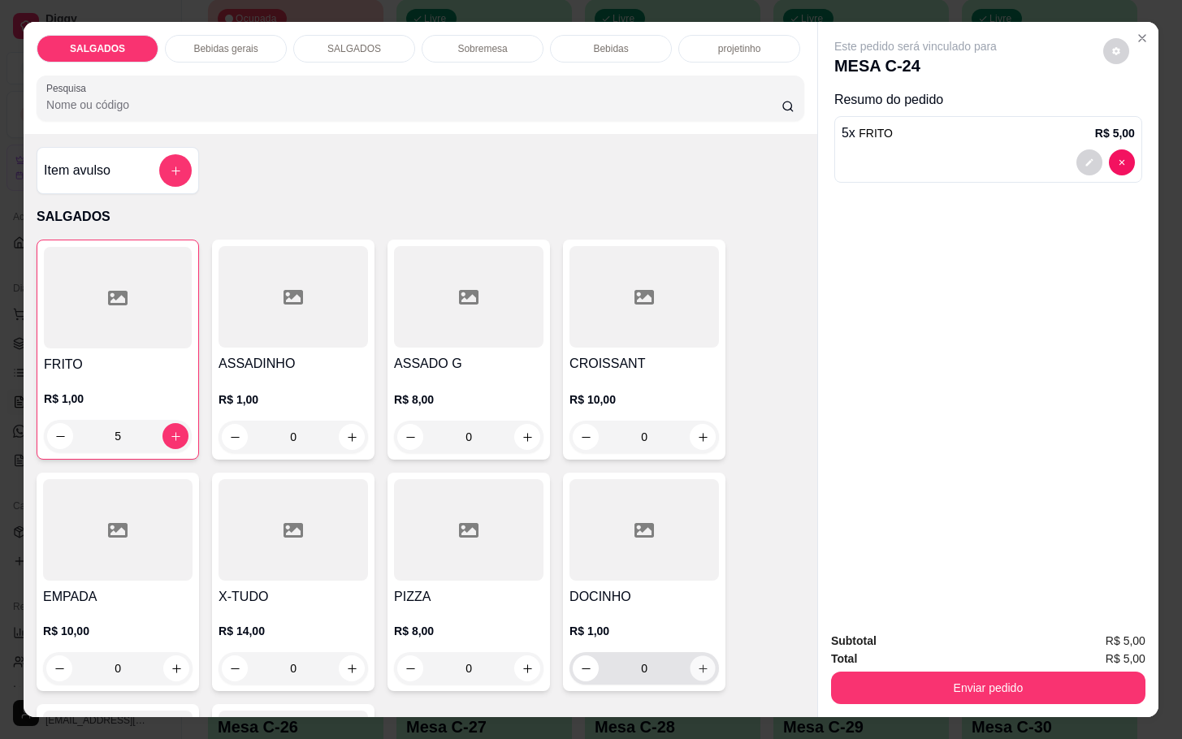
click at [697, 664] on icon "increase-product-quantity" at bounding box center [703, 669] width 12 height 12
click at [699, 663] on button "increase-product-quantity" at bounding box center [702, 669] width 25 height 25
click at [696, 664] on icon "increase-product-quantity" at bounding box center [702, 670] width 12 height 12
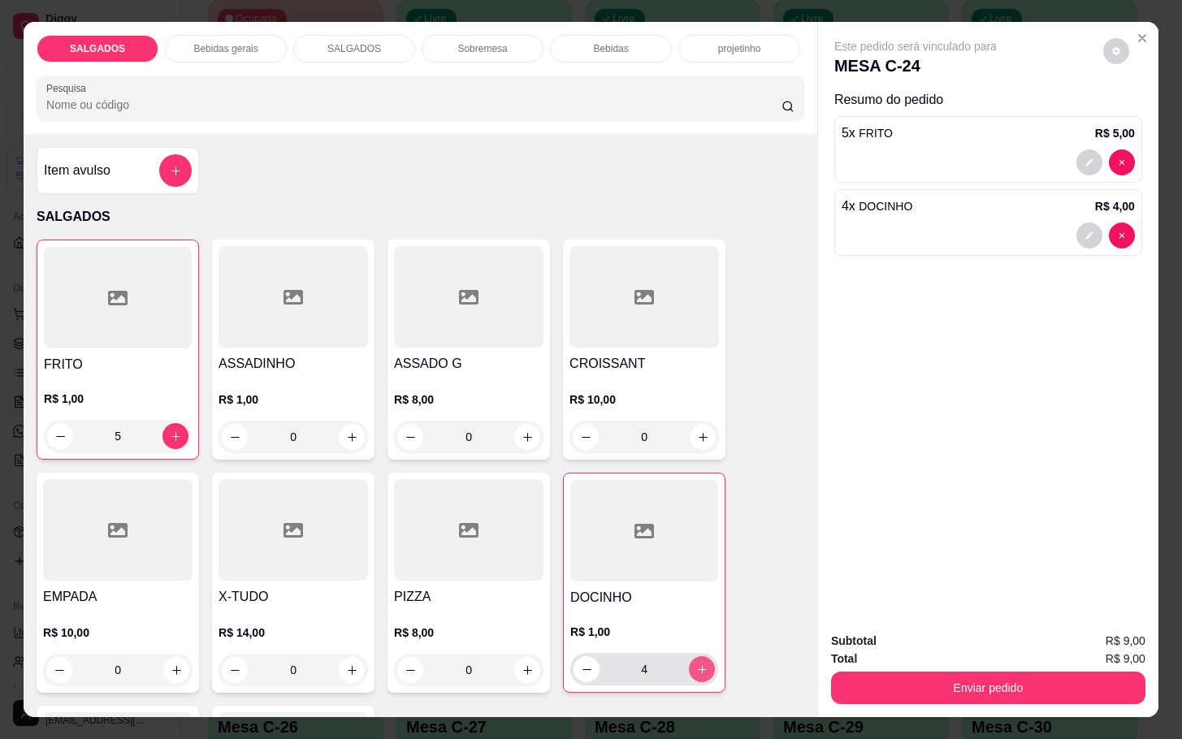
type input "5"
click at [218, 35] on div "Bebidas gerais" at bounding box center [226, 49] width 122 height 28
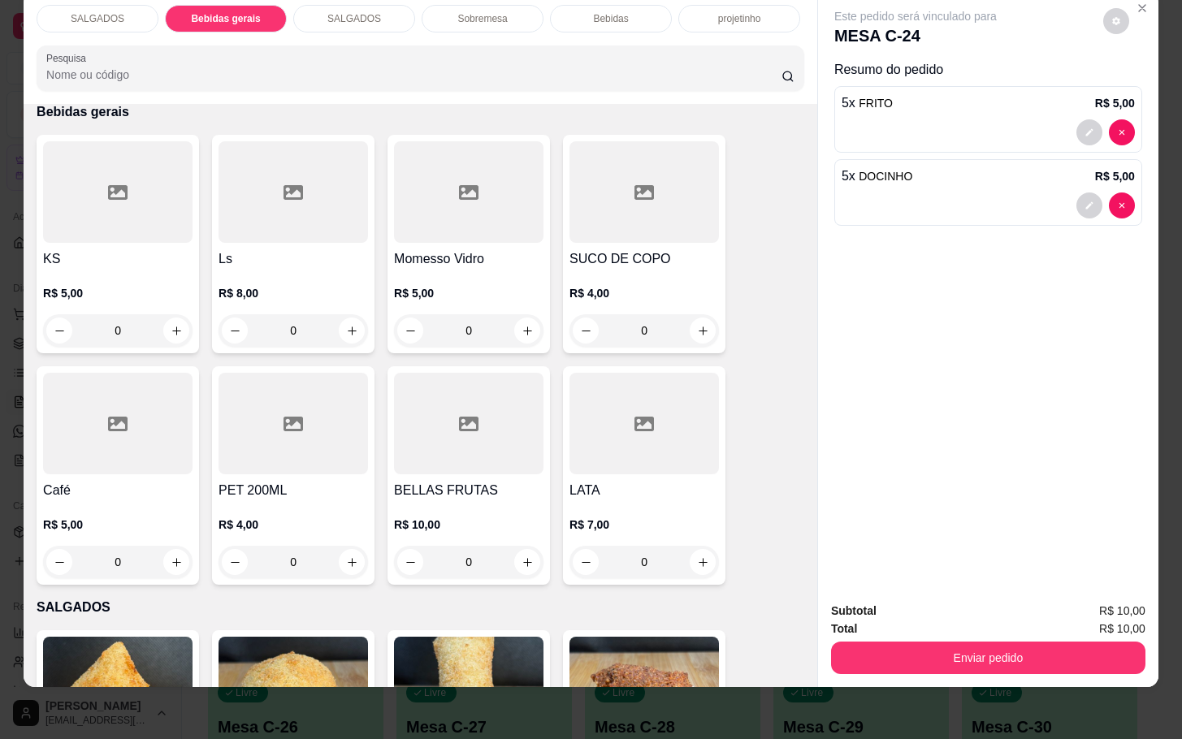
click at [93, 249] on h4 "KS" at bounding box center [117, 258] width 149 height 19
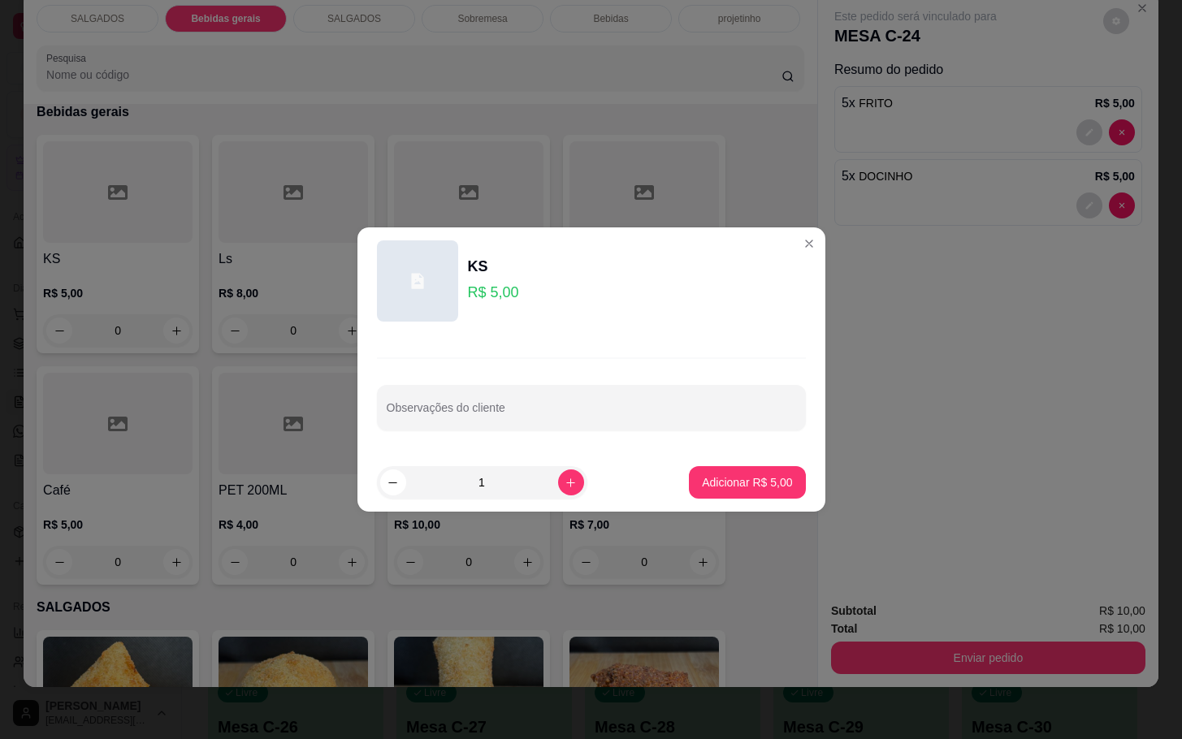
click at [702, 485] on p "Adicionar R$ 5,00" at bounding box center [747, 482] width 90 height 16
type input "1"
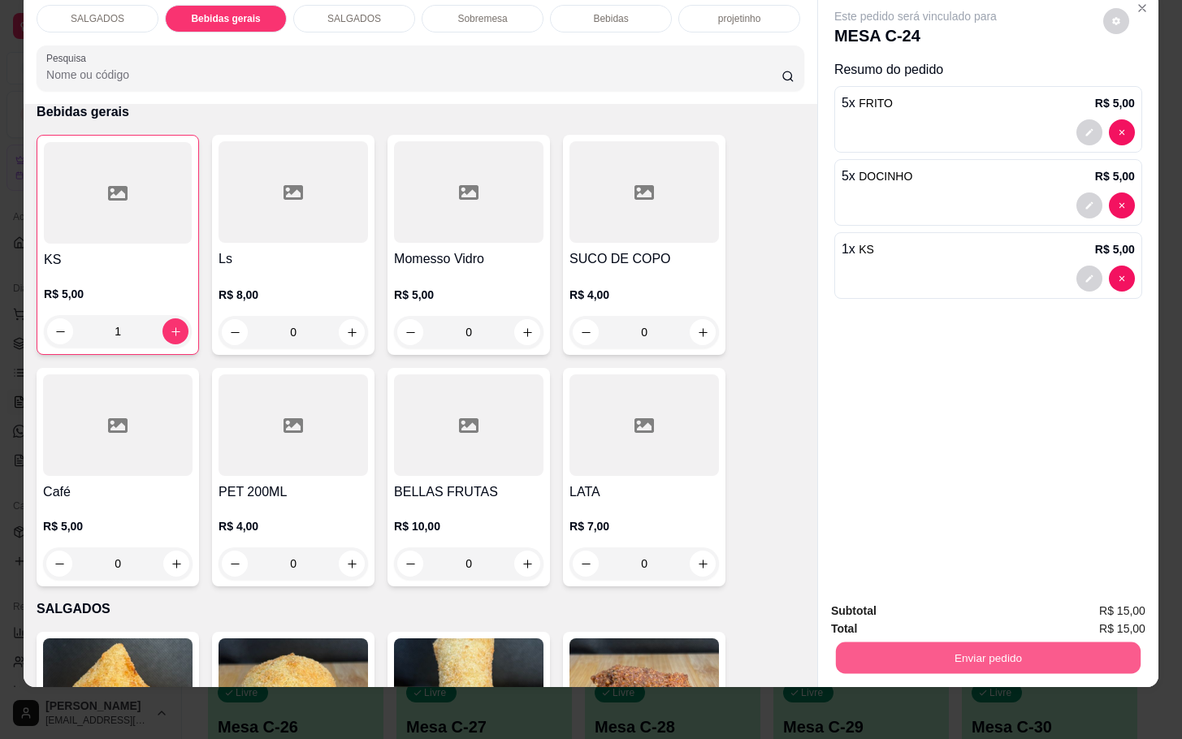
click at [919, 642] on button "Enviar pedido" at bounding box center [988, 658] width 305 height 32
click at [904, 595] on button "Não registrar e enviar pedido" at bounding box center [931, 600] width 169 height 31
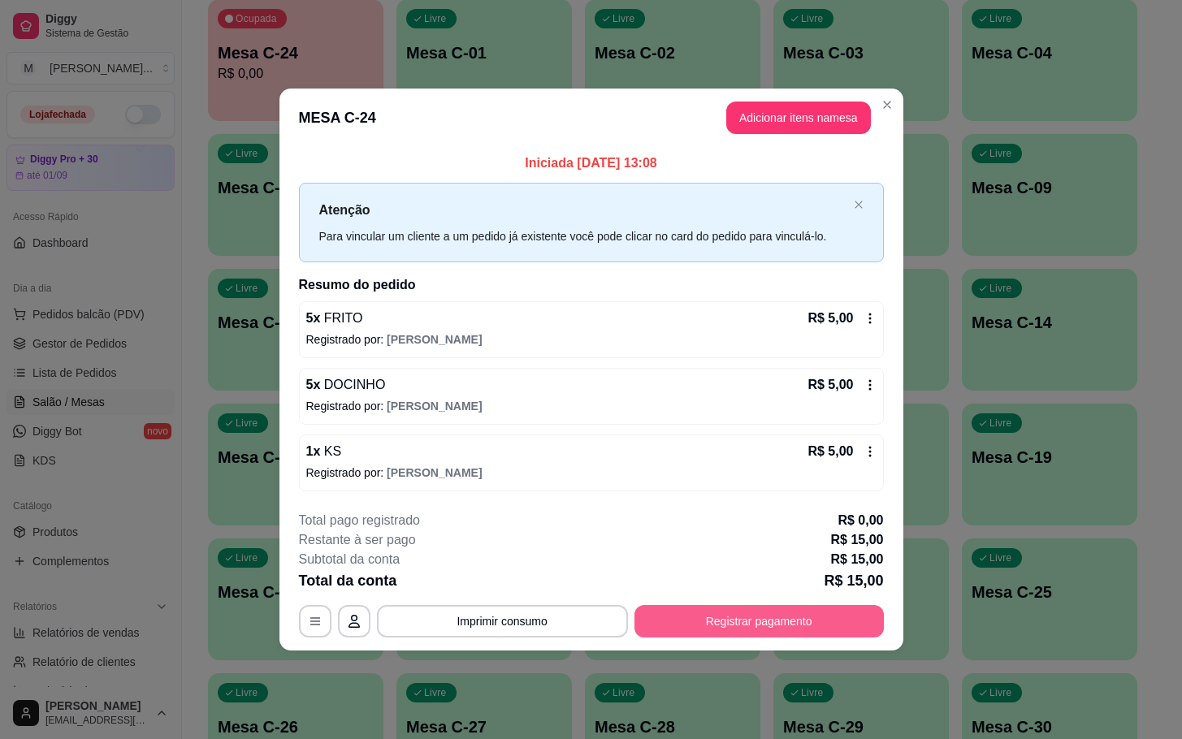
click at [843, 603] on div "**********" at bounding box center [591, 574] width 585 height 127
click at [844, 602] on div "**********" at bounding box center [591, 574] width 585 height 127
click at [844, 612] on button "Registrar pagamento" at bounding box center [758, 621] width 249 height 32
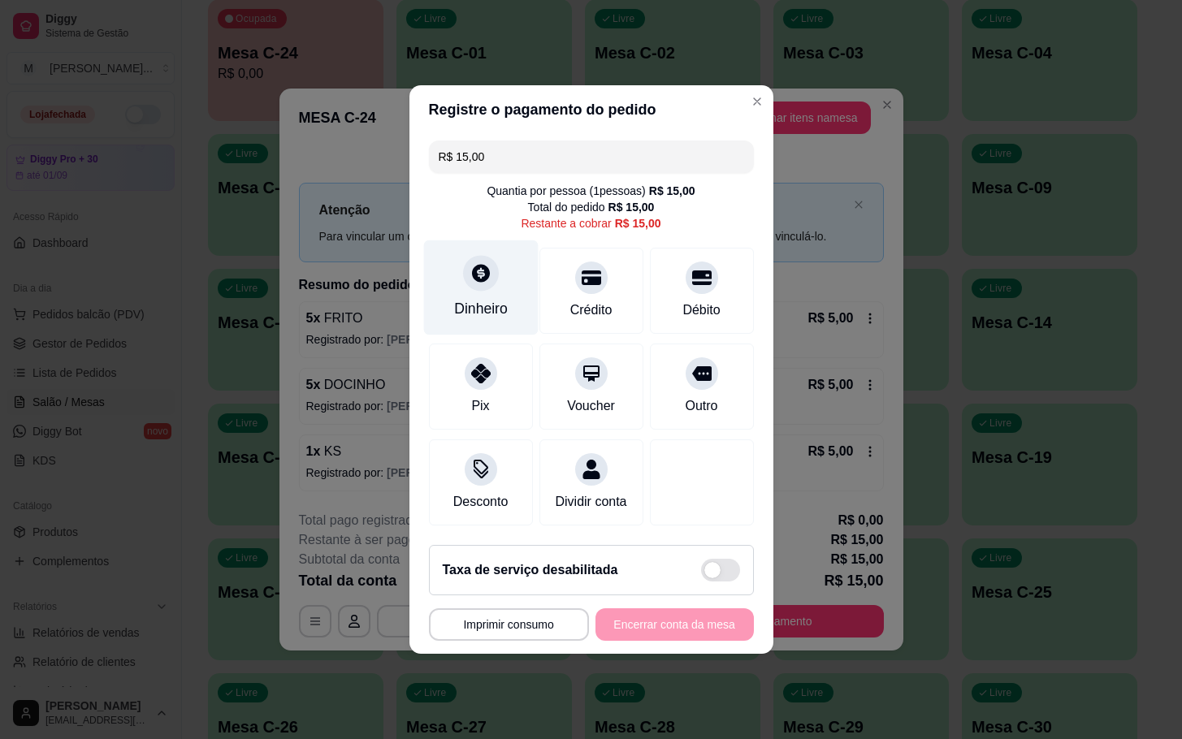
click at [481, 276] on div at bounding box center [481, 273] width 36 height 36
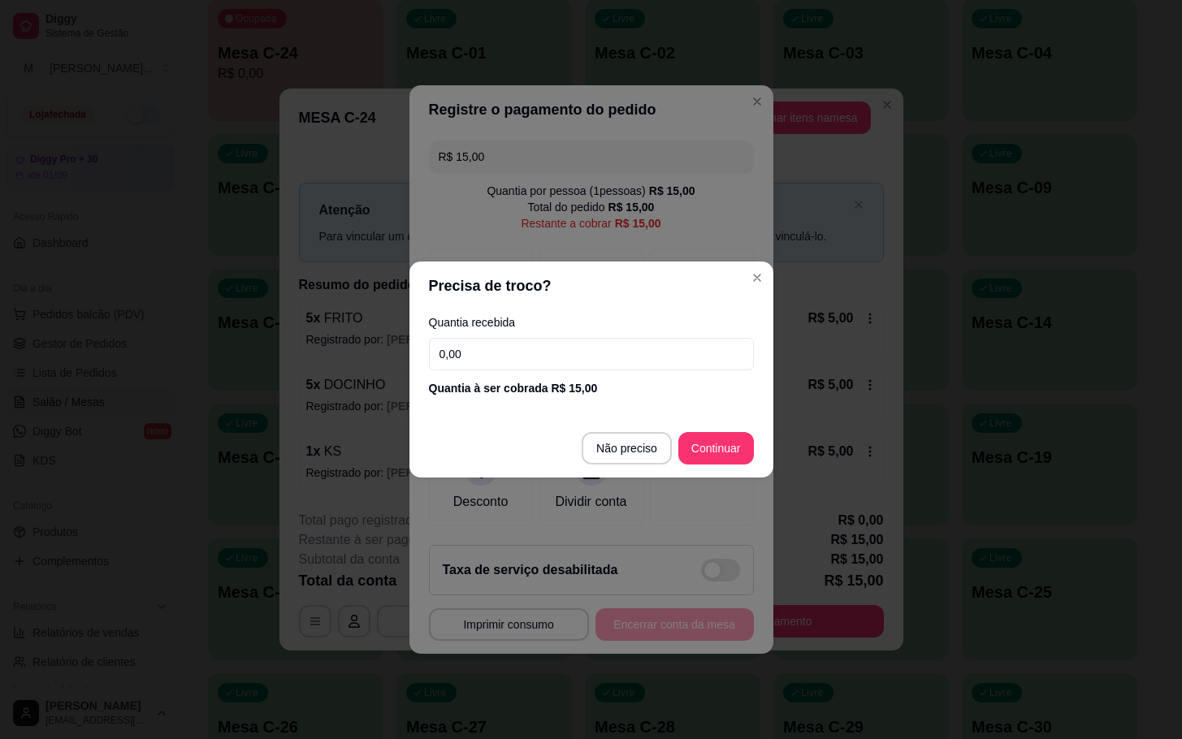
click at [586, 352] on input "0,00" at bounding box center [591, 354] width 325 height 32
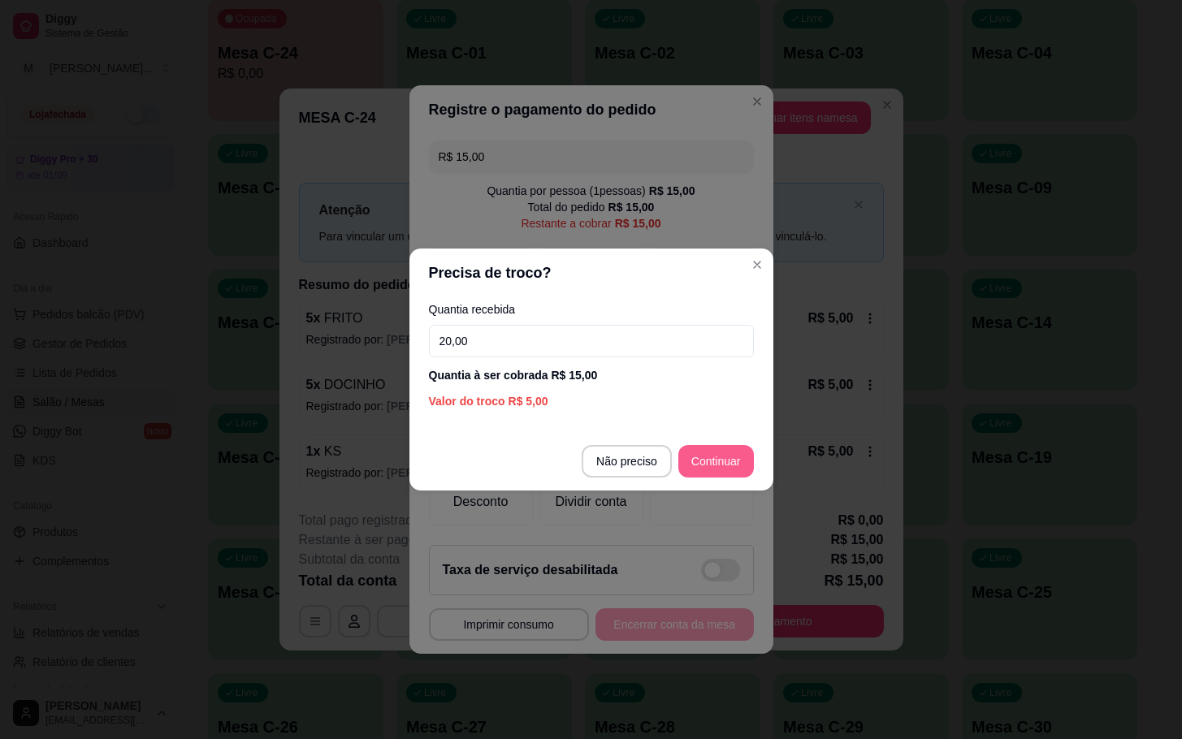
type input "20,00"
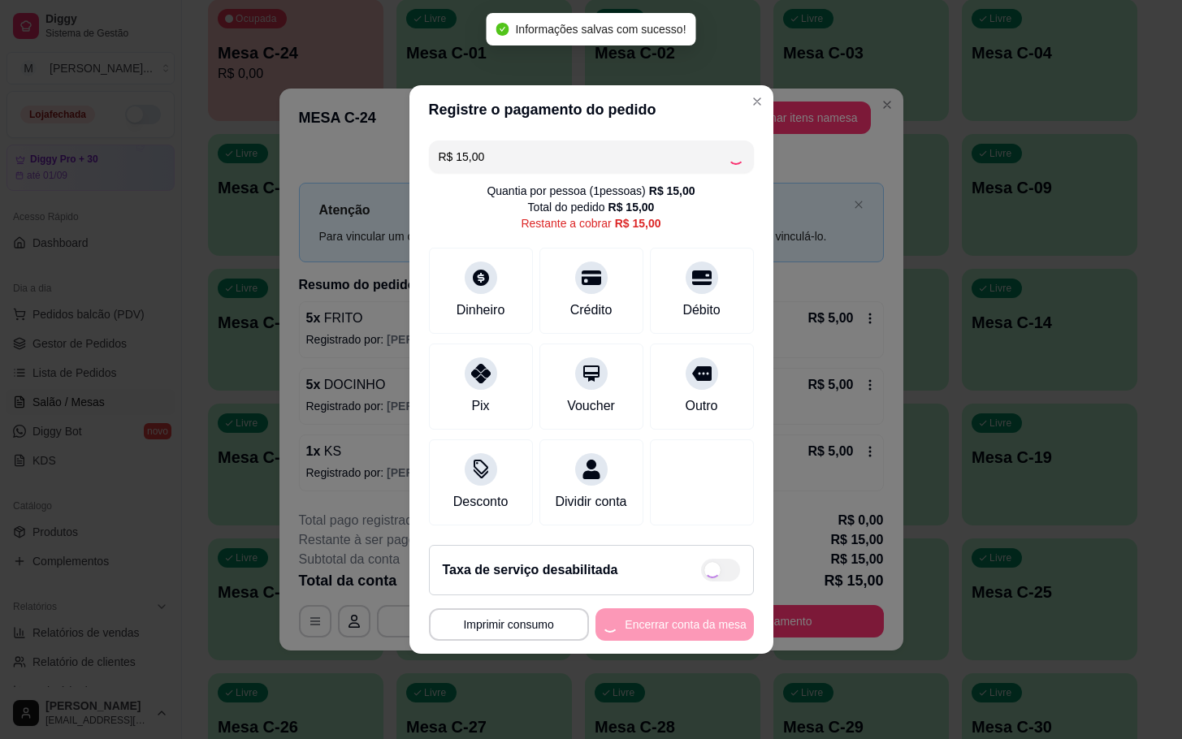
type input "R$ 0,00"
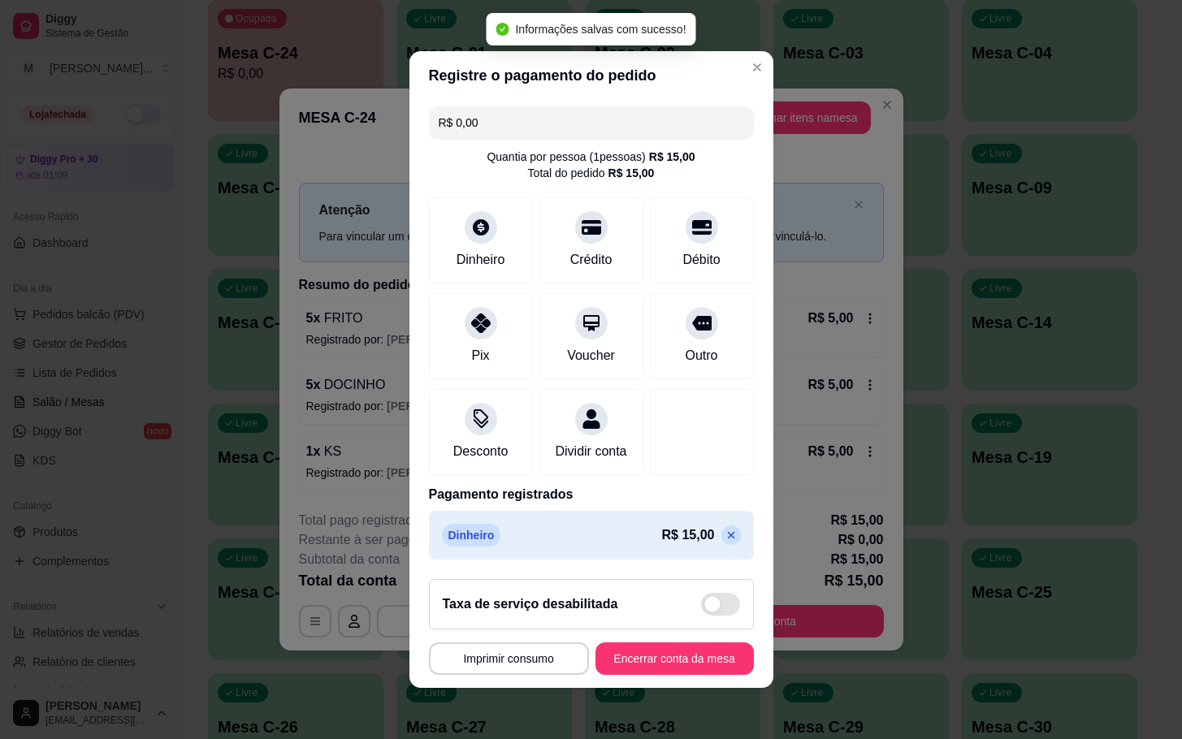
click at [668, 659] on button "Encerrar conta da mesa" at bounding box center [674, 659] width 158 height 32
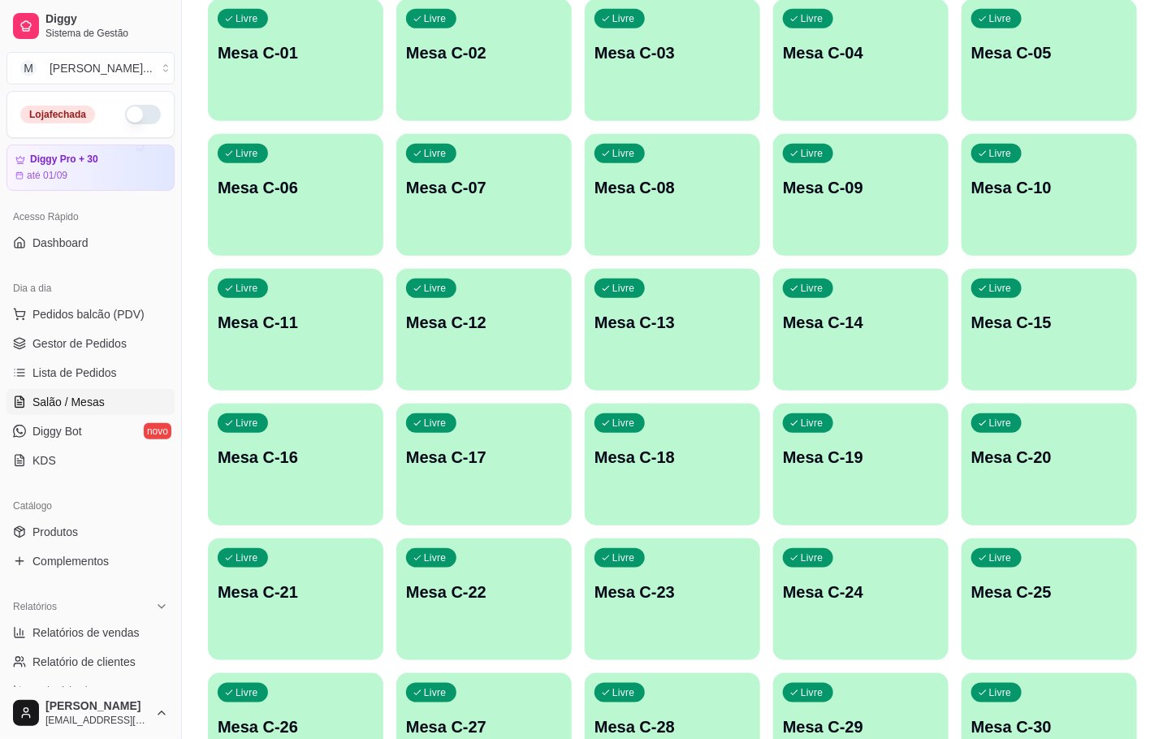
click at [885, 600] on p "Mesa C-24" at bounding box center [861, 592] width 156 height 23
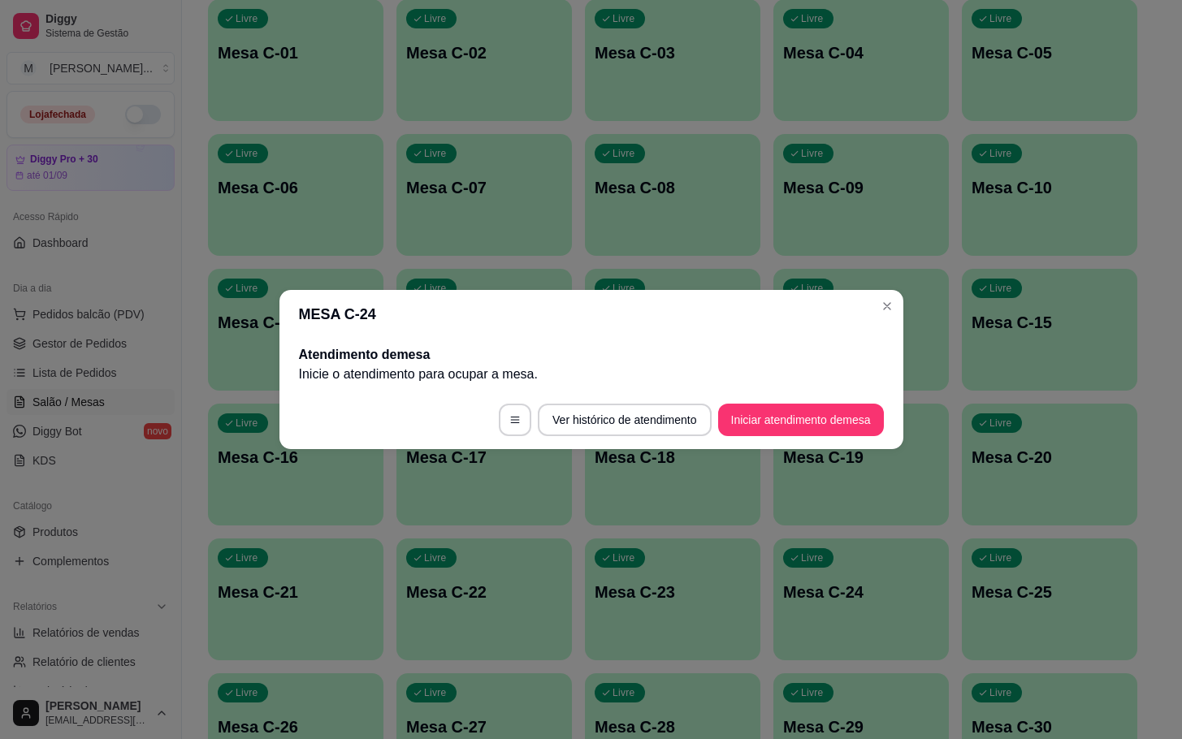
click at [794, 424] on button "Iniciar atendimento de mesa" at bounding box center [801, 420] width 166 height 32
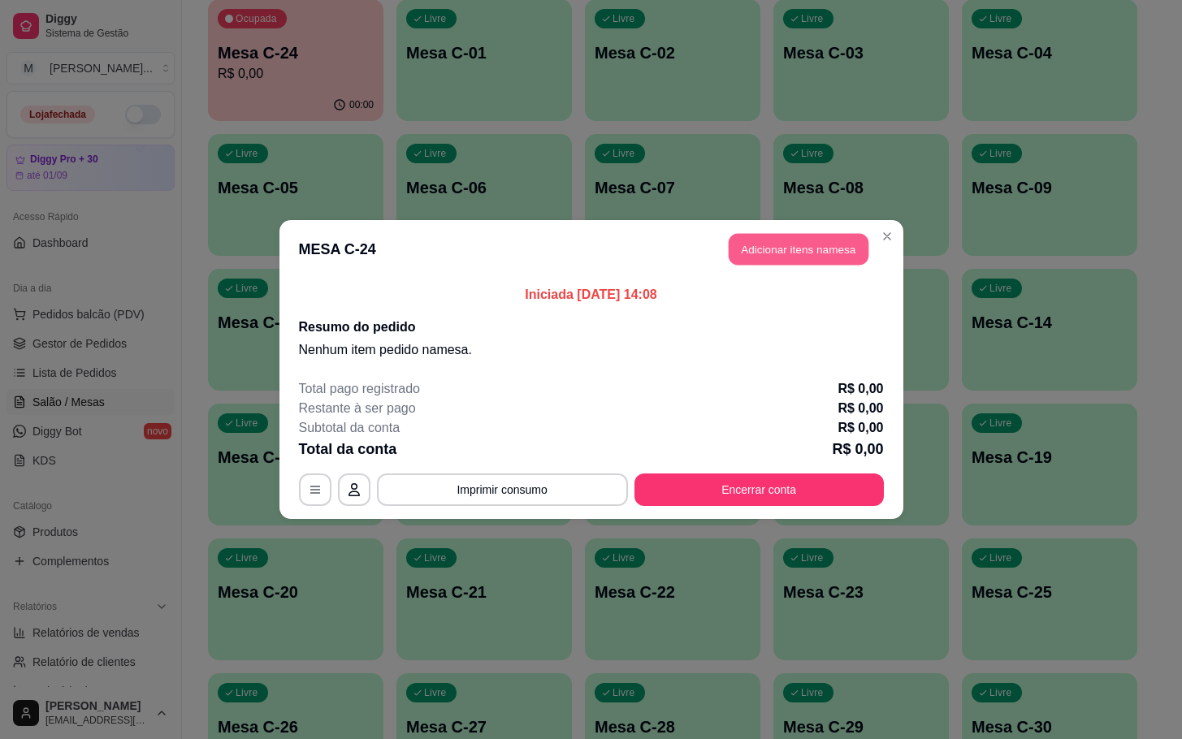
click at [802, 262] on button "Adicionar itens na mesa" at bounding box center [799, 250] width 140 height 32
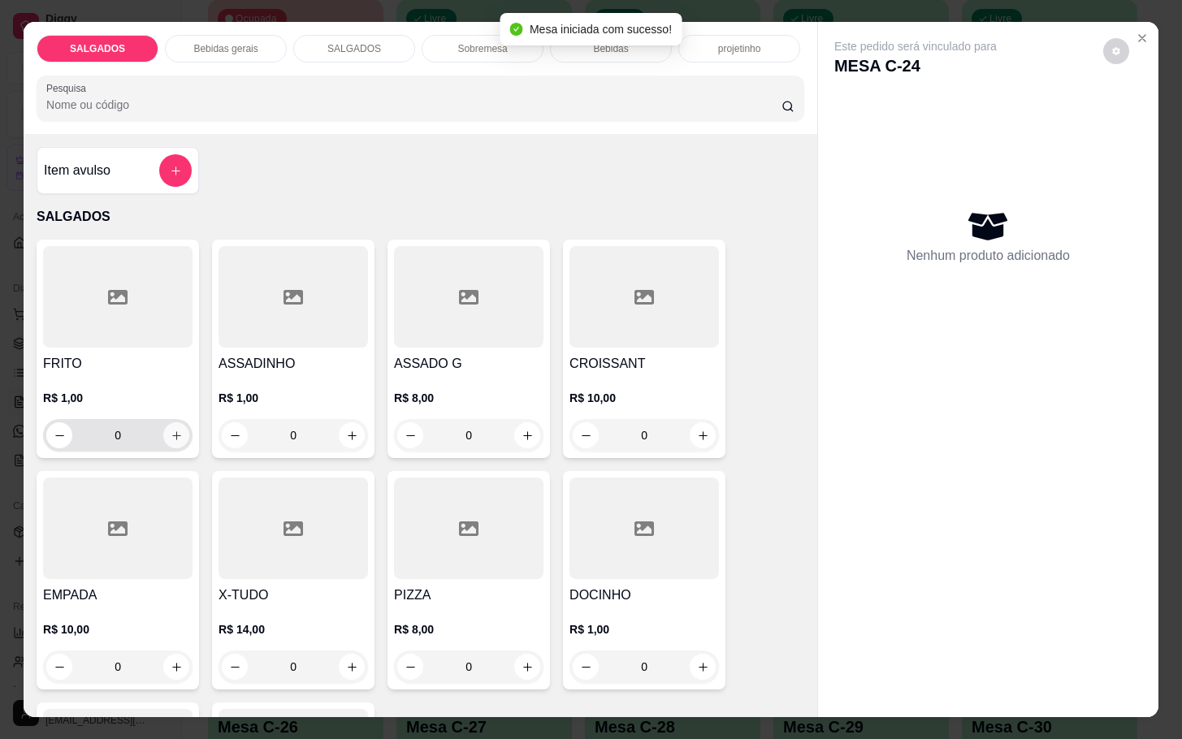
click at [171, 430] on icon "increase-product-quantity" at bounding box center [177, 436] width 12 height 12
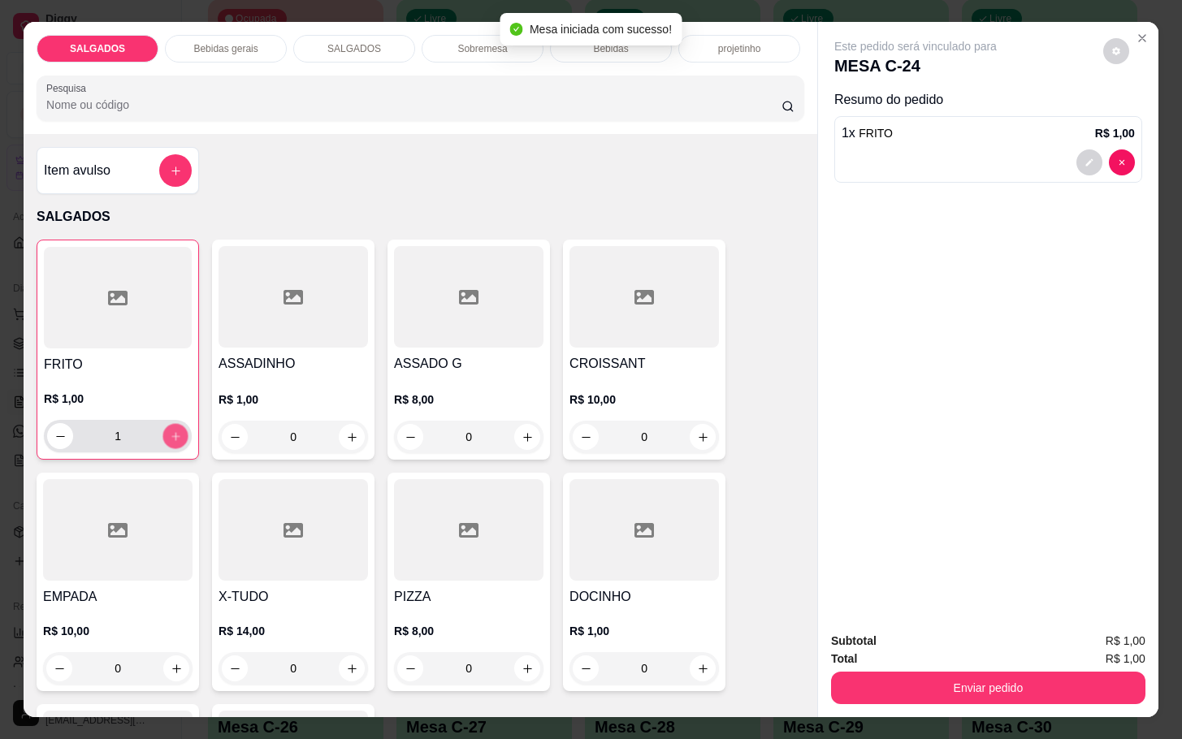
click at [168, 424] on button "increase-product-quantity" at bounding box center [175, 436] width 25 height 25
click at [166, 424] on button "increase-product-quantity" at bounding box center [175, 436] width 25 height 25
click at [164, 423] on button "increase-product-quantity" at bounding box center [175, 436] width 26 height 26
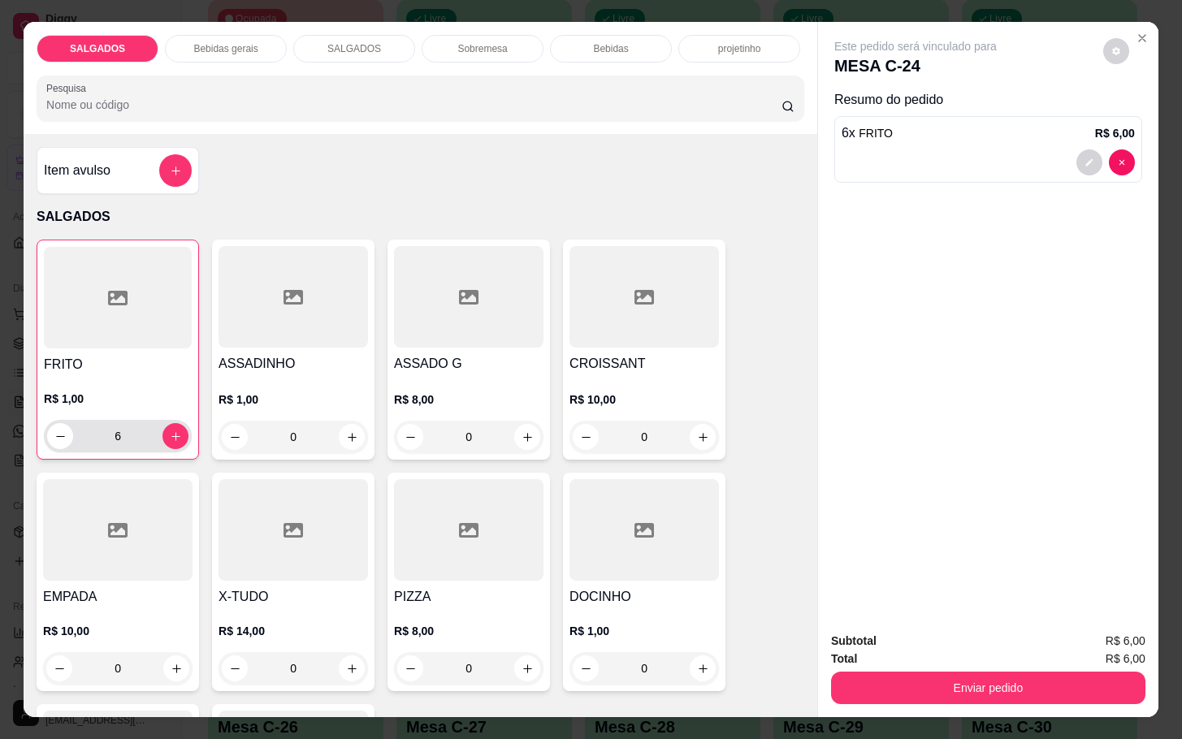
click at [156, 420] on div "6" at bounding box center [117, 436] width 141 height 32
click at [162, 423] on button "increase-product-quantity" at bounding box center [175, 436] width 26 height 26
click at [170, 431] on icon "increase-product-quantity" at bounding box center [176, 437] width 12 height 12
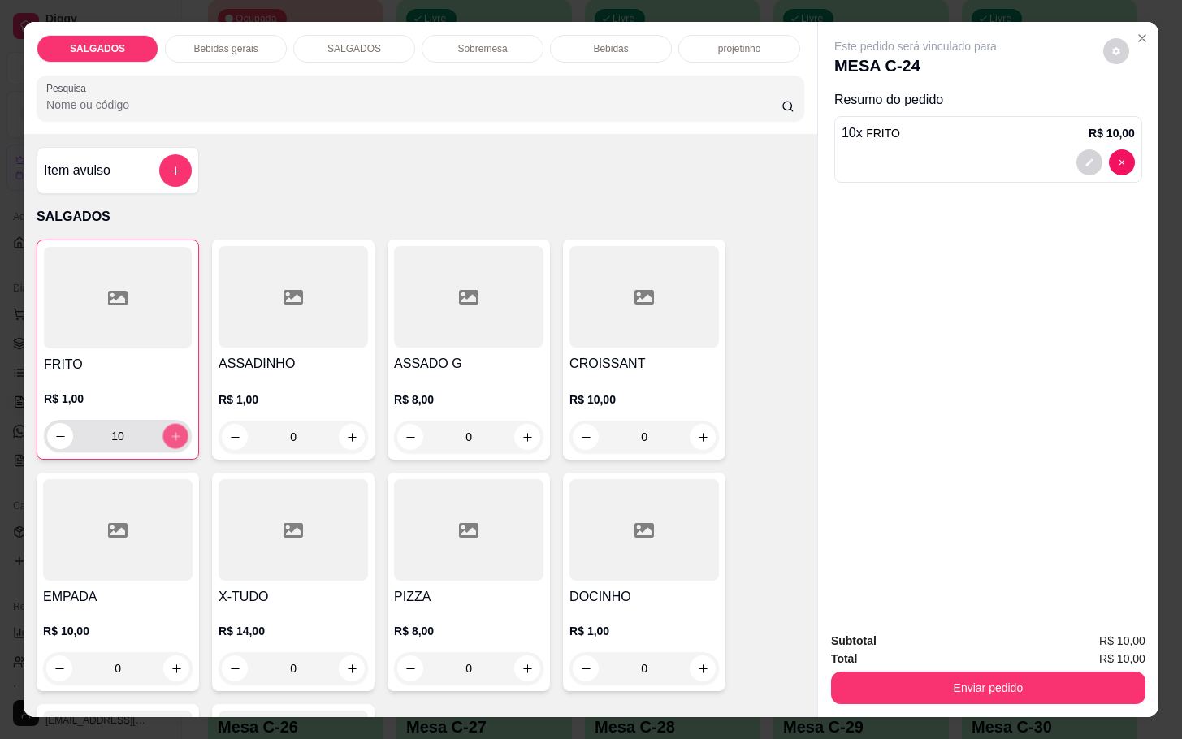
click at [170, 431] on icon "increase-product-quantity" at bounding box center [176, 437] width 12 height 12
type input "14"
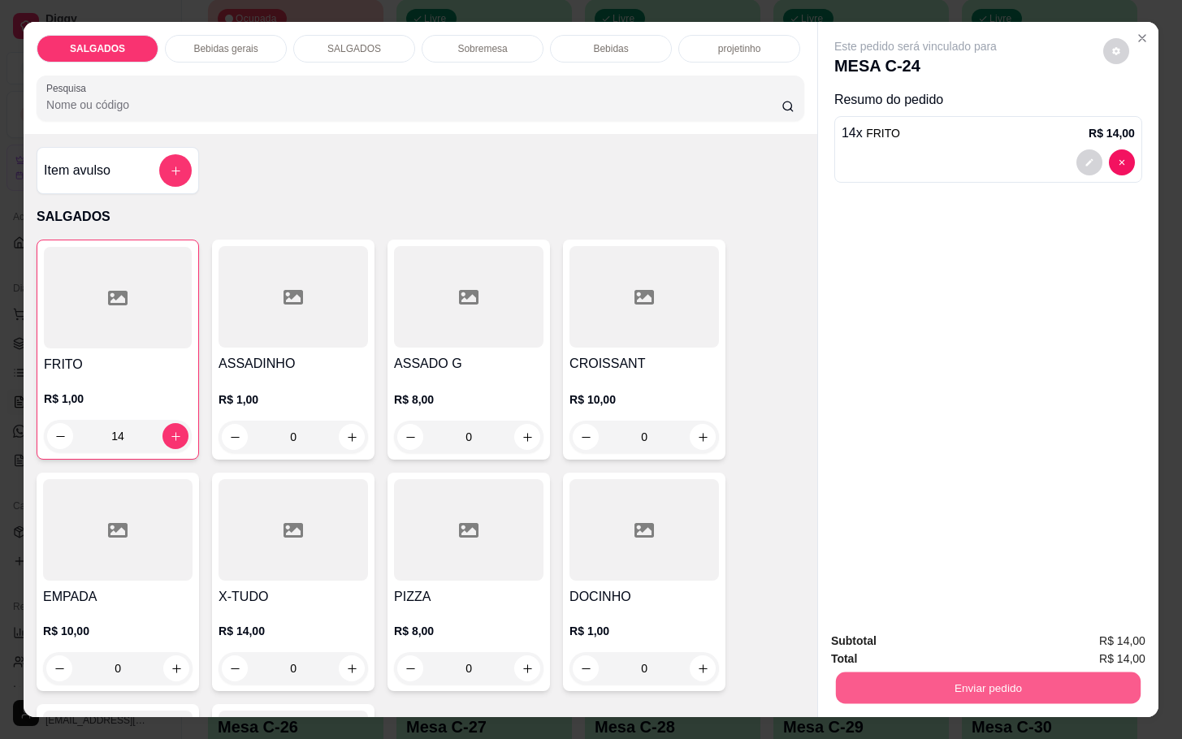
click at [838, 680] on button "Enviar pedido" at bounding box center [988, 688] width 305 height 32
click at [855, 638] on button "Não registrar e enviar pedido" at bounding box center [931, 639] width 169 height 31
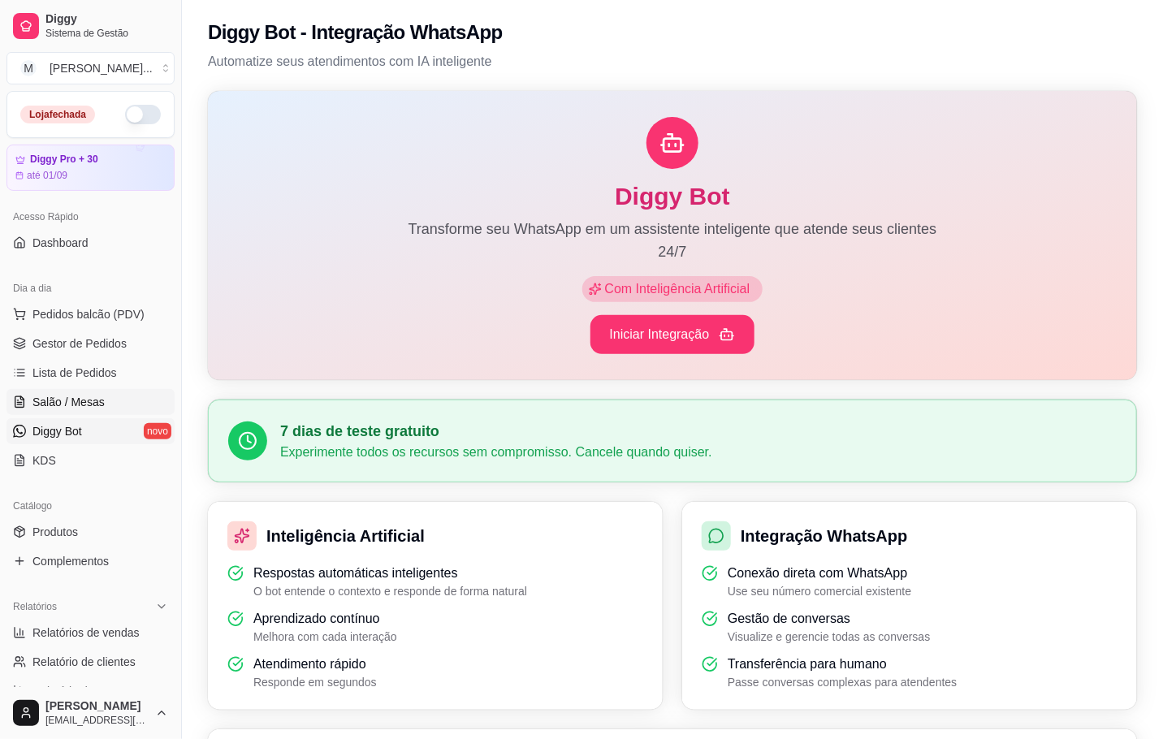
click at [95, 403] on span "Salão / Mesas" at bounding box center [68, 402] width 72 height 16
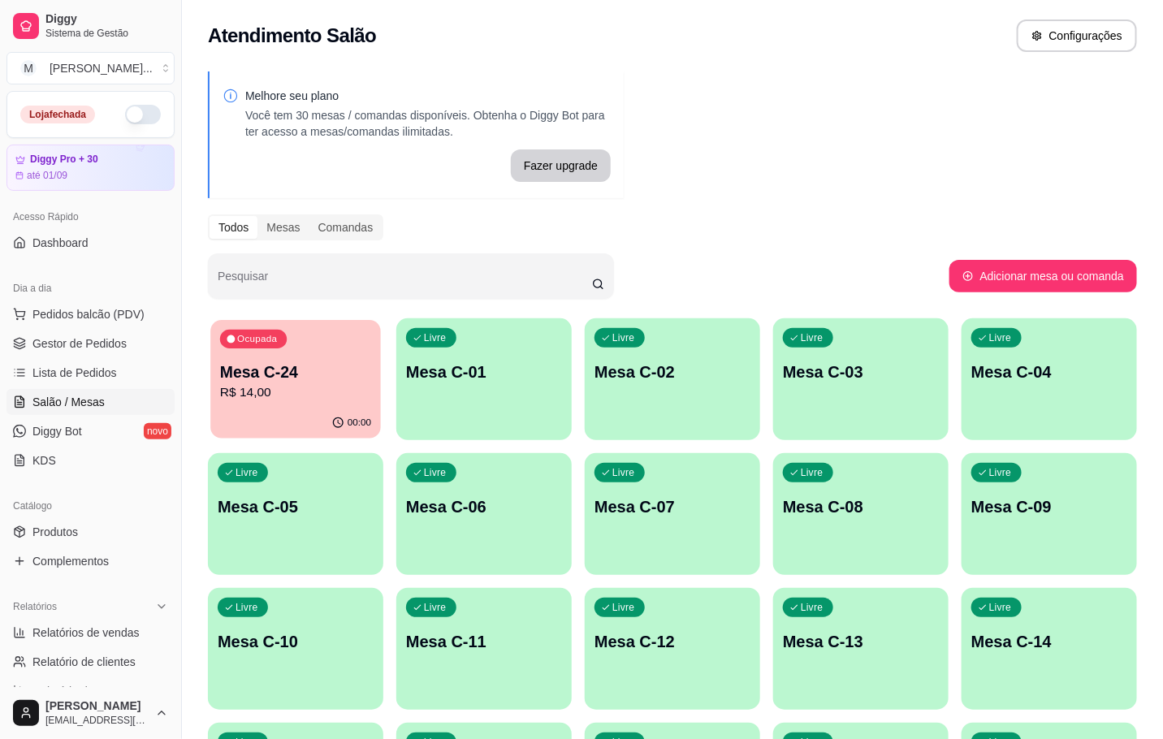
click at [330, 378] on p "Mesa C-24" at bounding box center [295, 372] width 151 height 22
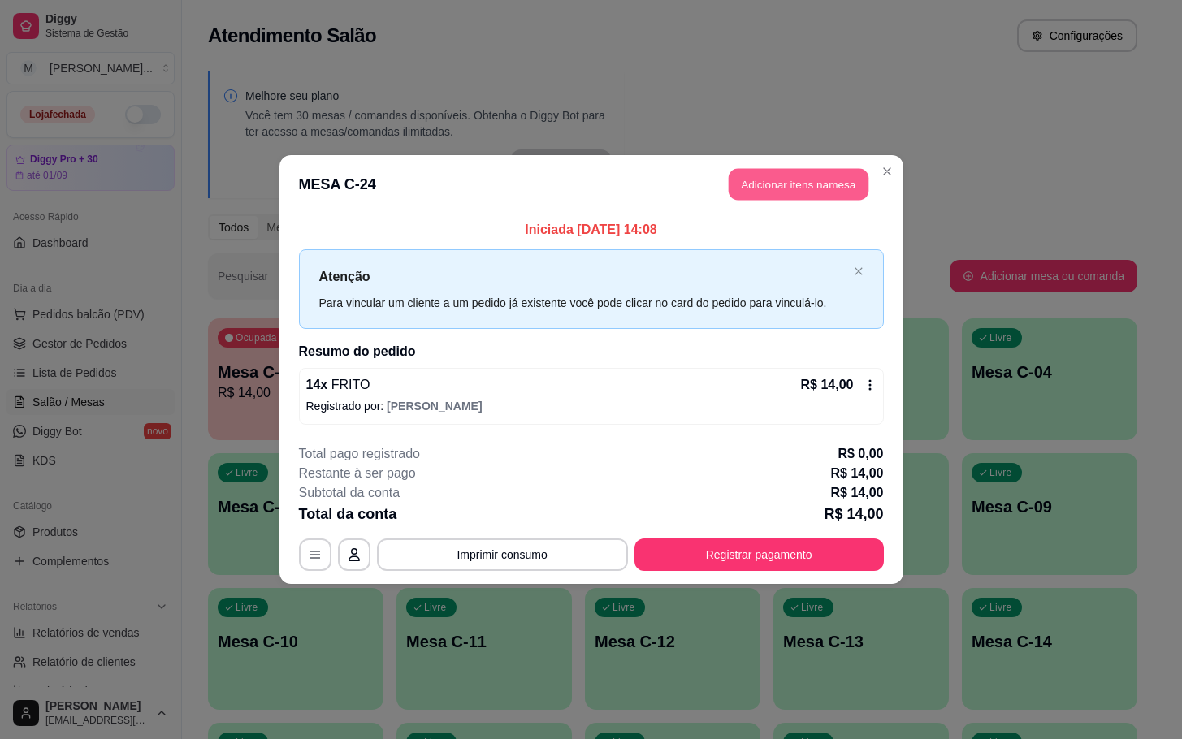
click at [798, 195] on button "Adicionar itens na mesa" at bounding box center [799, 185] width 140 height 32
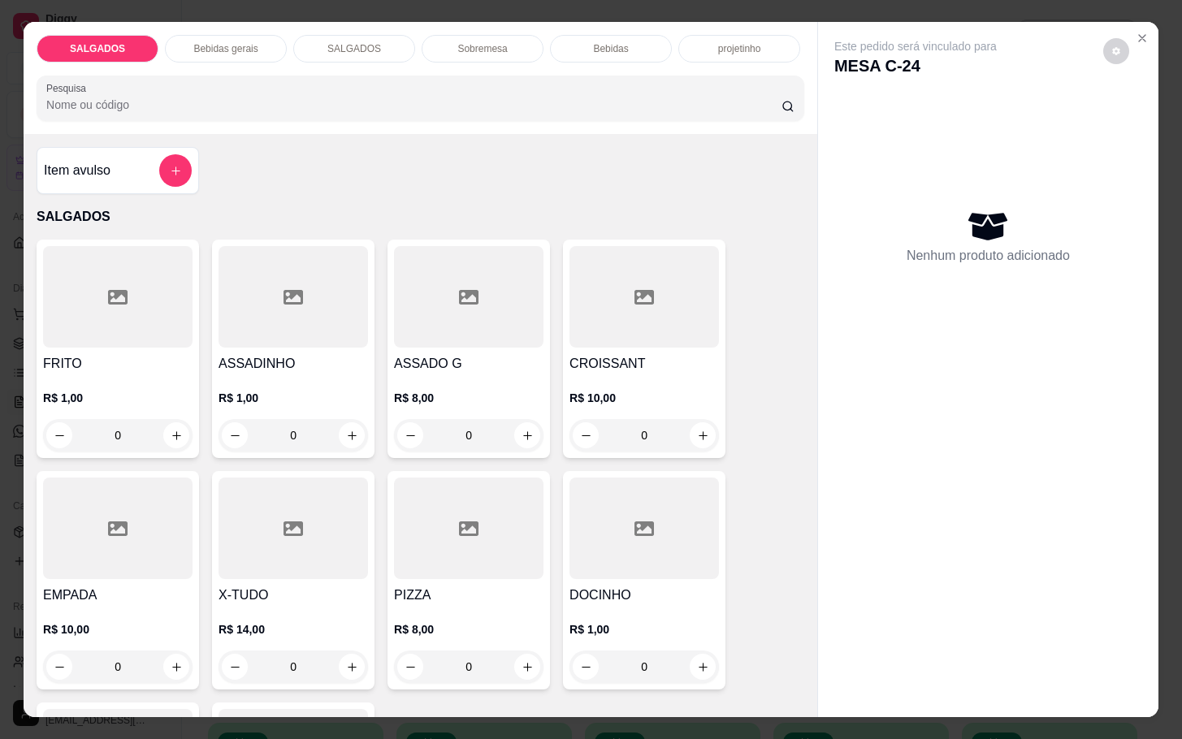
click at [235, 42] on p "Bebidas gerais" at bounding box center [225, 48] width 64 height 13
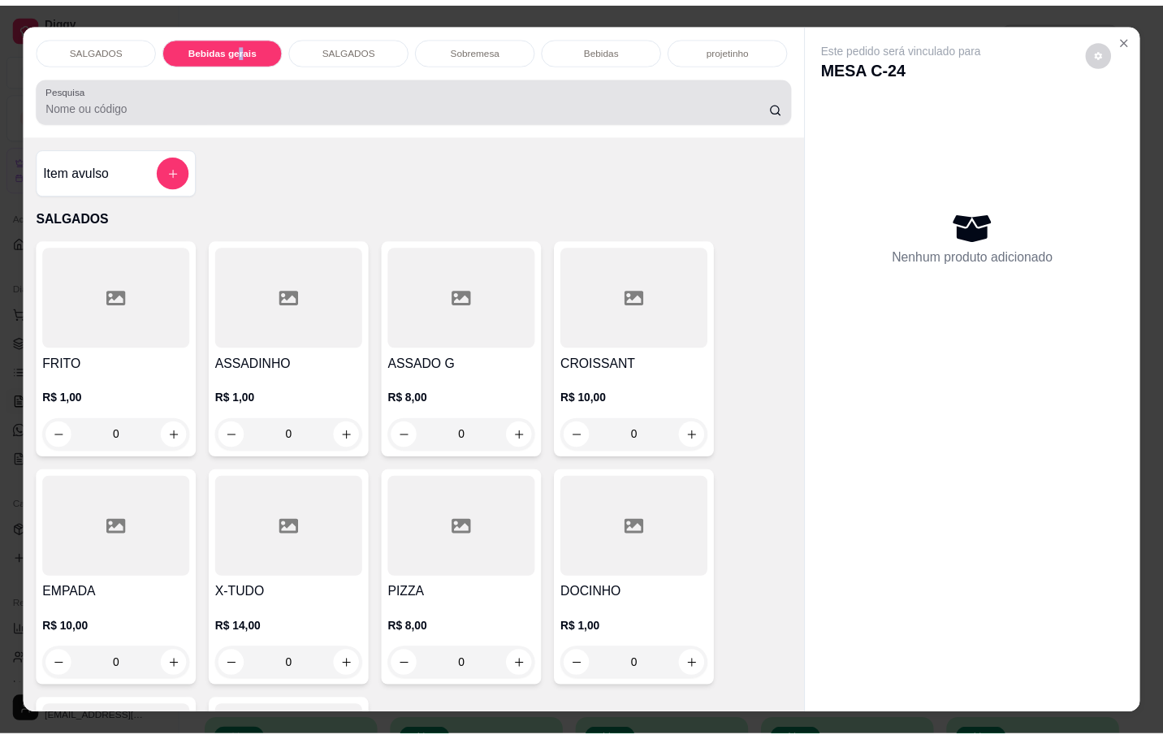
scroll to position [39, 0]
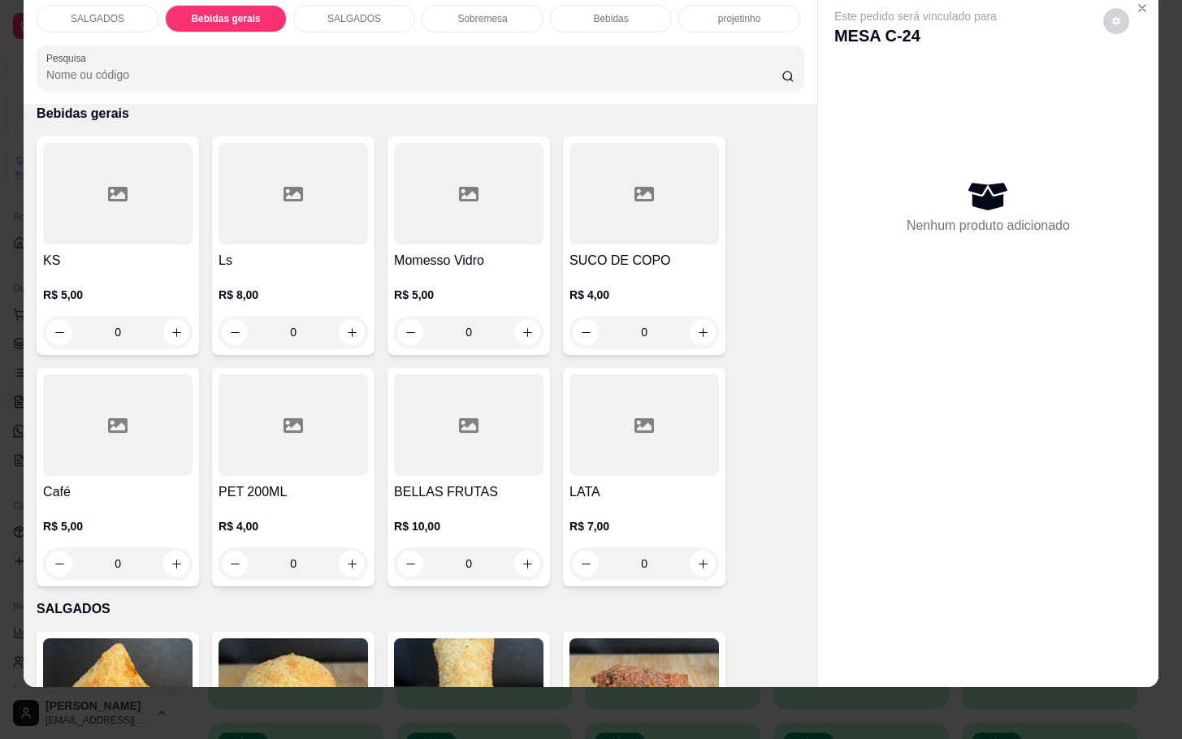
click at [436, 227] on div at bounding box center [468, 194] width 149 height 102
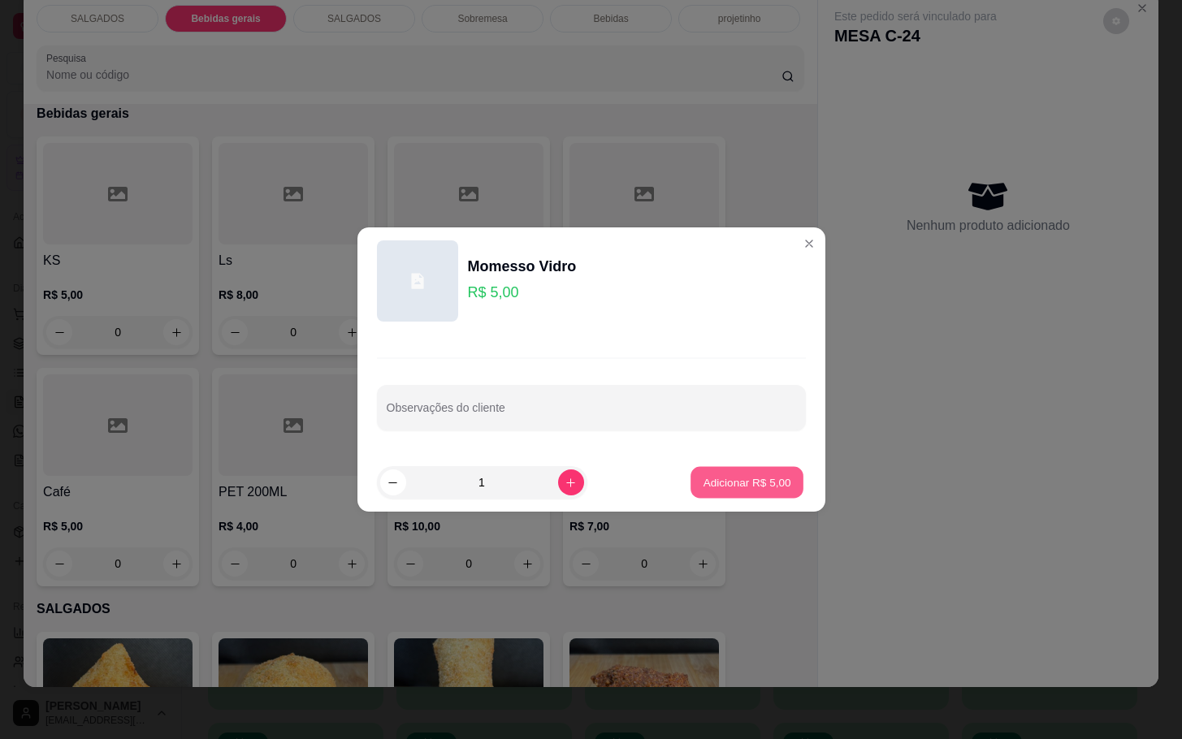
click at [726, 470] on button "Adicionar R$ 5,00" at bounding box center [746, 483] width 113 height 32
type input "1"
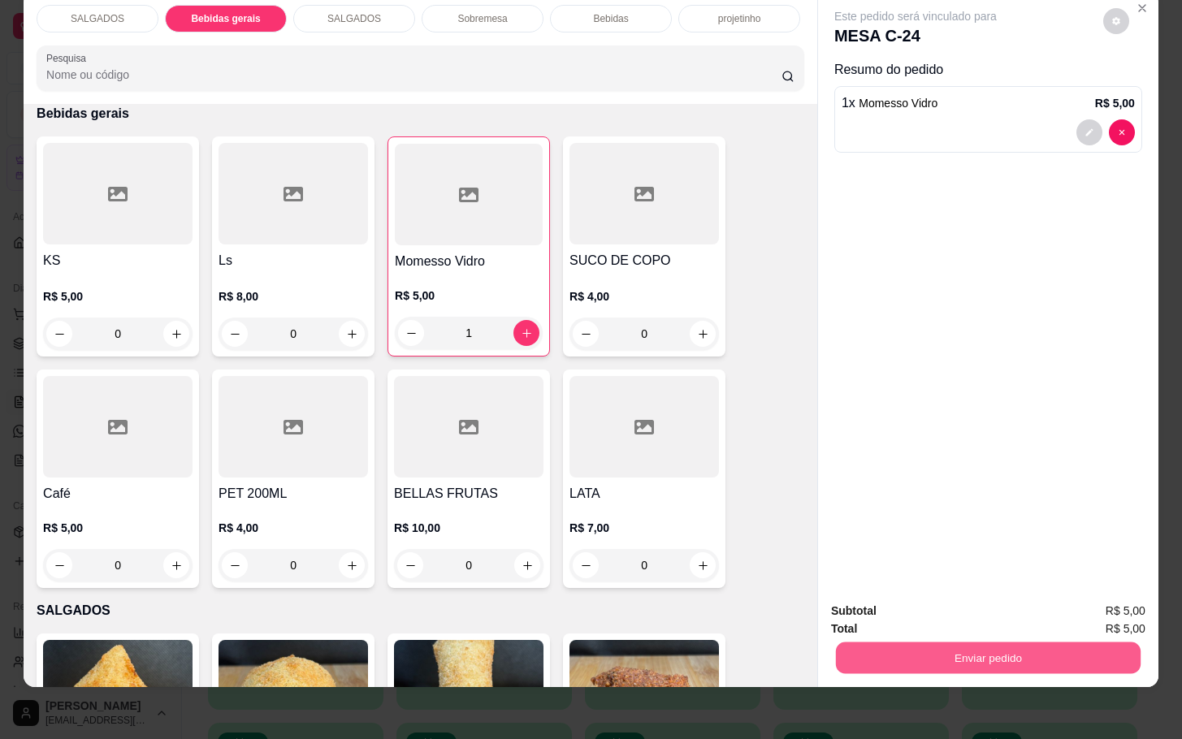
click at [958, 649] on button "Enviar pedido" at bounding box center [988, 658] width 305 height 32
click at [920, 597] on button "Não registrar e enviar pedido" at bounding box center [930, 599] width 176 height 32
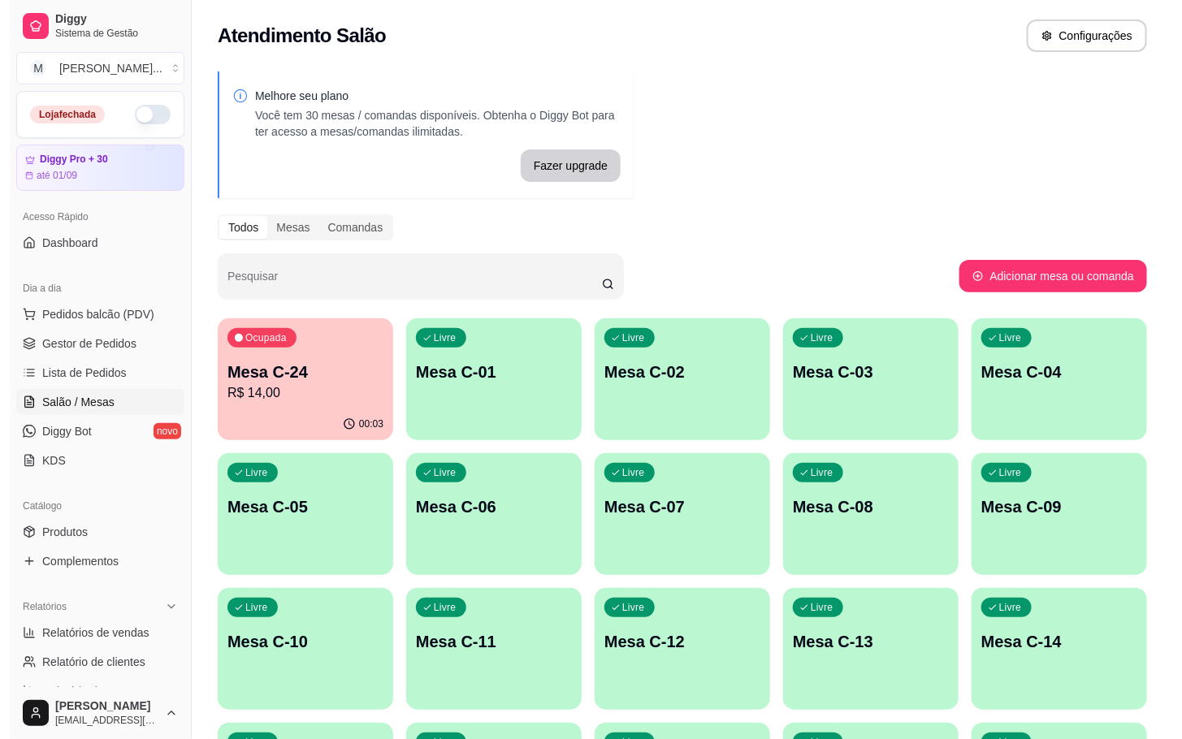
scroll to position [244, 0]
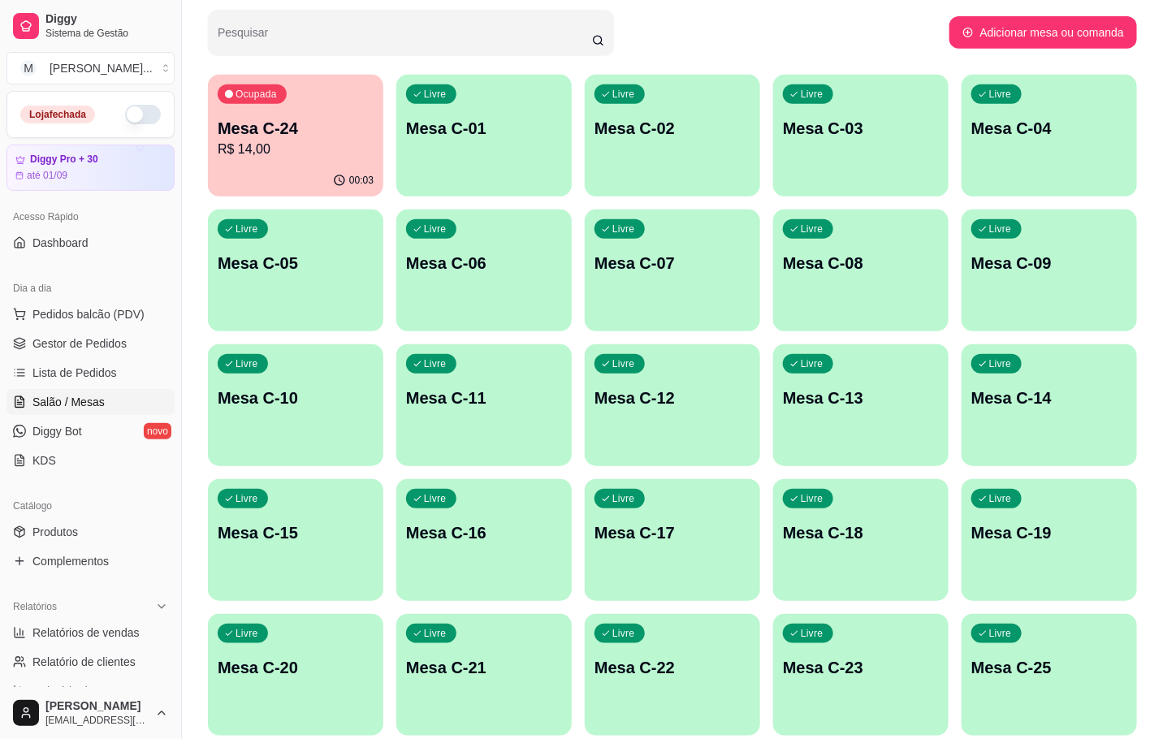
click at [742, 439] on div "Livre Mesa C-12" at bounding box center [672, 395] width 175 height 102
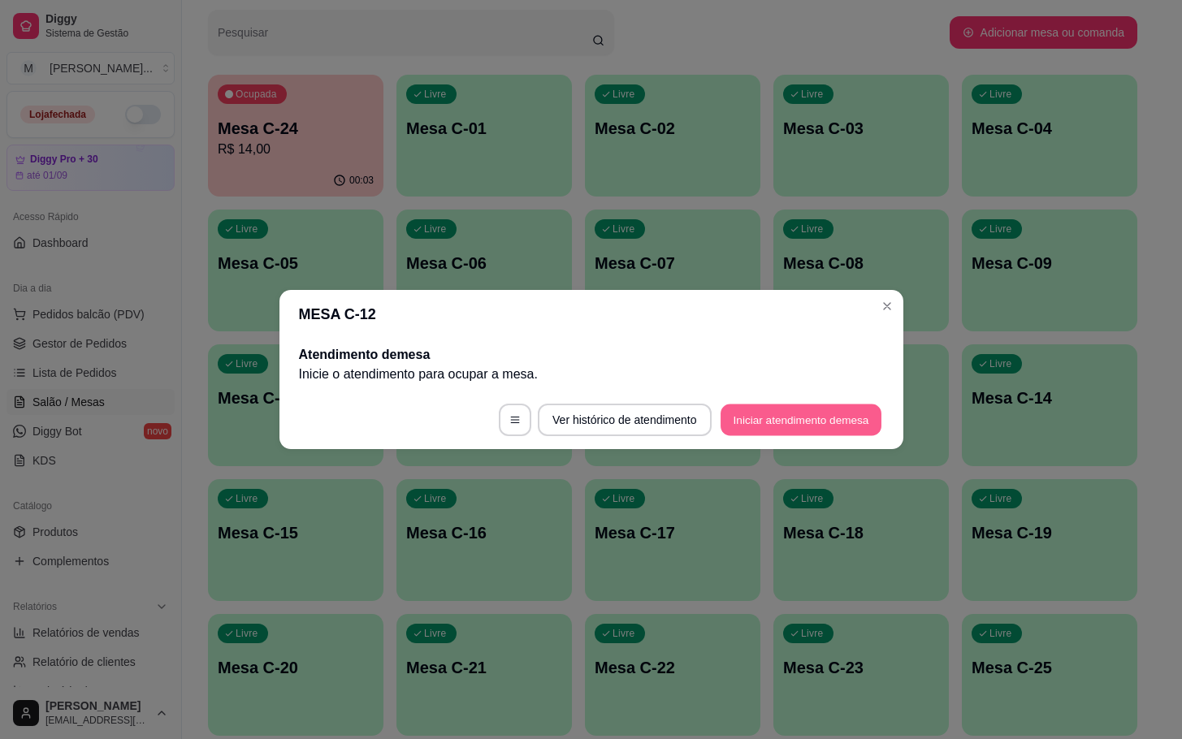
click at [782, 419] on button "Iniciar atendimento de mesa" at bounding box center [801, 421] width 161 height 32
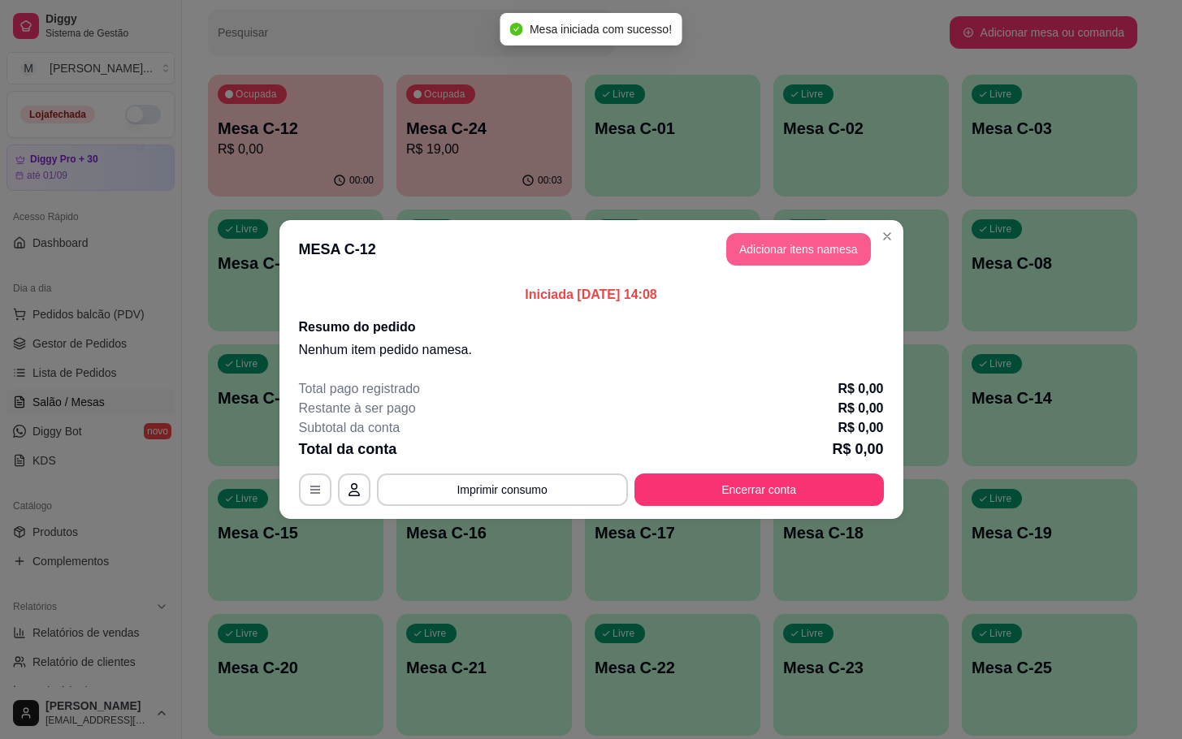
click at [731, 256] on button "Adicionar itens na mesa" at bounding box center [798, 249] width 145 height 32
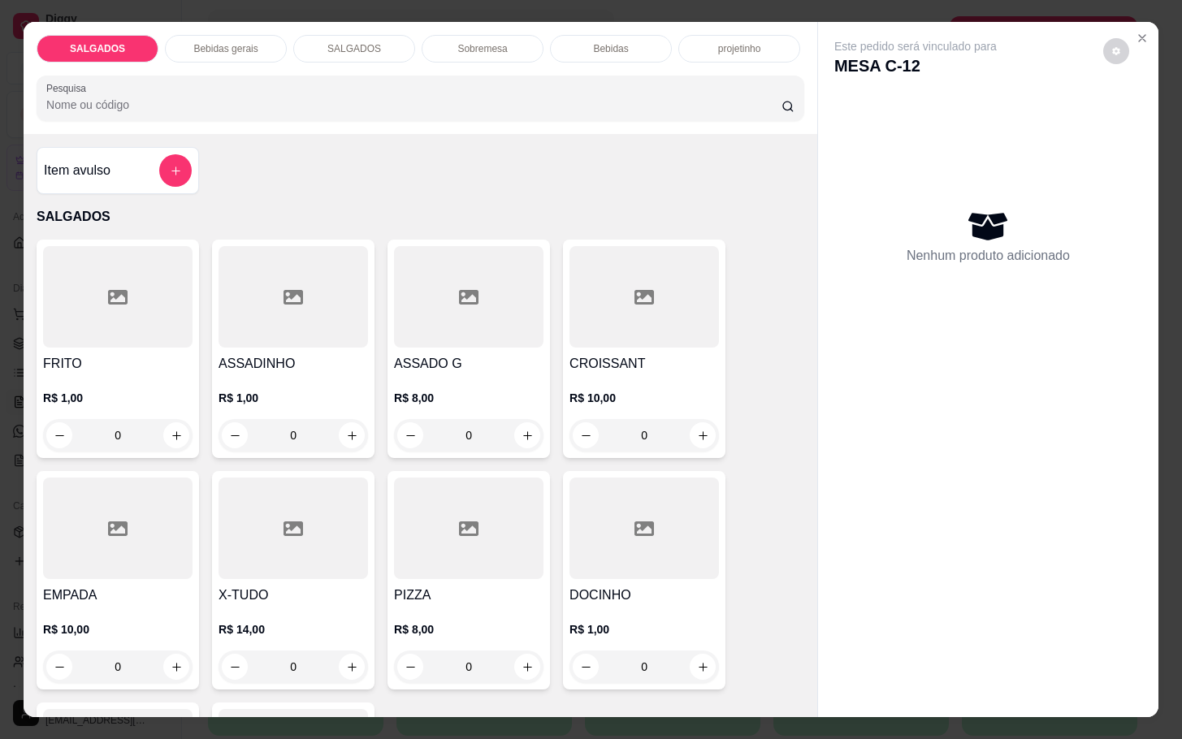
drag, startPoint x: 152, startPoint y: 432, endPoint x: 0, endPoint y: 439, distance: 152.0
click at [6, 442] on div "SALGADOS Bebidas gerais SALGADOS Sobremesa Bebidas projetinho Pesquisa Item avu…" at bounding box center [591, 369] width 1182 height 739
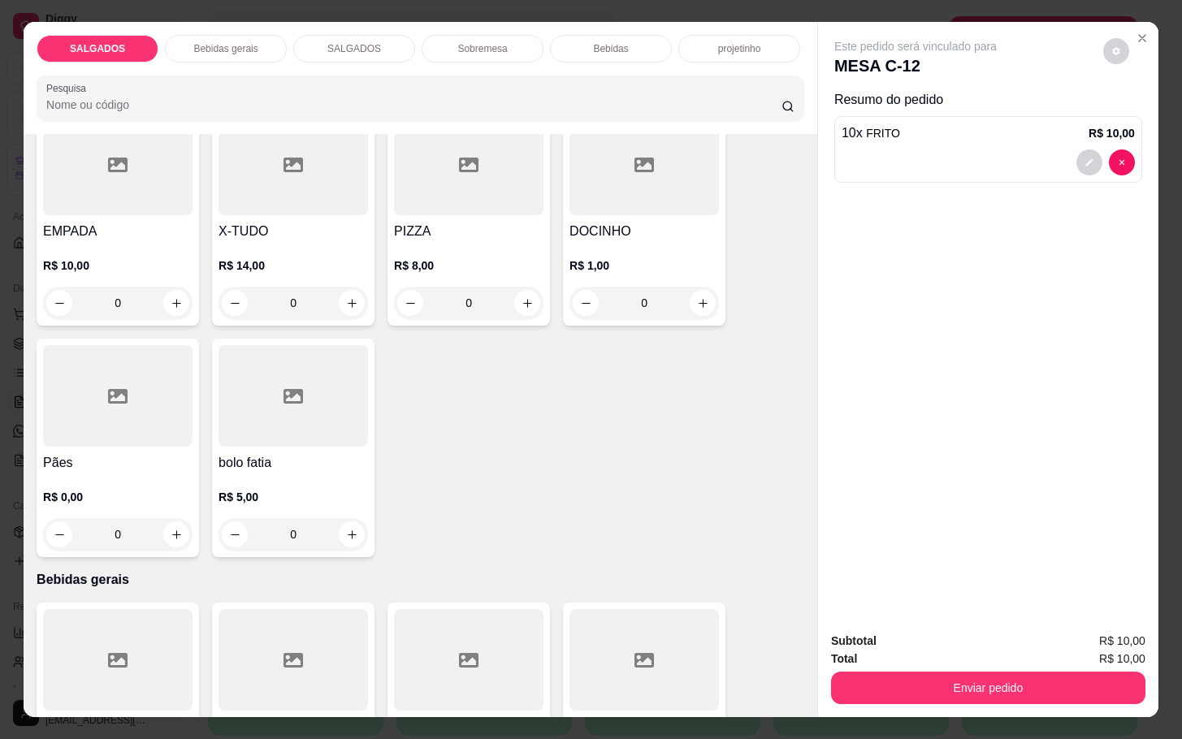
scroll to position [487, 0]
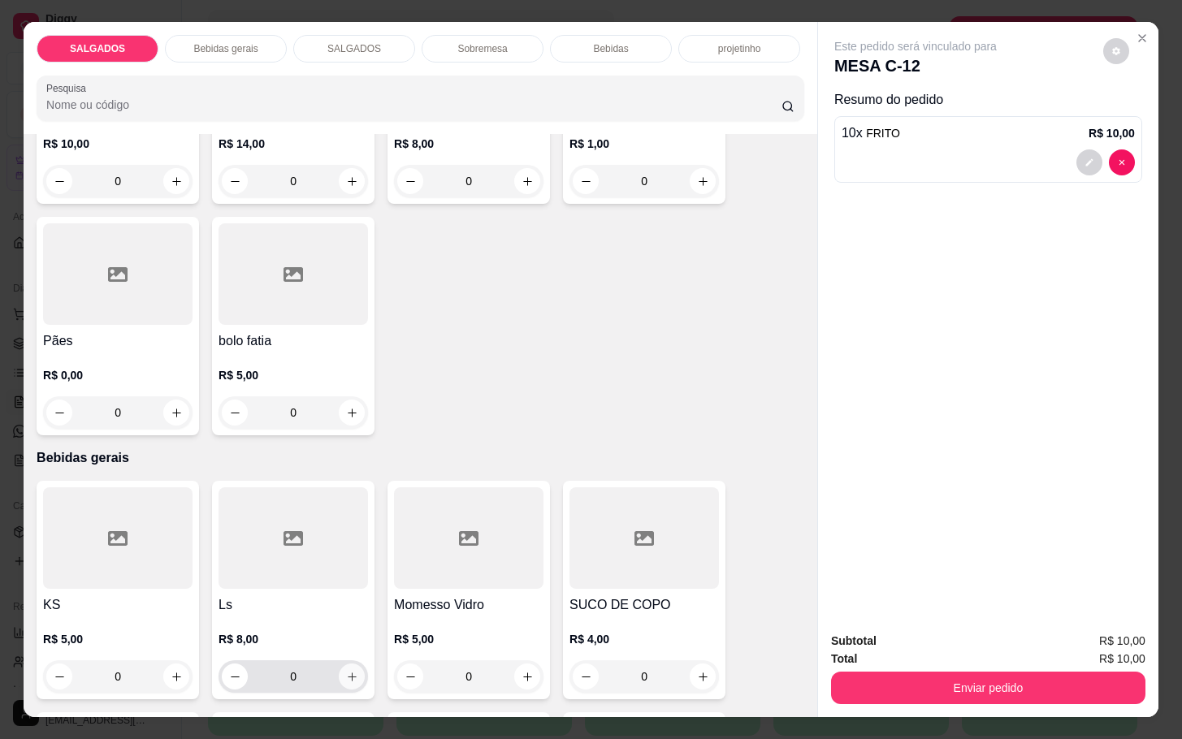
type input "10"
click at [340, 669] on button "increase-product-quantity" at bounding box center [352, 676] width 25 height 25
type input "1"
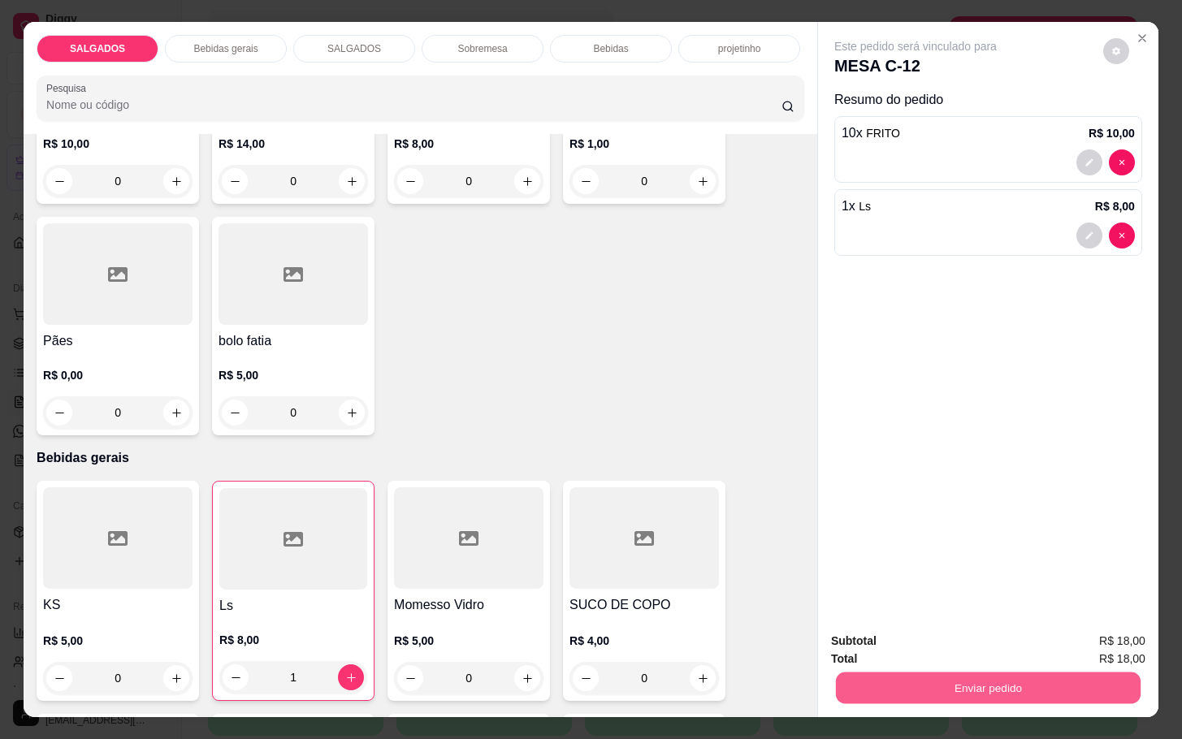
click at [865, 681] on button "Enviar pedido" at bounding box center [988, 688] width 305 height 32
click at [907, 634] on button "Não registrar e enviar pedido" at bounding box center [931, 639] width 169 height 31
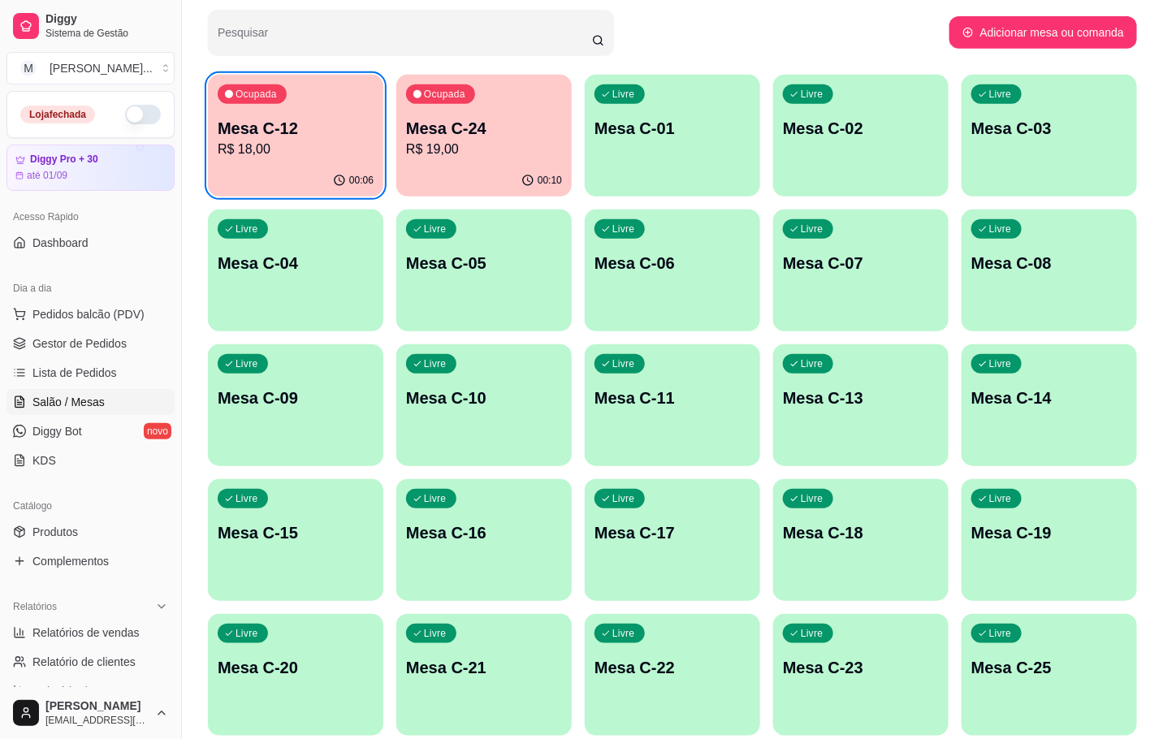
click at [408, 146] on p "R$ 19,00" at bounding box center [484, 149] width 156 height 19
click at [252, 151] on p "R$ 18,00" at bounding box center [296, 149] width 156 height 19
click at [245, 144] on p "R$ 18,00" at bounding box center [295, 149] width 151 height 19
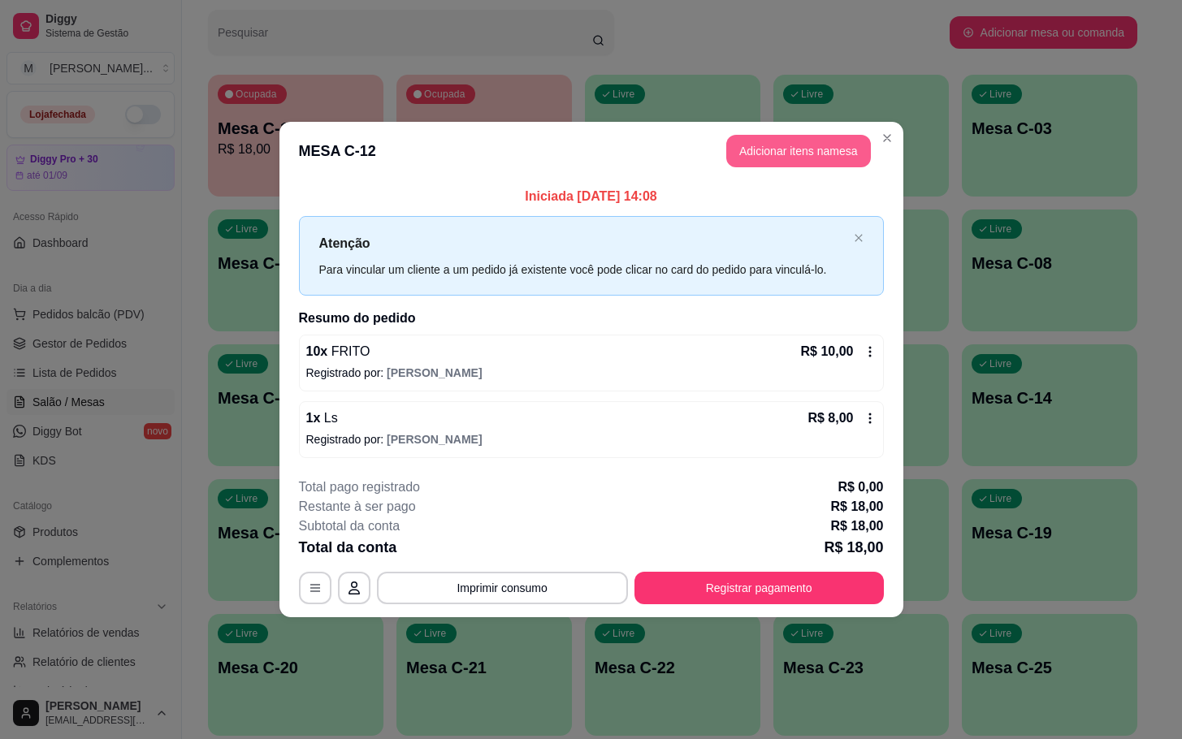
click at [751, 147] on button "Adicionar itens na mesa" at bounding box center [798, 151] width 145 height 32
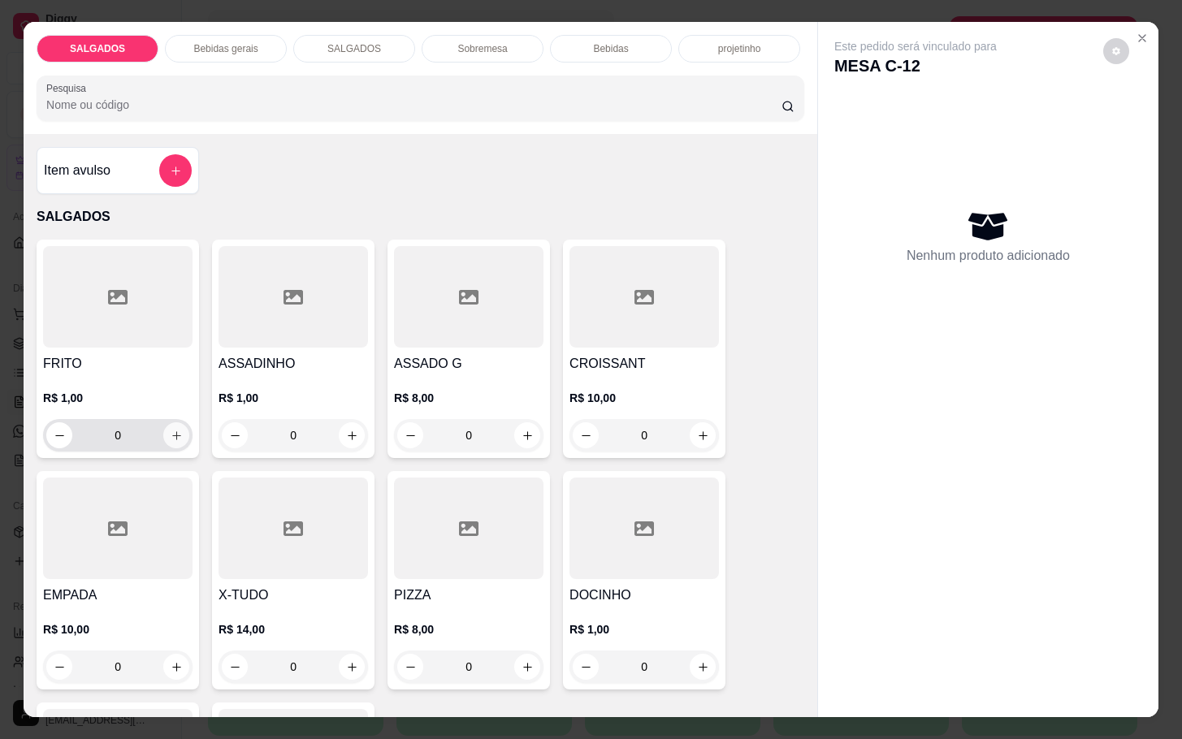
click at [171, 430] on icon "increase-product-quantity" at bounding box center [177, 436] width 12 height 12
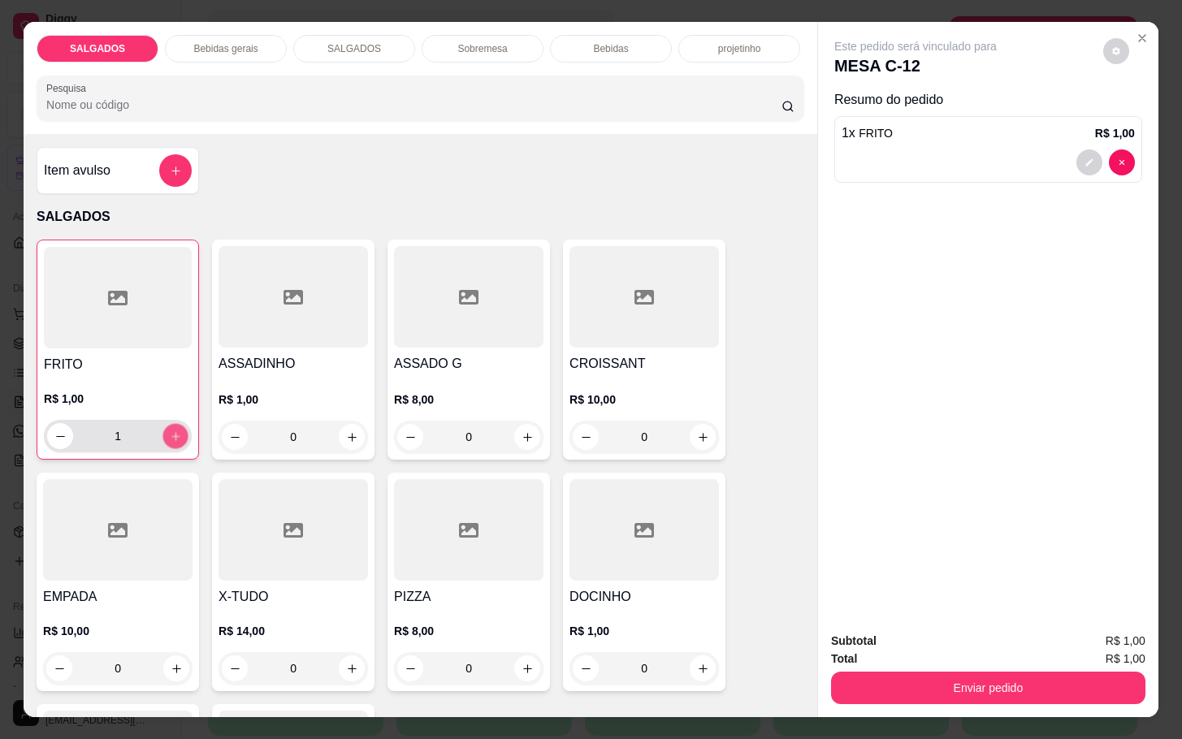
click at [169, 424] on button "increase-product-quantity" at bounding box center [175, 436] width 25 height 25
click at [171, 424] on button "increase-product-quantity" at bounding box center [175, 436] width 25 height 25
click at [171, 423] on button "increase-product-quantity" at bounding box center [175, 436] width 26 height 26
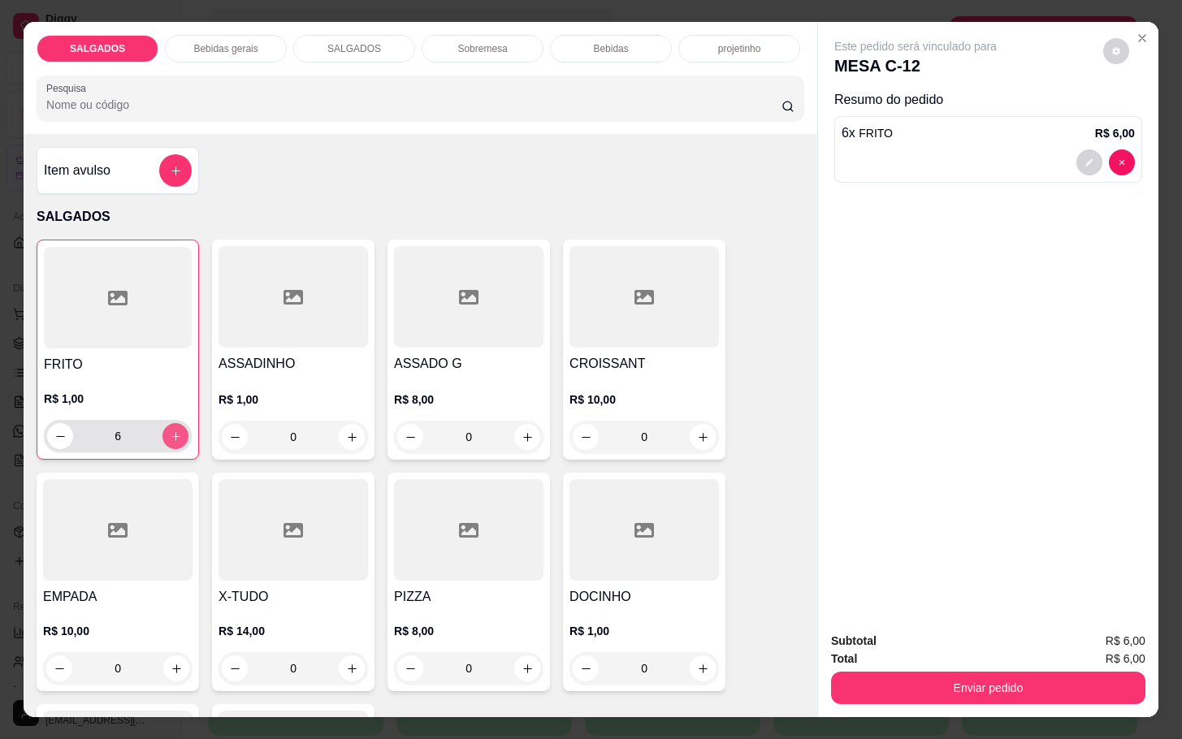
click at [171, 423] on button "increase-product-quantity" at bounding box center [175, 436] width 26 height 26
type input "7"
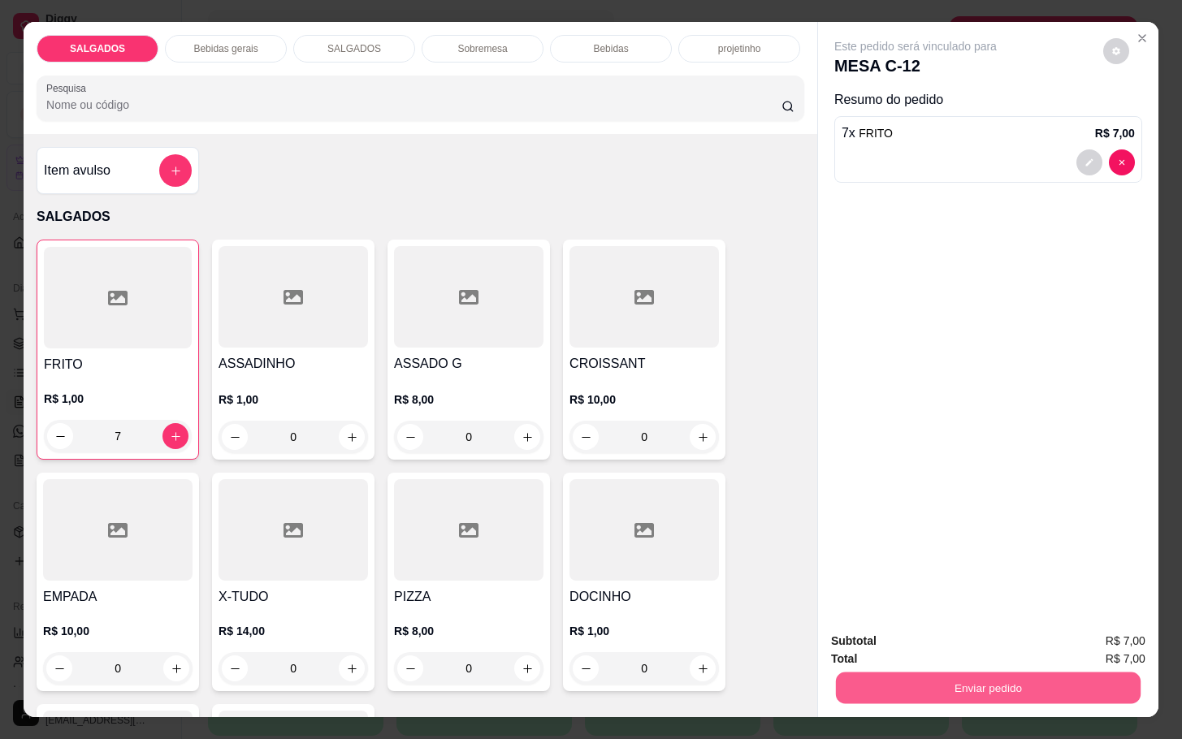
click at [871, 672] on button "Enviar pedido" at bounding box center [988, 688] width 305 height 32
click at [859, 638] on button "Não registrar e enviar pedido" at bounding box center [931, 639] width 169 height 31
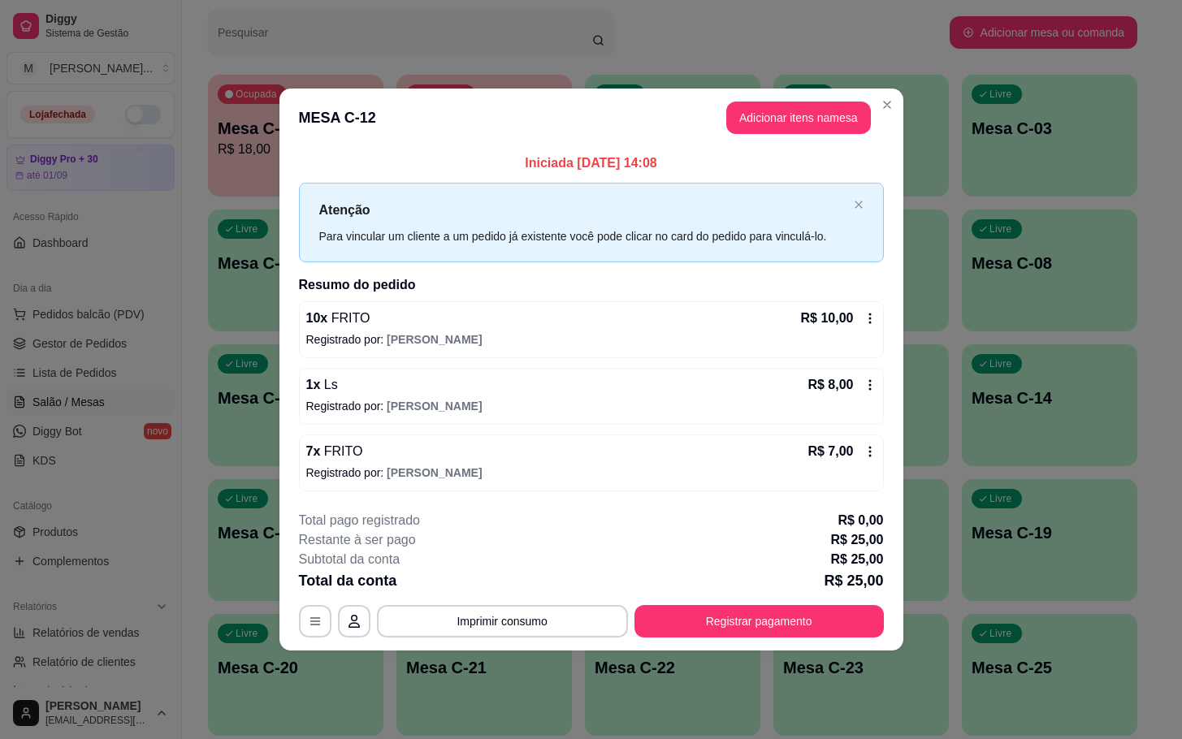
click at [894, 537] on footer "**********" at bounding box center [591, 574] width 624 height 153
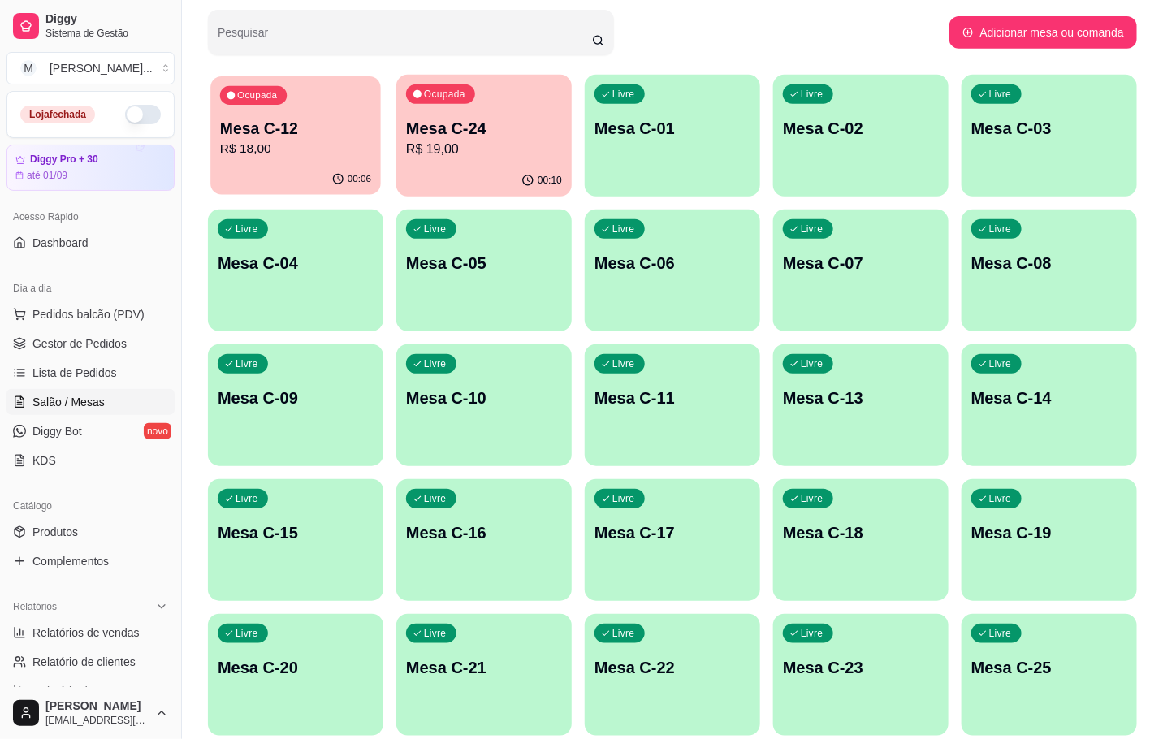
click at [264, 157] on p "R$ 18,00" at bounding box center [295, 149] width 151 height 19
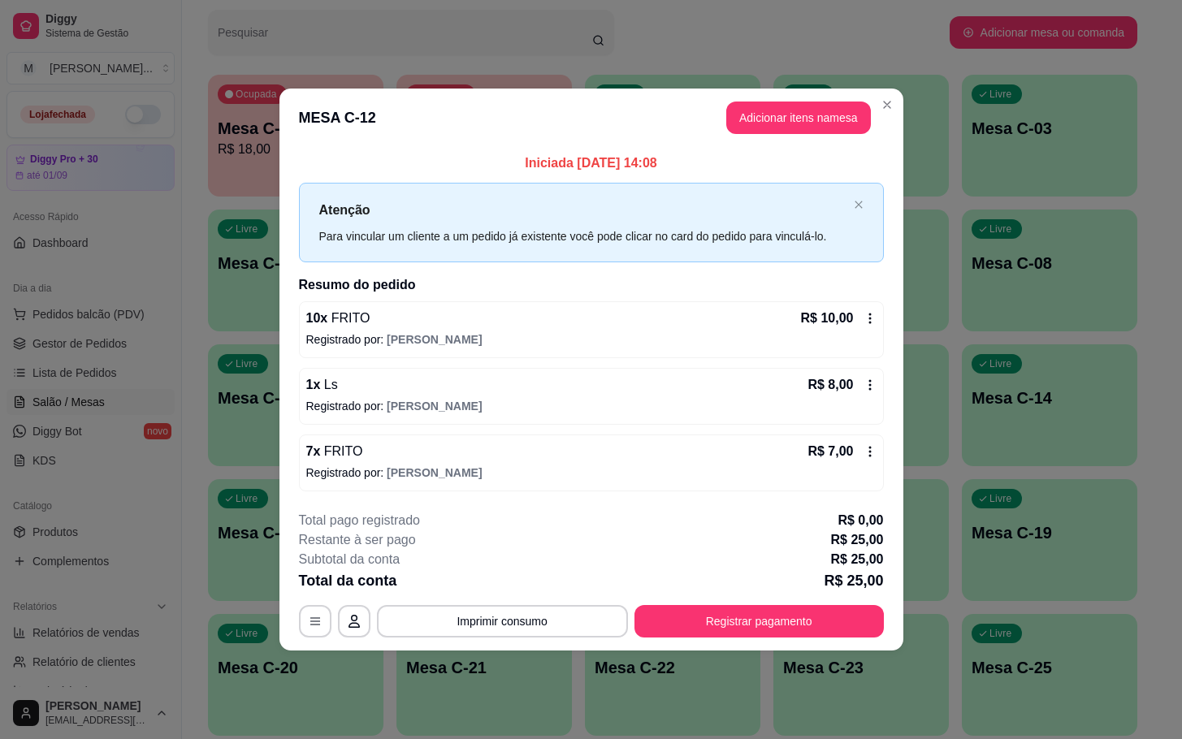
click at [782, 621] on button "Registrar pagamento" at bounding box center [758, 621] width 249 height 32
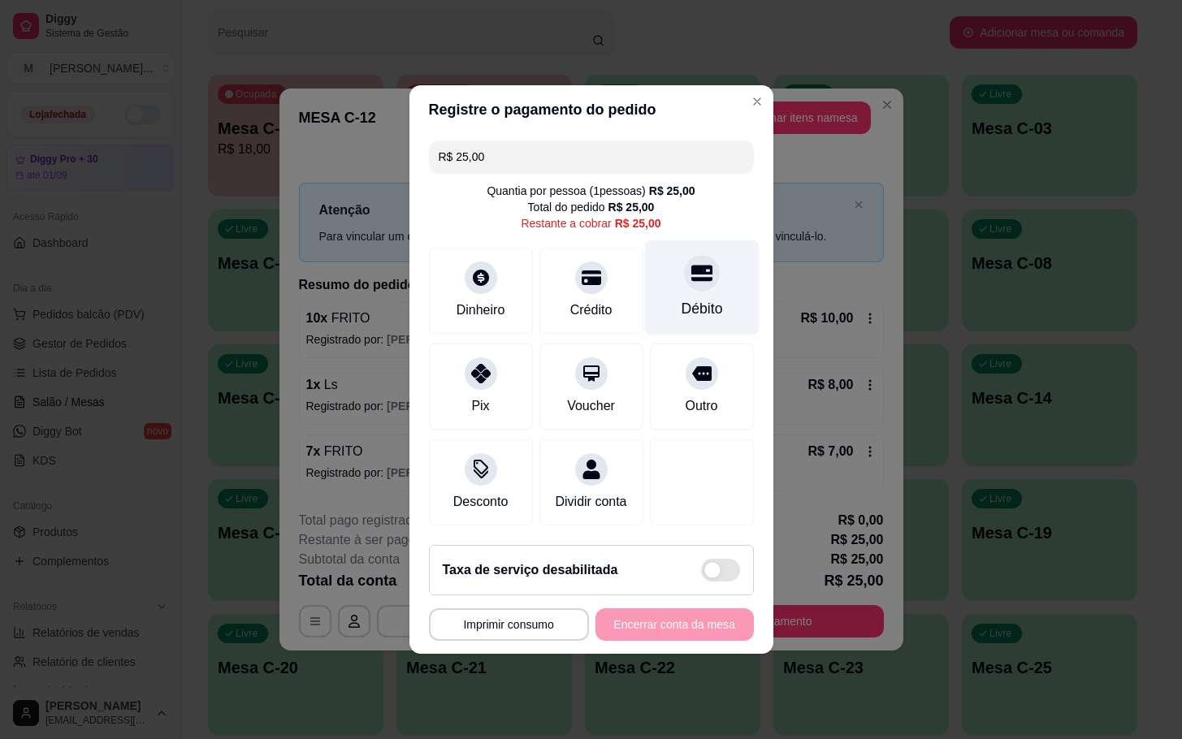
click at [692, 307] on div "Débito" at bounding box center [701, 308] width 41 height 21
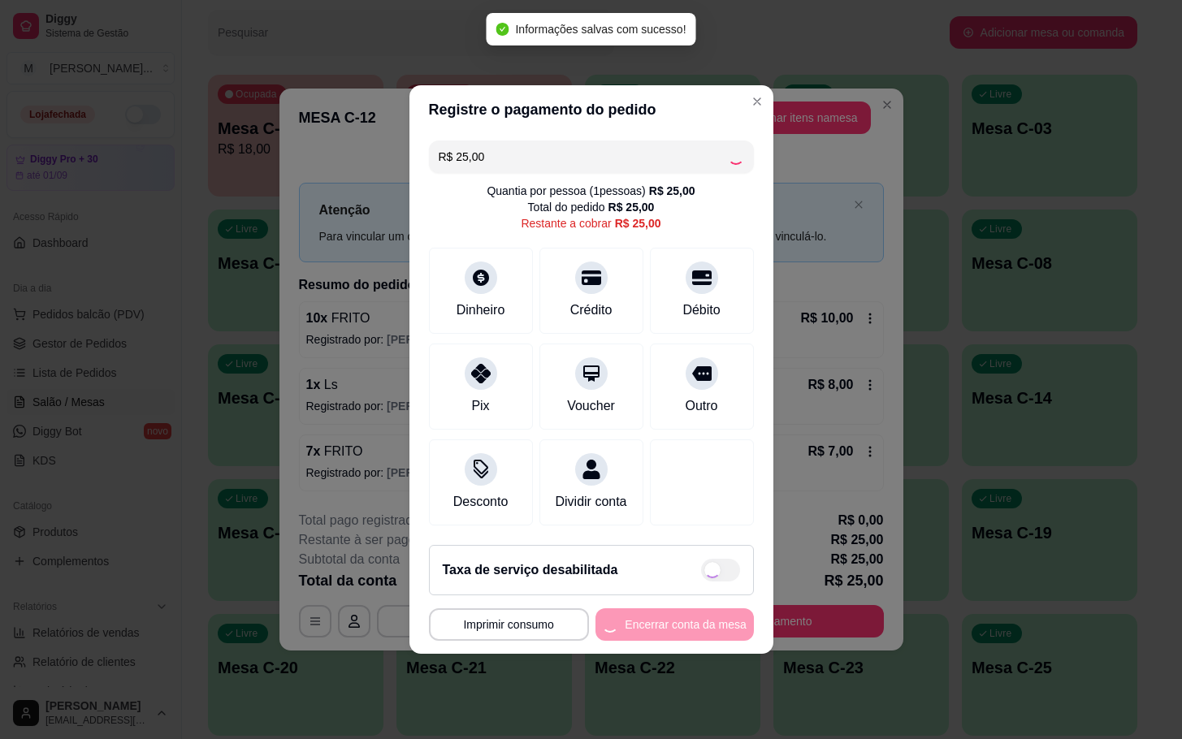
type input "R$ 0,00"
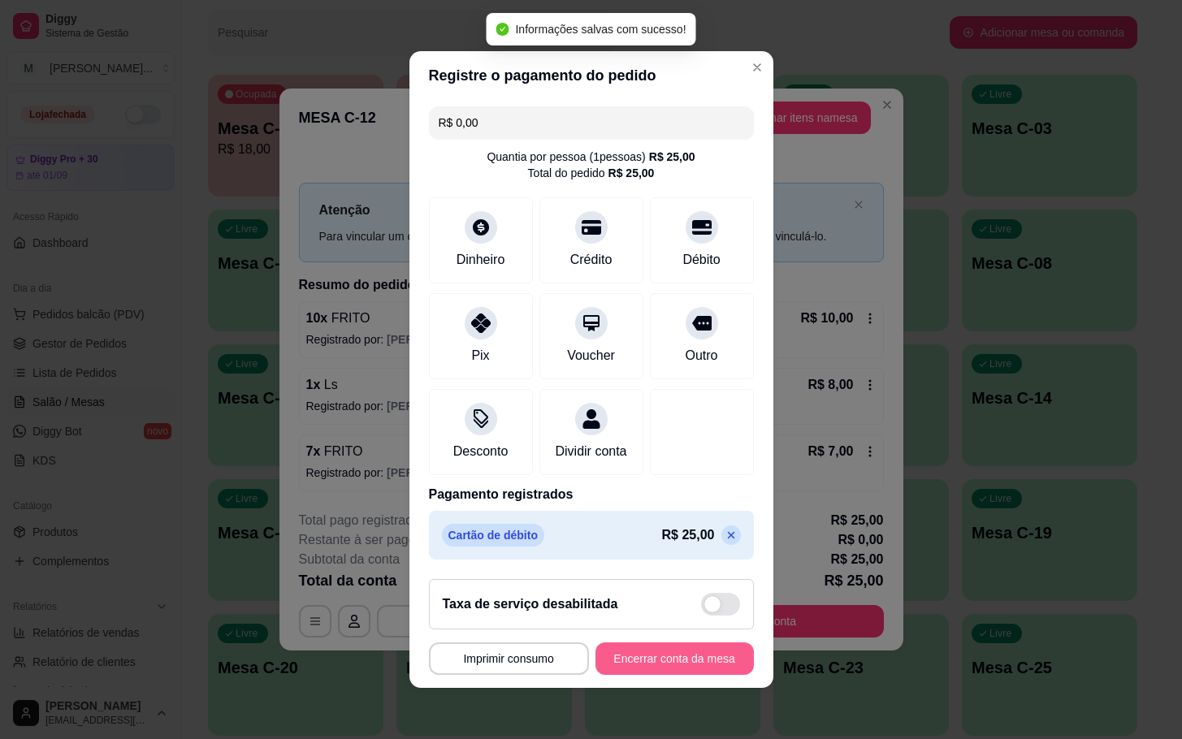
click at [692, 663] on button "Encerrar conta da mesa" at bounding box center [674, 659] width 158 height 32
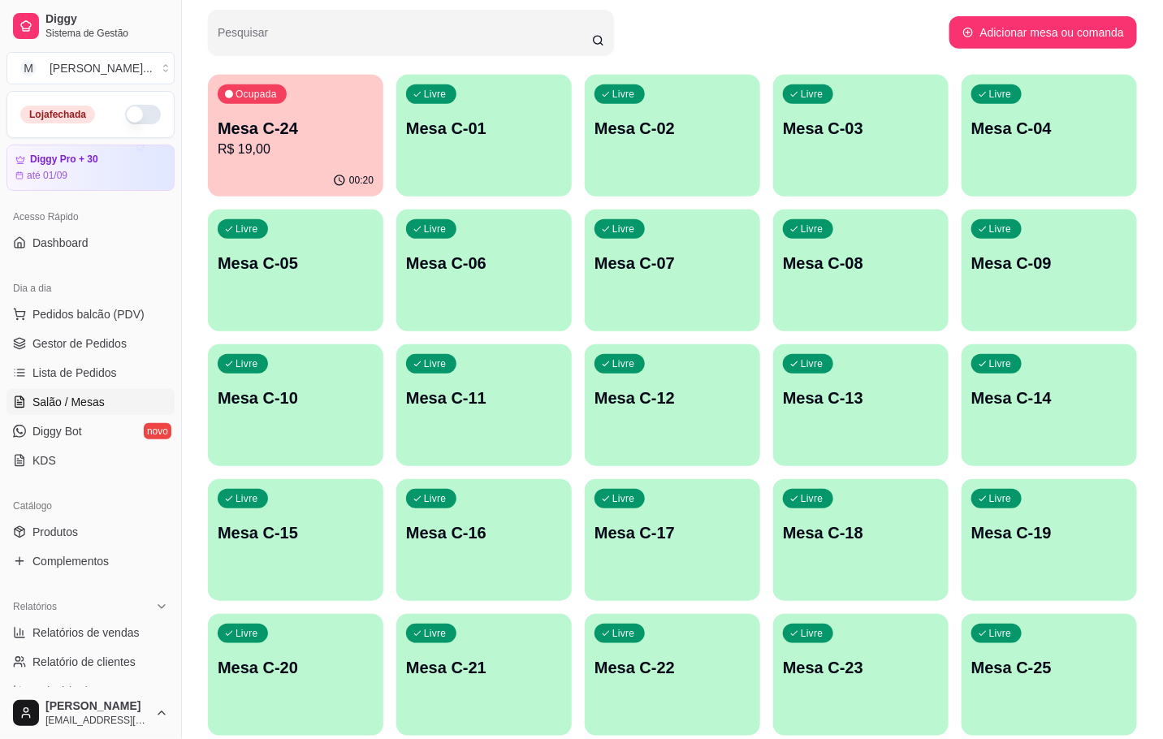
click at [352, 161] on div "Ocupada Mesa C-24 R$ 19,00" at bounding box center [295, 120] width 175 height 90
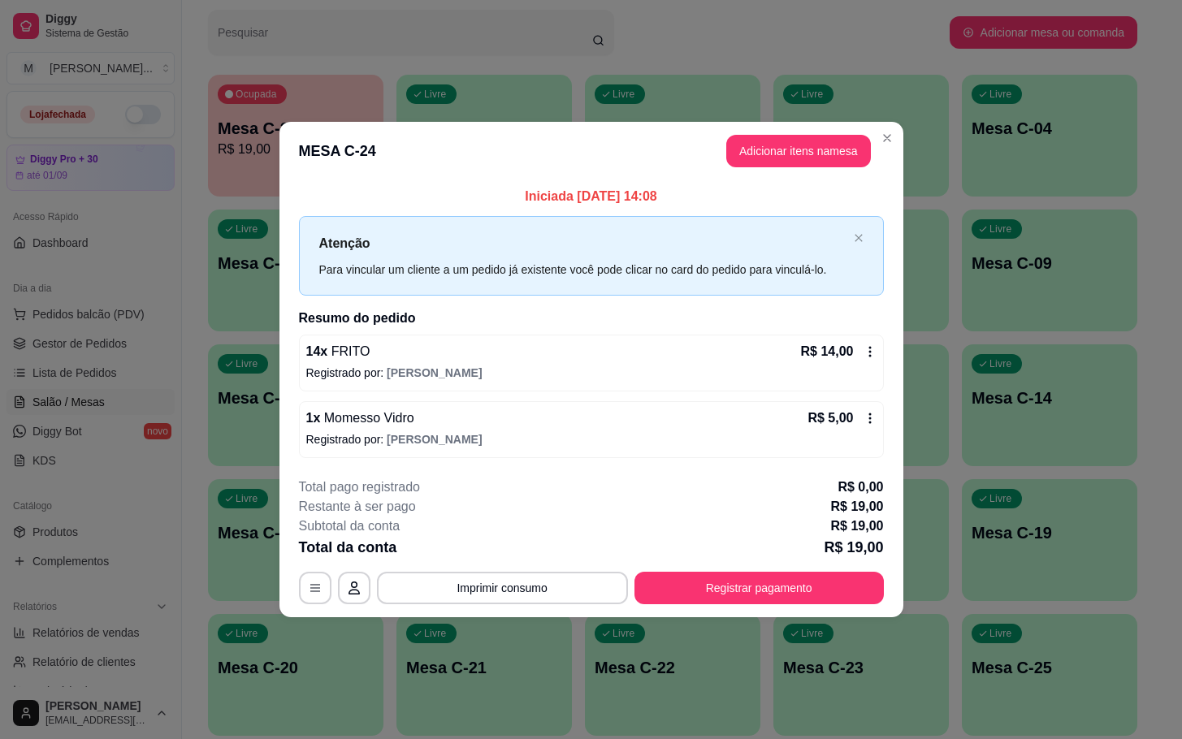
click at [824, 570] on div "**********" at bounding box center [591, 541] width 585 height 127
click at [820, 573] on button "Registrar pagamento" at bounding box center [758, 588] width 249 height 32
click at [820, 573] on button "Registrar pagamento" at bounding box center [759, 588] width 242 height 32
click at [765, 580] on button "Registrar pagamento" at bounding box center [759, 588] width 242 height 32
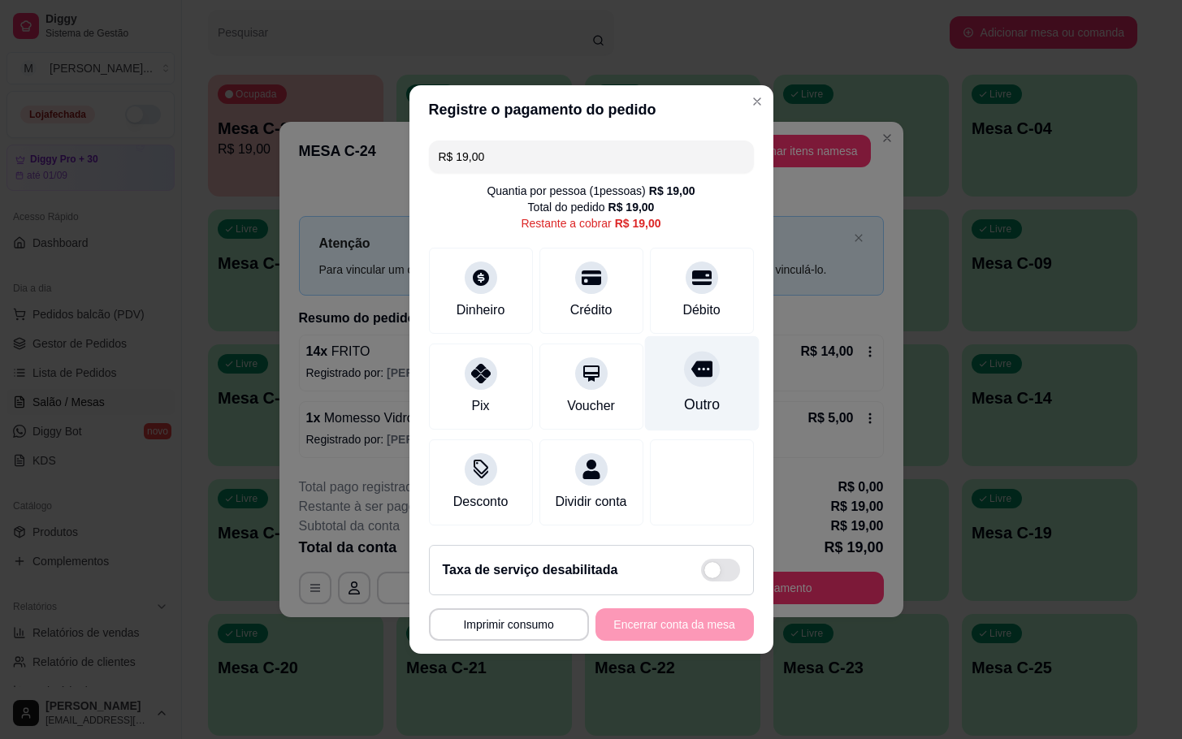
click at [726, 381] on div "Outro" at bounding box center [701, 383] width 115 height 95
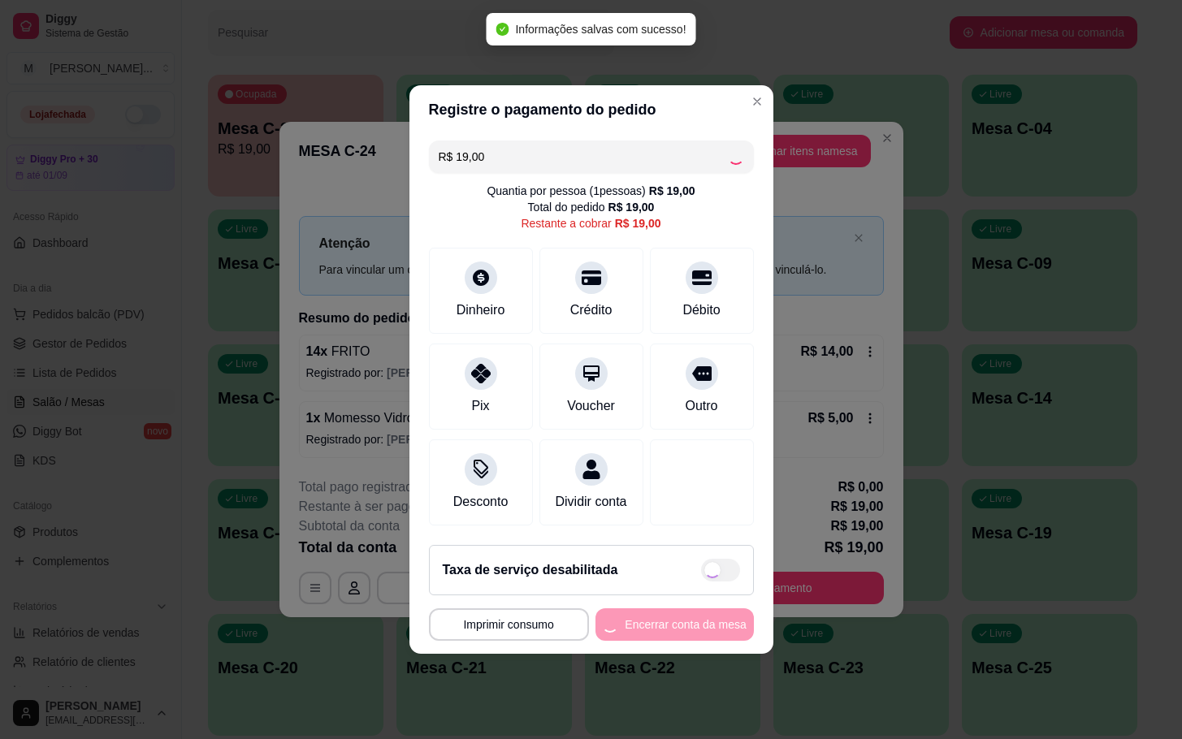
type input "R$ 0,00"
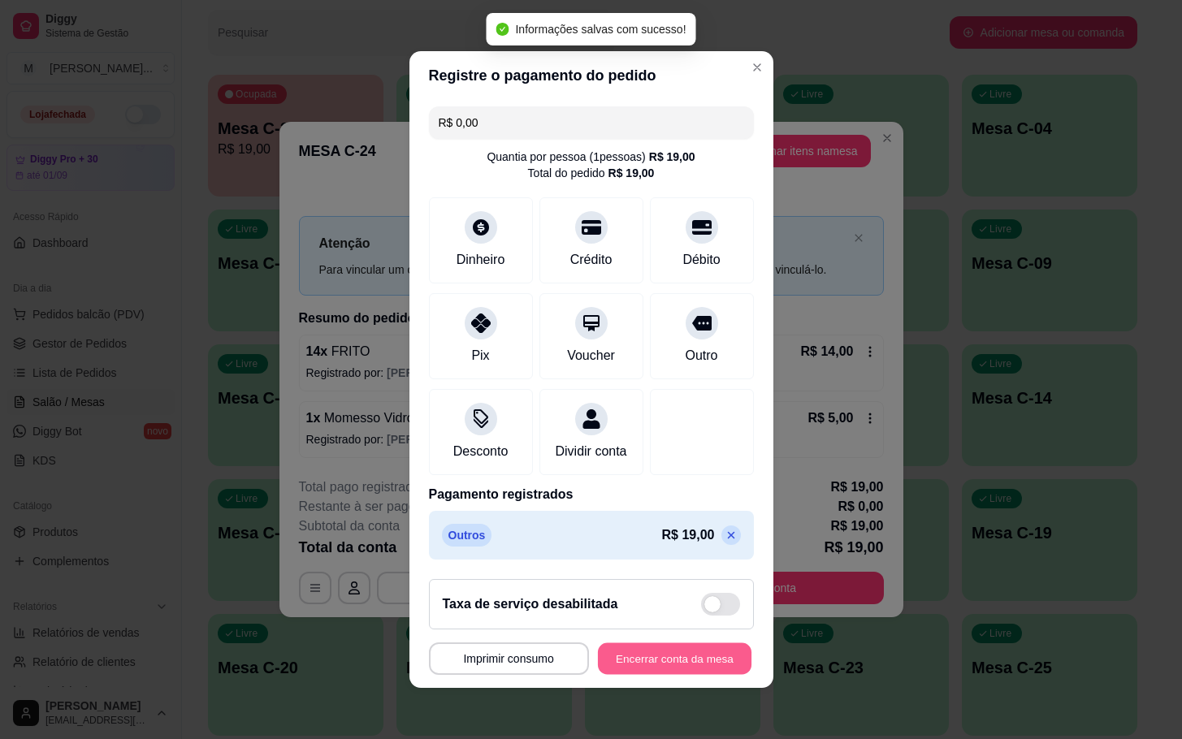
click at [642, 656] on button "Encerrar conta da mesa" at bounding box center [675, 659] width 154 height 32
